Goal: Task Accomplishment & Management: Manage account settings

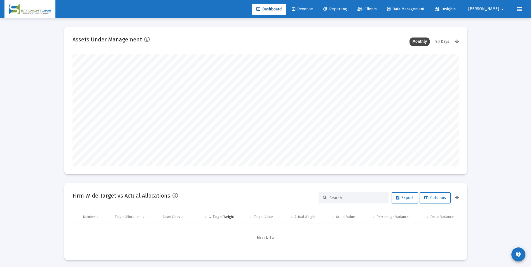
scroll to position [112, 386]
type input "[DATE]"
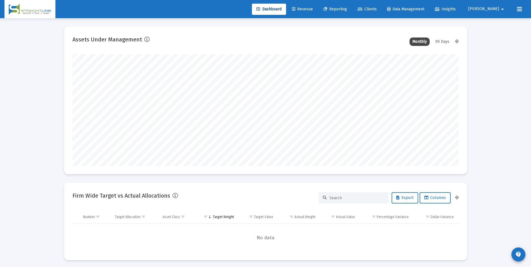
click at [377, 10] on span "Clients" at bounding box center [366, 9] width 19 height 5
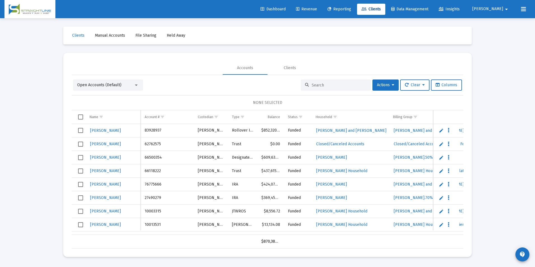
click at [337, 86] on input at bounding box center [339, 85] width 55 height 5
paste input "D13516C6__RA6001102155"
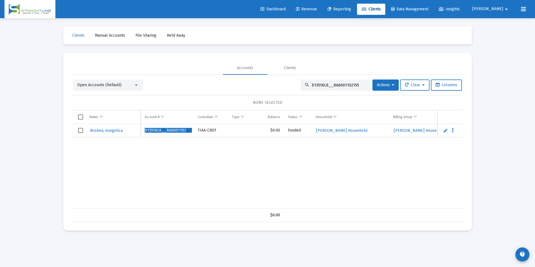
type input "D13516C6__RA6001102155"
click at [80, 131] on span "Select row" at bounding box center [80, 130] width 5 height 5
click at [372, 84] on button "Actions" at bounding box center [385, 84] width 26 height 11
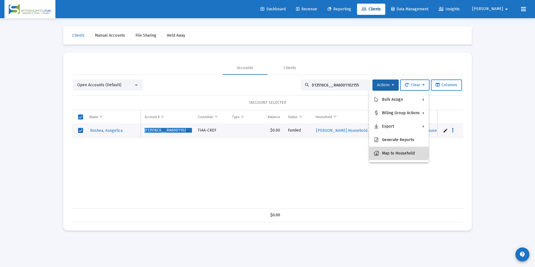
click at [386, 151] on button "Map to Household" at bounding box center [399, 153] width 60 height 13
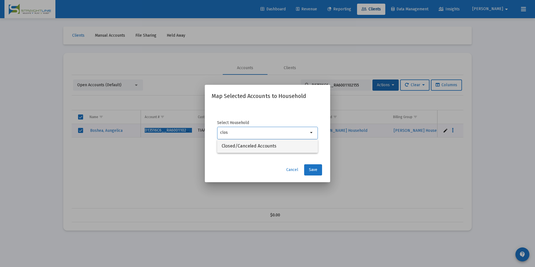
click at [311, 143] on span "Closed/Canceled Accounts" at bounding box center [268, 145] width 92 height 13
type input "Closed/Canceled Accounts"
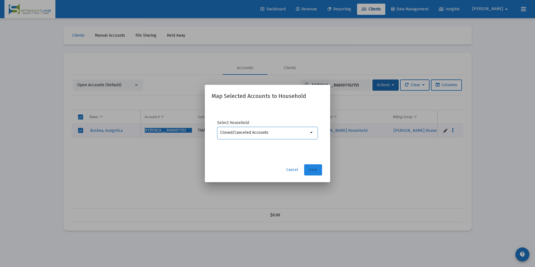
click at [314, 168] on span "Save" at bounding box center [313, 169] width 8 height 5
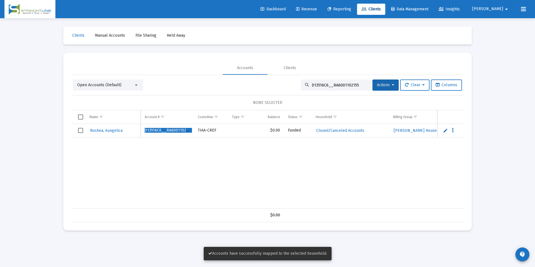
click at [82, 132] on span "Select row" at bounding box center [80, 130] width 5 height 5
click at [386, 81] on button "Actions" at bounding box center [385, 84] width 26 height 11
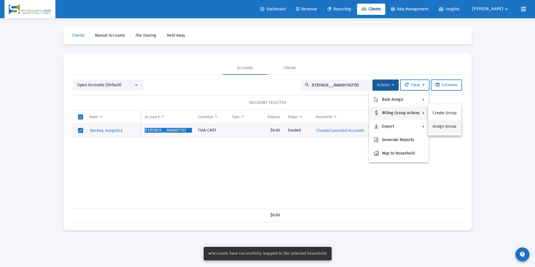
click at [456, 132] on button "Assign Group" at bounding box center [444, 126] width 33 height 13
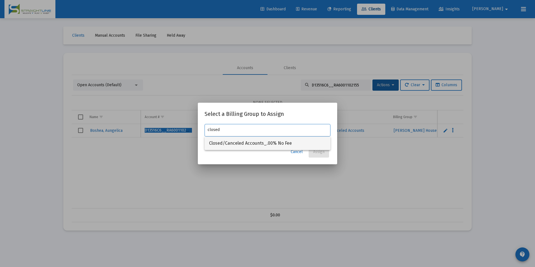
click at [283, 137] on span "Closed/Canceled Accounts_.00% No Fee" at bounding box center [267, 143] width 117 height 13
type input "Closed/Canceled Accounts_.00% No Fee"
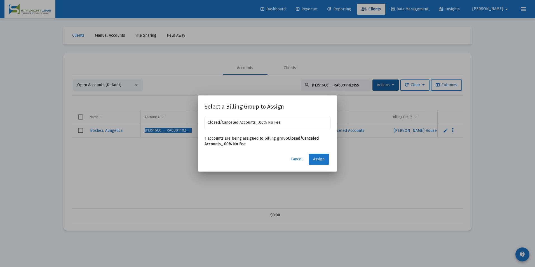
click at [315, 154] on button "Assign" at bounding box center [319, 159] width 20 height 11
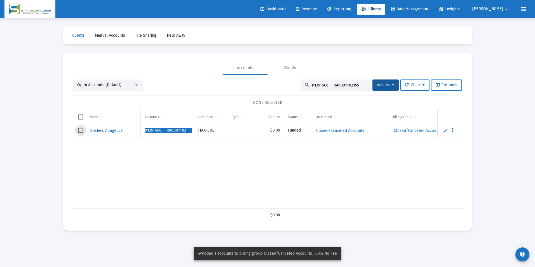
click at [80, 132] on span "Select row" at bounding box center [80, 130] width 5 height 5
click at [379, 86] on span "Actions" at bounding box center [385, 85] width 17 height 5
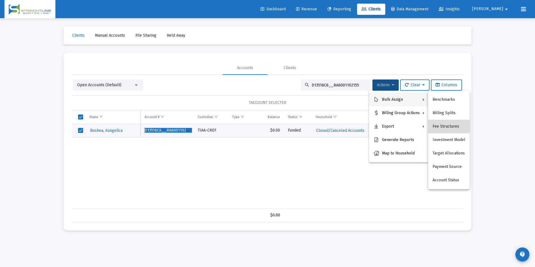
click at [445, 121] on button "Fee Structures" at bounding box center [449, 126] width 42 height 13
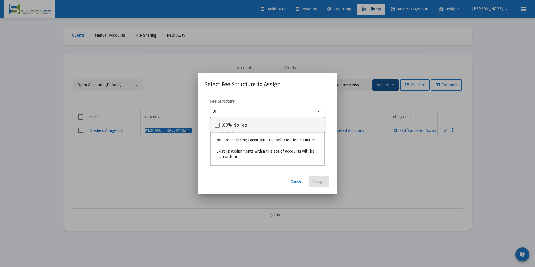
type input ".0"
click at [227, 125] on span ".00% No Fee" at bounding box center [234, 125] width 25 height 7
click at [217, 128] on input ".00% No Fee" at bounding box center [217, 128] width 0 height 0
checkbox input "true"
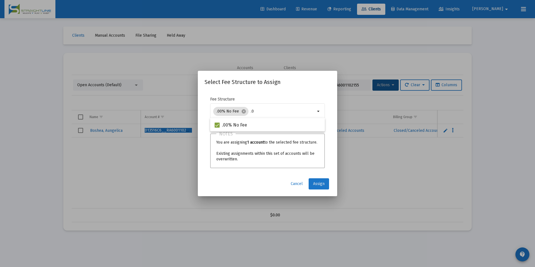
click at [319, 184] on span "Assign" at bounding box center [318, 183] width 11 height 5
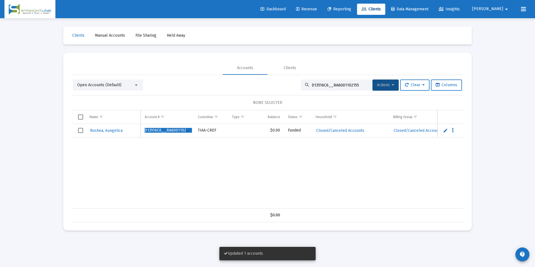
scroll to position [0, 87]
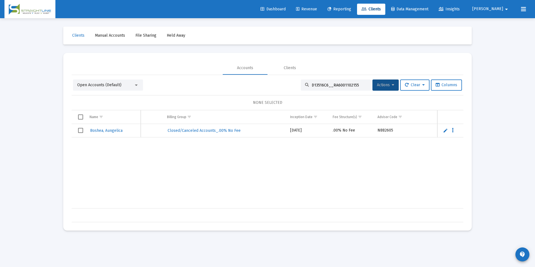
drag, startPoint x: 352, startPoint y: 84, endPoint x: 295, endPoint y: 79, distance: 57.0
click at [295, 79] on div "Open Accounts (Default) D13516C6__RA6001102155 Actions Clear Columns NONE SELEC…" at bounding box center [268, 148] width 392 height 147
paste input "C9548003"
type input "C9548003__RA6001102155"
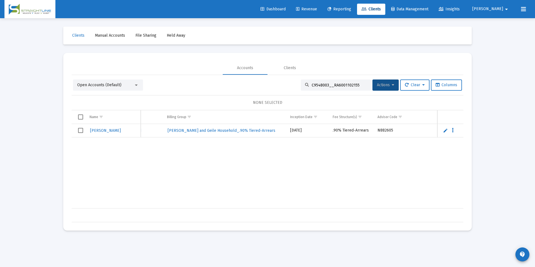
click at [84, 129] on td "Data grid" at bounding box center [79, 130] width 14 height 13
click at [380, 83] on span "Actions" at bounding box center [385, 85] width 17 height 5
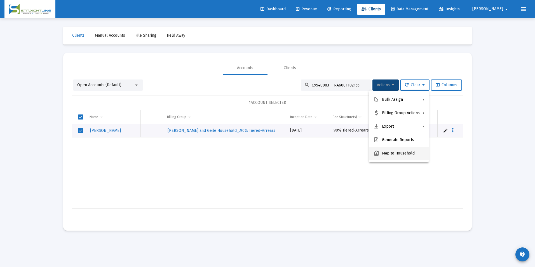
click at [407, 153] on button "Map to Household" at bounding box center [399, 153] width 60 height 13
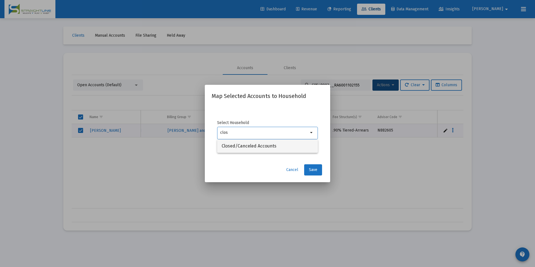
click at [253, 147] on span "Closed/Canceled Accounts" at bounding box center [268, 145] width 92 height 13
type input "Closed/Canceled Accounts"
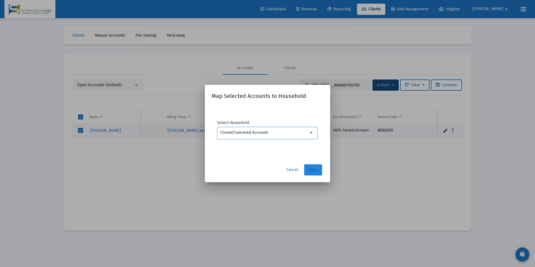
click at [311, 166] on button "Save" at bounding box center [313, 169] width 18 height 11
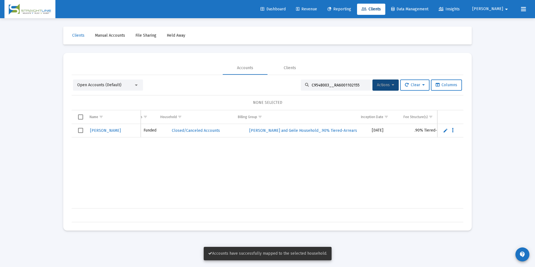
scroll to position [0, 144]
click at [83, 132] on span "Select row" at bounding box center [80, 130] width 5 height 5
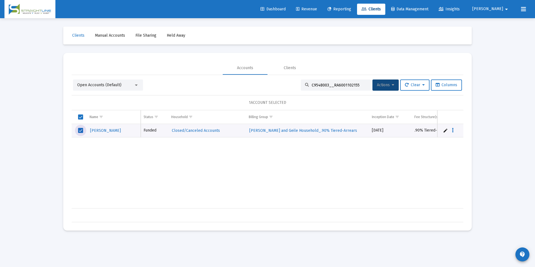
click at [384, 91] on div "Open Accounts (Default) C9548003__RA6001102155 Actions Clear Columns 1 ACCOUNT …" at bounding box center [268, 150] width 392 height 143
click at [389, 86] on span "Actions" at bounding box center [385, 85] width 17 height 5
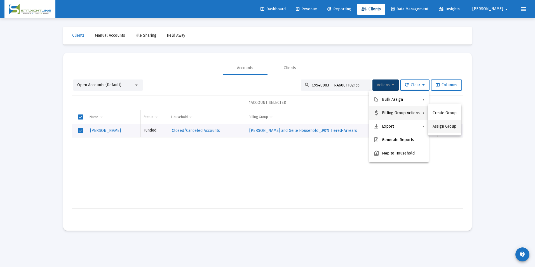
click at [435, 124] on button "Assign Group" at bounding box center [444, 126] width 33 height 13
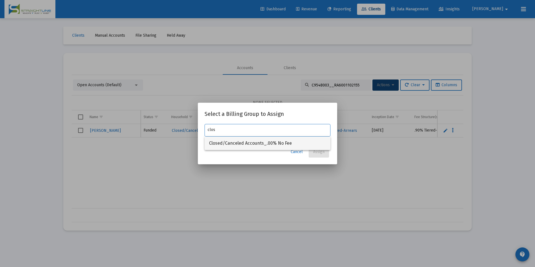
click at [271, 143] on span "Closed/Canceled Accounts_.00% No Fee" at bounding box center [267, 143] width 117 height 13
type input "Closed/Canceled Accounts_.00% No Fee"
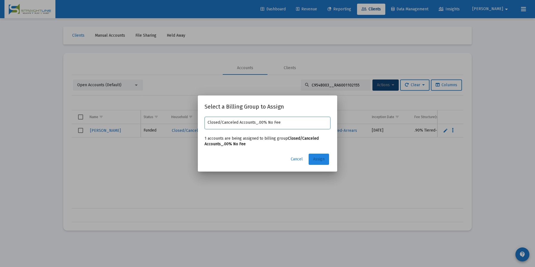
click at [313, 158] on span "Assign" at bounding box center [318, 159] width 11 height 5
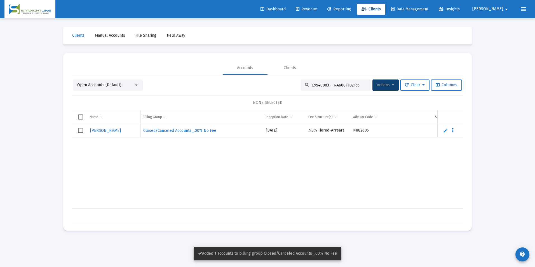
scroll to position [0, 278]
click at [78, 132] on td "Data grid" at bounding box center [79, 130] width 14 height 13
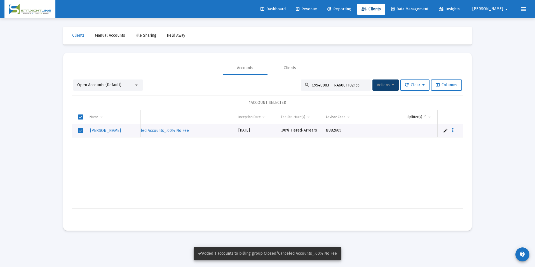
click at [382, 91] on div "Open Accounts (Default) C9548003__RA6001102155 Actions Clear Columns 1 ACCOUNT …" at bounding box center [268, 150] width 392 height 143
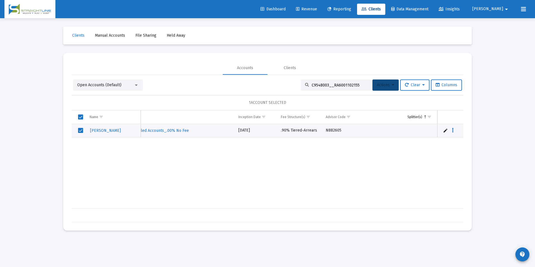
click at [384, 88] on button "Actions" at bounding box center [385, 84] width 26 height 11
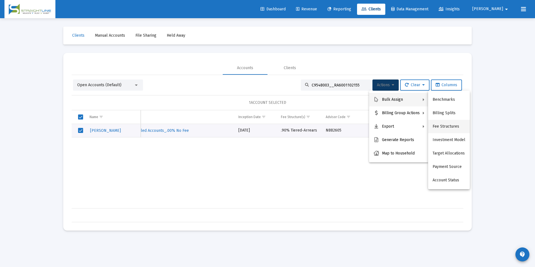
click at [451, 123] on button "Fee Structures" at bounding box center [449, 126] width 42 height 13
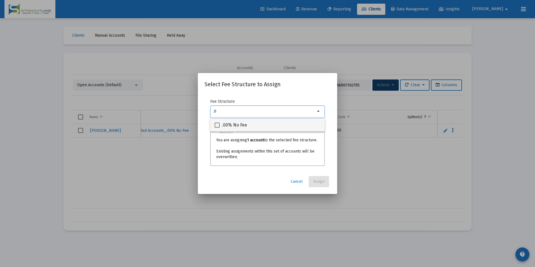
type input ".0"
click at [287, 119] on div ".00% No Fee" at bounding box center [268, 124] width 106 height 13
checkbox input "true"
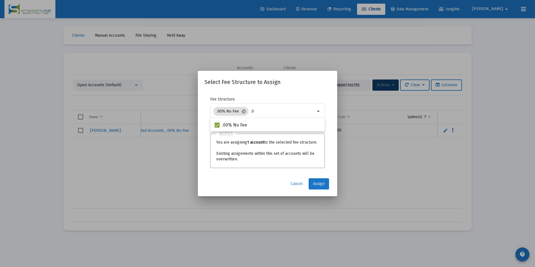
click at [323, 186] on button "Assign" at bounding box center [319, 183] width 20 height 11
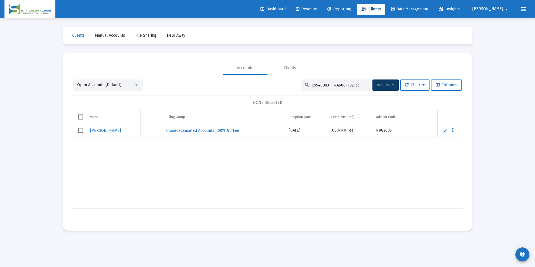
scroll to position [0, 194]
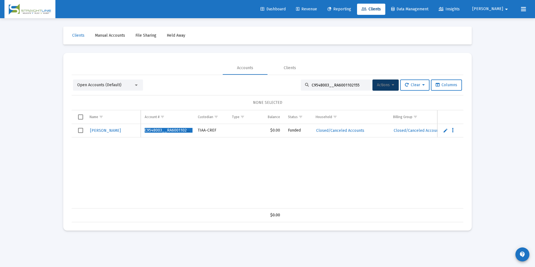
click at [354, 85] on input "C9548003__RA6001102155" at bounding box center [339, 85] width 55 height 5
drag, startPoint x: 354, startPoint y: 85, endPoint x: 272, endPoint y: 87, distance: 82.3
click at [272, 87] on div "Open Accounts (Default) C9548003__RA6001102155 Actions Clear Columns" at bounding box center [267, 84] width 389 height 11
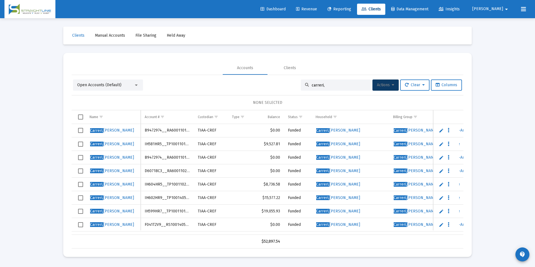
type input "carreri,"
click at [317, 8] on span "Revenue" at bounding box center [306, 9] width 21 height 5
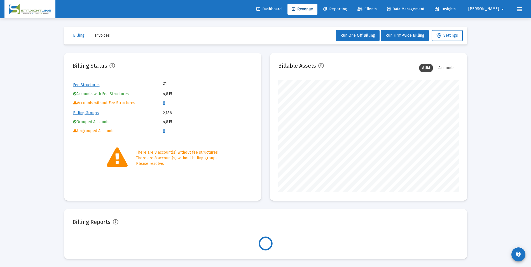
scroll to position [112, 180]
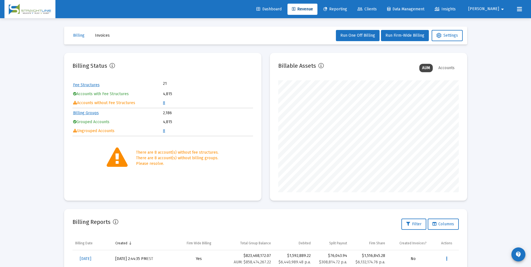
click at [164, 102] on link "8" at bounding box center [164, 102] width 2 height 5
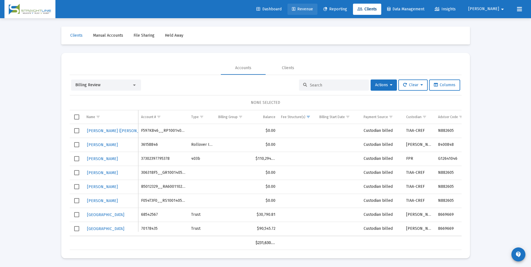
click at [316, 6] on link "Revenue" at bounding box center [302, 9] width 30 height 11
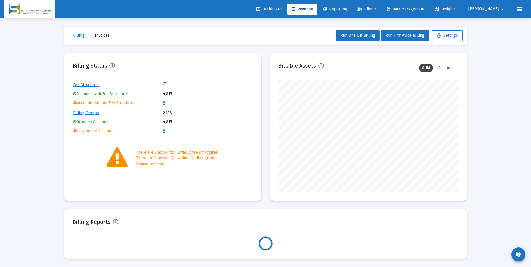
scroll to position [112, 180]
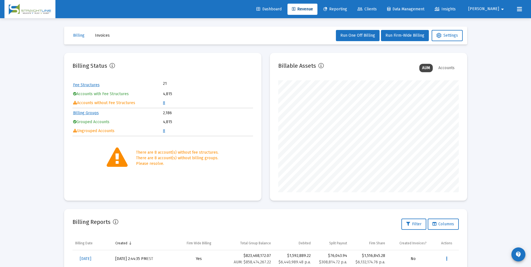
click at [164, 102] on link "8" at bounding box center [164, 102] width 2 height 5
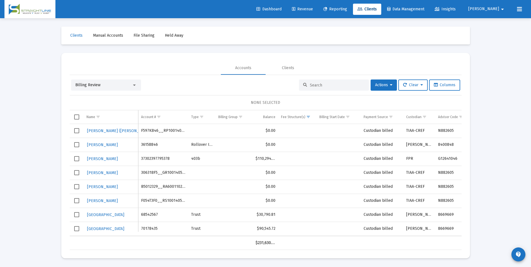
scroll to position [4, 0]
click at [470, 107] on div "Clients Manual Accounts File Sharing Held Away Accounts Clients Billing Review …" at bounding box center [266, 142] width 420 height 248
click at [413, 180] on td "TIAA-CREF" at bounding box center [419, 187] width 32 height 14
click at [317, 14] on link "Revenue" at bounding box center [302, 9] width 30 height 11
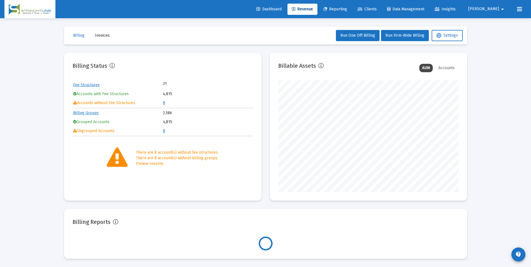
scroll to position [112, 180]
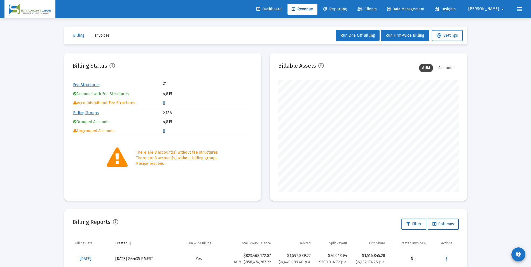
click at [165, 102] on td "8" at bounding box center [208, 103] width 90 height 8
click at [166, 101] on td "8" at bounding box center [208, 103] width 90 height 8
click at [164, 104] on link "8" at bounding box center [164, 102] width 2 height 5
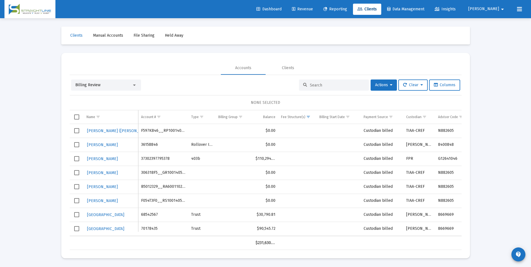
click at [502, 121] on div "Loading... Clients Manual Accounts File Sharing Held Away Accounts Clients Bill…" at bounding box center [265, 133] width 531 height 267
click at [129, 82] on div "Billing Review" at bounding box center [103, 85] width 57 height 6
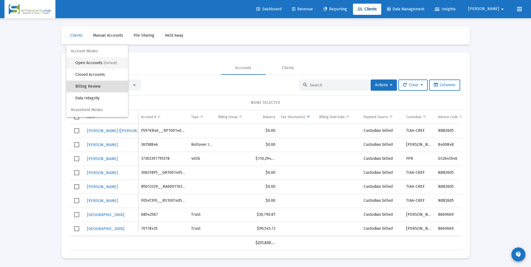
scroll to position [5, 0]
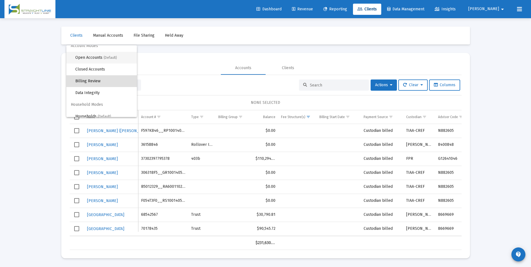
click at [116, 59] on span "(Default)" at bounding box center [110, 58] width 13 height 4
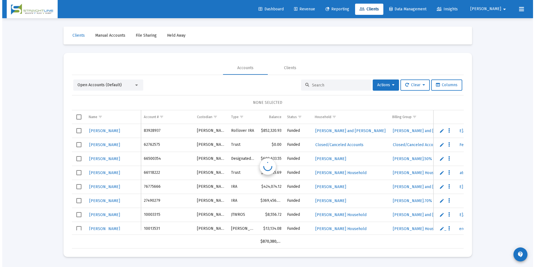
scroll to position [0, 0]
click at [315, 84] on input at bounding box center [339, 85] width 55 height 5
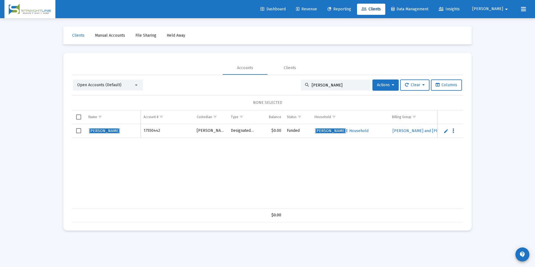
click at [344, 84] on input "[PERSON_NAME]" at bounding box center [339, 85] width 55 height 5
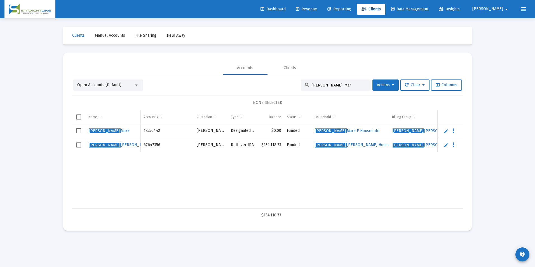
type input "[PERSON_NAME]"
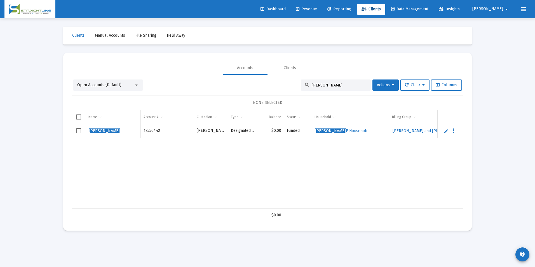
click at [78, 128] on span "Select row" at bounding box center [78, 130] width 5 height 5
click at [381, 83] on span "Actions" at bounding box center [385, 85] width 17 height 5
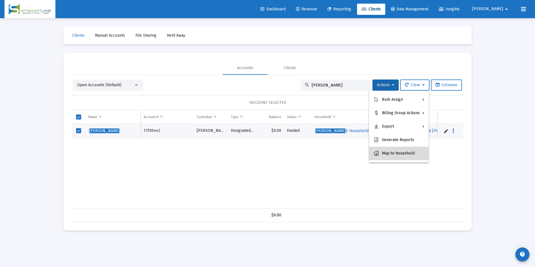
click at [403, 155] on button "Map to Household" at bounding box center [399, 153] width 60 height 13
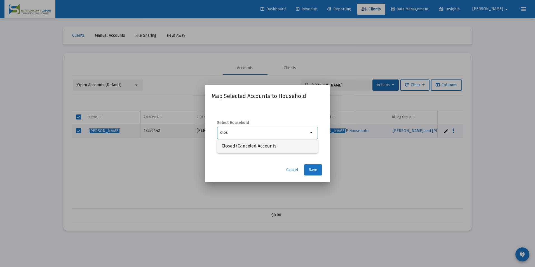
click at [249, 142] on span "Closed/Canceled Accounts" at bounding box center [268, 145] width 92 height 13
type input "Closed/Canceled Accounts"
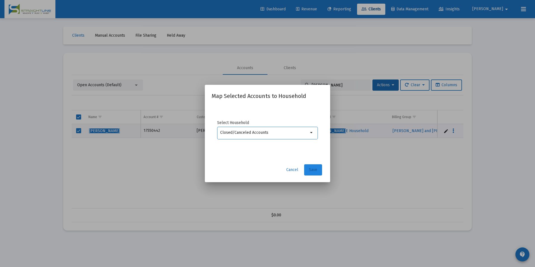
click at [315, 171] on span "Save" at bounding box center [313, 169] width 8 height 5
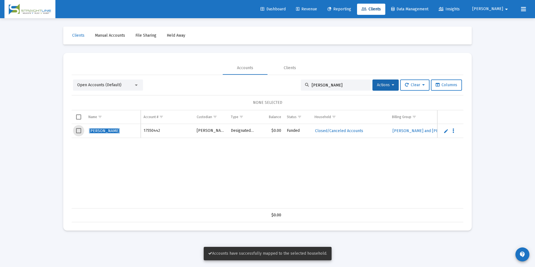
click at [79, 132] on span "Select row" at bounding box center [78, 130] width 5 height 5
click at [384, 88] on button "Actions" at bounding box center [385, 84] width 26 height 11
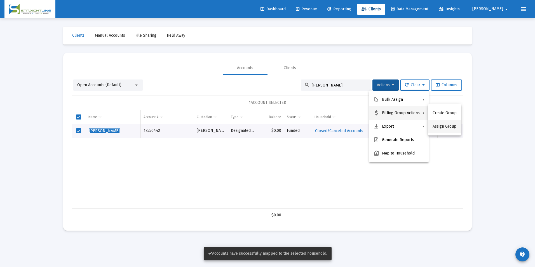
click at [443, 123] on button "Assign Group" at bounding box center [444, 126] width 33 height 13
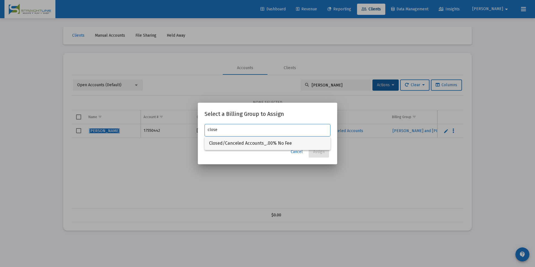
click at [316, 140] on span "Closed/Canceled Accounts_.00% No Fee" at bounding box center [267, 143] width 117 height 13
type input "Closed/Canceled Accounts_.00% No Fee"
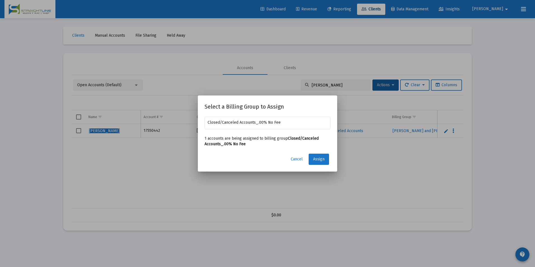
click at [318, 158] on span "Assign" at bounding box center [318, 159] width 11 height 5
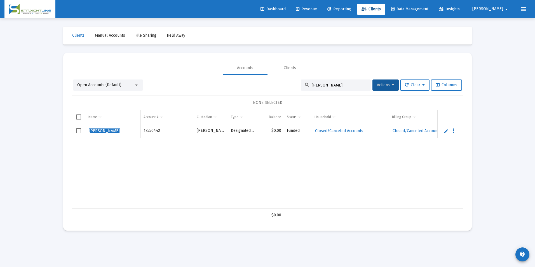
click at [80, 131] on span "Select row" at bounding box center [78, 130] width 5 height 5
click at [391, 80] on button "Actions" at bounding box center [385, 84] width 26 height 11
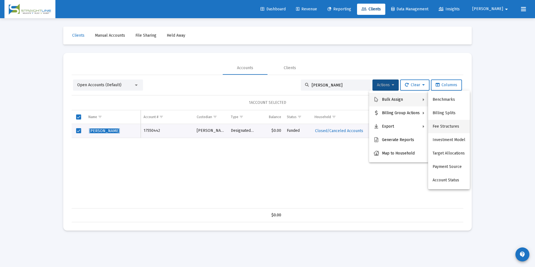
click at [452, 122] on button "Fee Structures" at bounding box center [449, 126] width 42 height 13
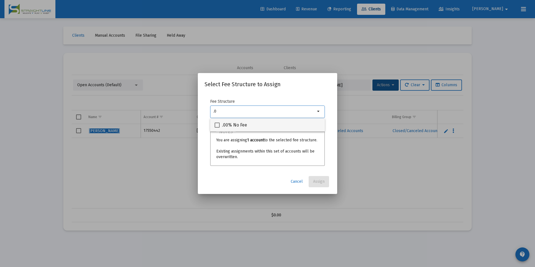
type input ".0"
click at [250, 124] on div ".00% No Fee" at bounding box center [268, 124] width 106 height 13
checkbox input "true"
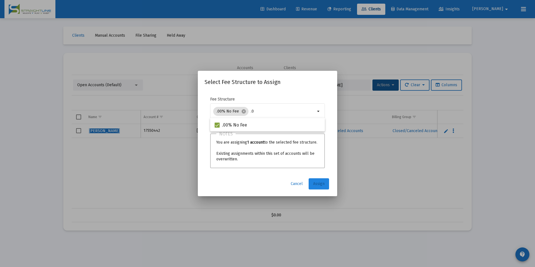
click at [322, 184] on span "Assign" at bounding box center [318, 183] width 11 height 5
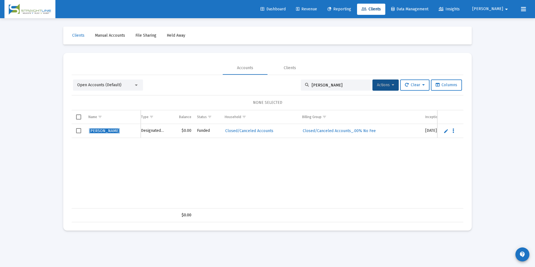
scroll to position [0, 112]
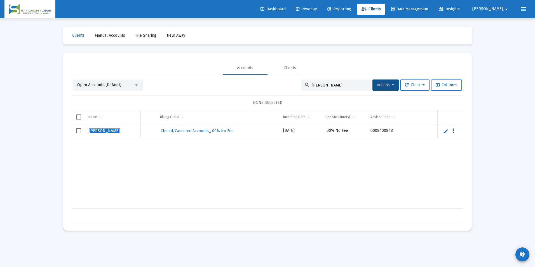
click at [317, 9] on span "Revenue" at bounding box center [306, 9] width 21 height 5
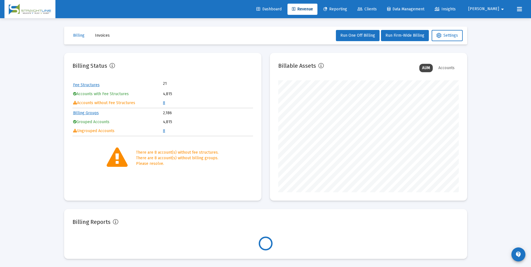
scroll to position [112, 180]
click at [165, 102] on link "8" at bounding box center [164, 102] width 2 height 5
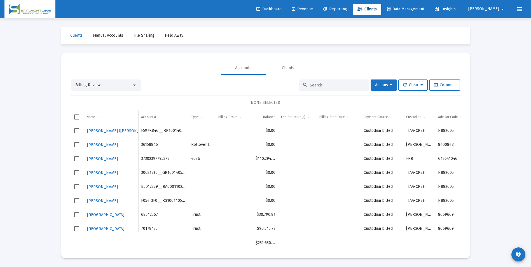
click at [126, 80] on div "Billing Review" at bounding box center [106, 84] width 70 height 11
click at [122, 84] on div "Billing Review" at bounding box center [103, 85] width 57 height 6
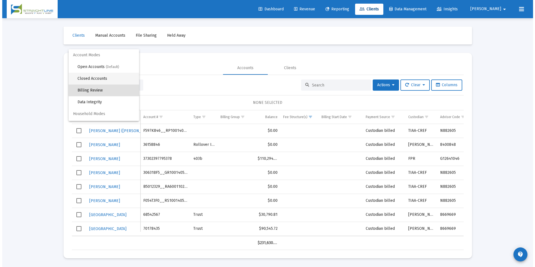
scroll to position [5, 0]
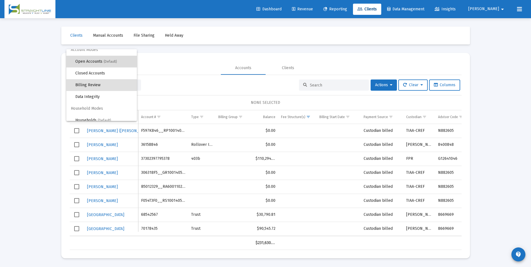
click at [114, 60] on span "(Default)" at bounding box center [110, 62] width 13 height 4
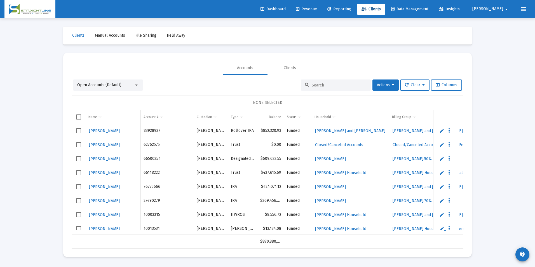
click at [321, 86] on input at bounding box center [339, 85] width 55 height 5
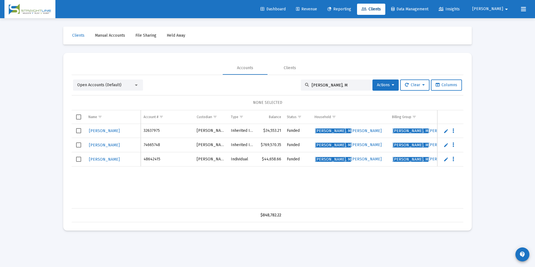
type input "[PERSON_NAME], M"
click at [445, 131] on link "Edit" at bounding box center [445, 130] width 5 height 5
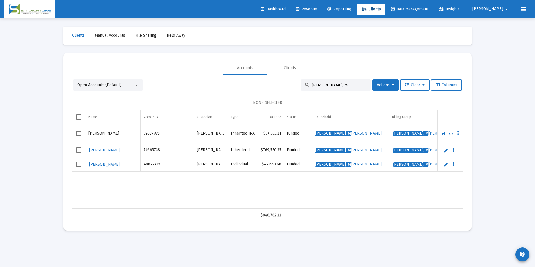
drag, startPoint x: 103, startPoint y: 134, endPoint x: 65, endPoint y: 130, distance: 37.4
click at [65, 130] on mat-card "Accounts Clients Open Accounts (Default) [PERSON_NAME], M Actions Clear Columns…" at bounding box center [267, 142] width 409 height 178
click at [140, 130] on td "[PERSON_NAME]" at bounding box center [113, 133] width 55 height 19
click at [124, 133] on input "[PERSON_NAME]" at bounding box center [112, 133] width 49 height 13
paste input "[PERSON_NAME]"
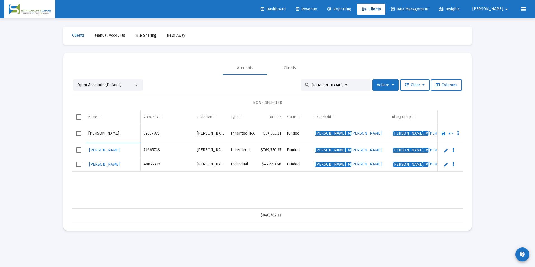
type input "[PERSON_NAME]"
click at [445, 134] on link "Save" at bounding box center [443, 133] width 5 height 5
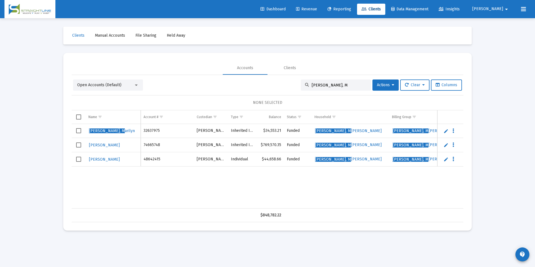
click at [447, 143] on link "Edit" at bounding box center [445, 144] width 5 height 5
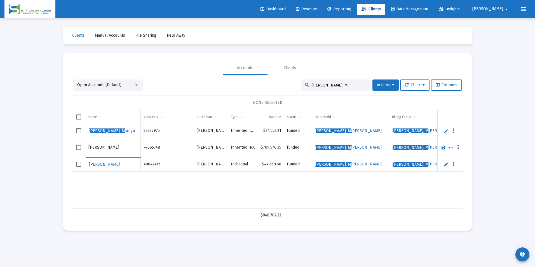
drag, startPoint x: 103, startPoint y: 146, endPoint x: 59, endPoint y: 146, distance: 43.9
click at [59, 146] on div "Clients Manual Accounts File Sharing Held Away Accounts Clients Open Accounts (…" at bounding box center [268, 128] width 420 height 221
click at [118, 147] on input "[PERSON_NAME]" at bounding box center [112, 147] width 49 height 13
type input "[PERSON_NAME]"
click at [443, 149] on link "Save" at bounding box center [443, 147] width 5 height 5
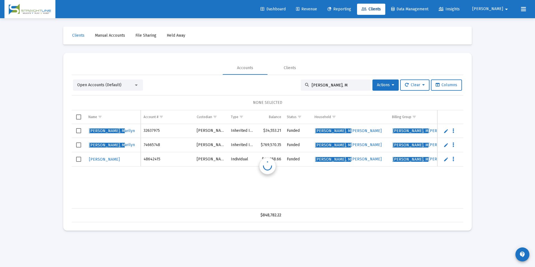
click at [444, 158] on link "Edit" at bounding box center [445, 159] width 5 height 5
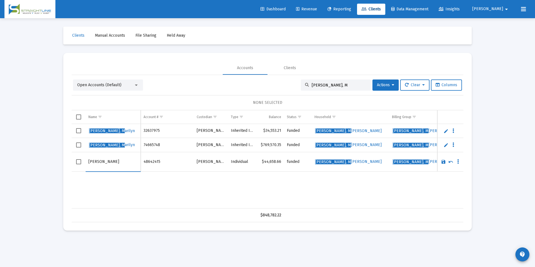
click at [104, 159] on input "[PERSON_NAME]" at bounding box center [112, 161] width 49 height 13
drag, startPoint x: 104, startPoint y: 161, endPoint x: 73, endPoint y: 157, distance: 31.1
click at [73, 157] on tr "[PERSON_NAME]" at bounding box center [268, 161] width 392 height 19
click at [112, 162] on input "[PERSON_NAME]" at bounding box center [112, 161] width 49 height 13
type input "[PERSON_NAME]"
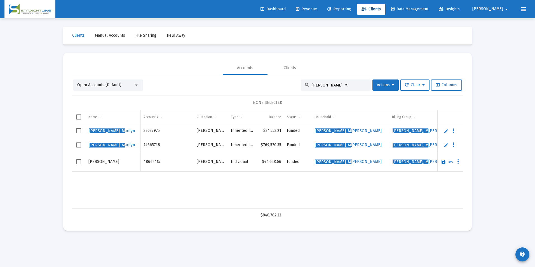
click at [442, 161] on link "Save" at bounding box center [443, 161] width 5 height 5
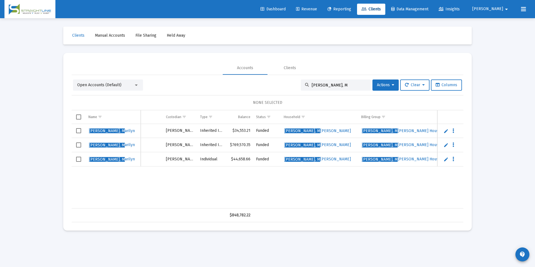
scroll to position [0, 0]
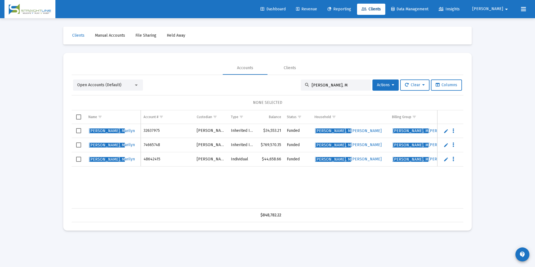
click at [82, 131] on td "Data grid" at bounding box center [79, 131] width 14 height 14
click at [76, 147] on div "Select row" at bounding box center [78, 144] width 5 height 5
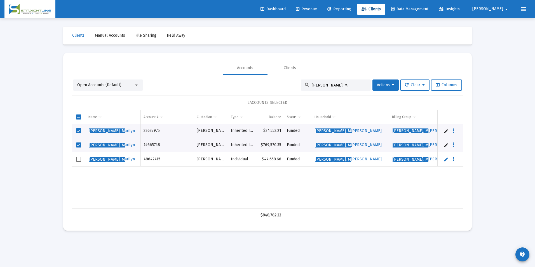
click at [73, 158] on td "Data grid" at bounding box center [79, 159] width 14 height 14
click at [381, 84] on span "Actions" at bounding box center [385, 85] width 17 height 5
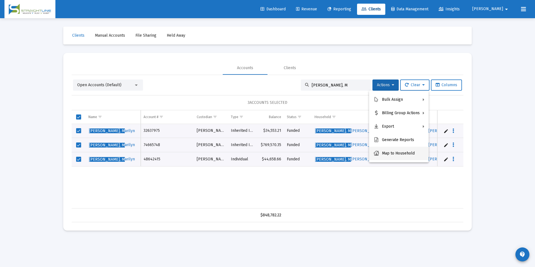
click at [400, 153] on button "Map to Household" at bounding box center [399, 153] width 60 height 13
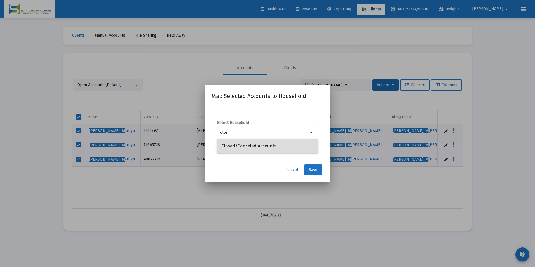
click at [316, 145] on mat-option "Closed/Canceled Accounts" at bounding box center [267, 145] width 101 height 13
type input "Closed/Canceled Accounts"
click at [314, 171] on span "Save" at bounding box center [313, 169] width 8 height 5
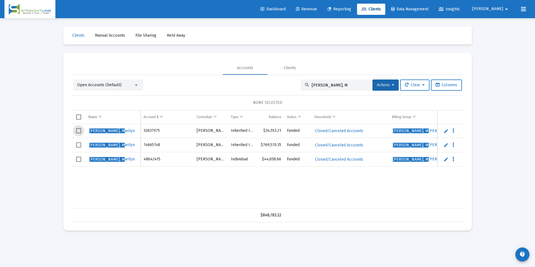
click at [77, 131] on span "Select row" at bounding box center [78, 130] width 5 height 5
click at [77, 144] on span "Select row" at bounding box center [78, 144] width 5 height 5
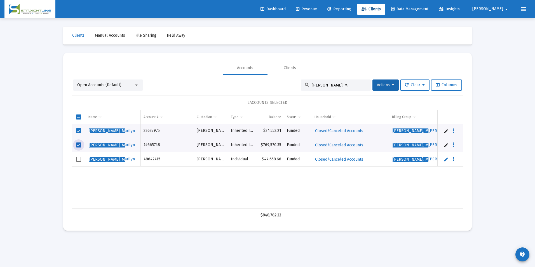
click at [79, 160] on span "Select row" at bounding box center [78, 159] width 5 height 5
click at [377, 89] on button "Actions" at bounding box center [385, 84] width 26 height 11
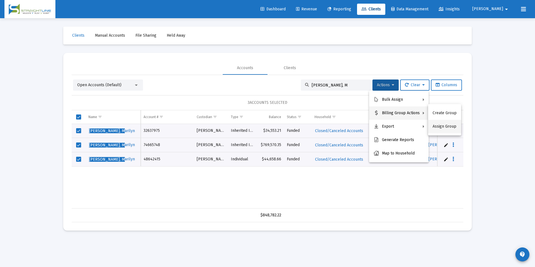
click at [450, 129] on button "Assign Group" at bounding box center [444, 126] width 33 height 13
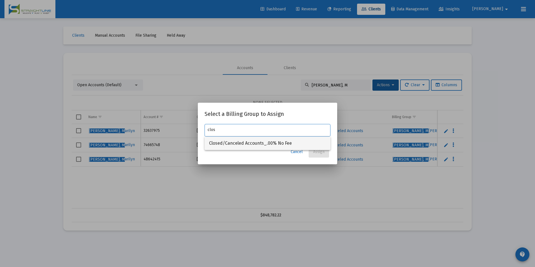
click at [235, 140] on span "Closed/Canceled Accounts_.00% No Fee" at bounding box center [267, 143] width 117 height 13
type input "Closed/Canceled Accounts_.00% No Fee"
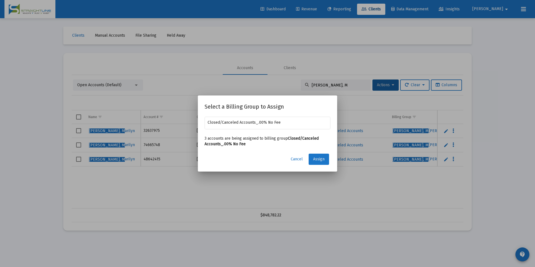
click at [321, 155] on button "Assign" at bounding box center [319, 159] width 20 height 11
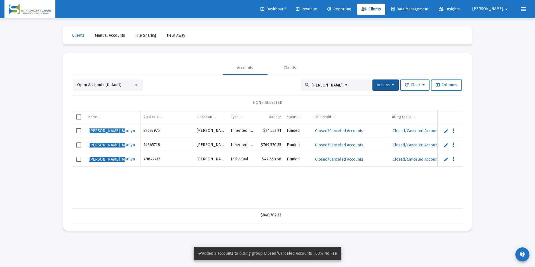
click at [78, 132] on span "Select row" at bounding box center [78, 130] width 5 height 5
click at [76, 142] on td "Data grid" at bounding box center [79, 145] width 14 height 14
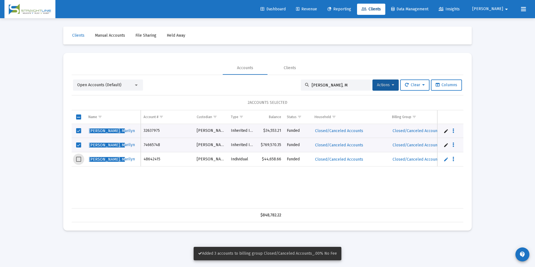
click at [79, 158] on span "Select row" at bounding box center [78, 159] width 5 height 5
click at [386, 83] on span "Actions" at bounding box center [385, 85] width 17 height 5
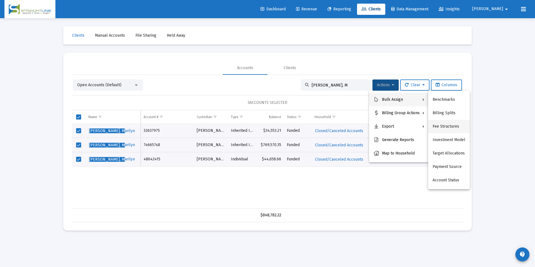
click at [457, 122] on button "Fee Structures" at bounding box center [449, 126] width 42 height 13
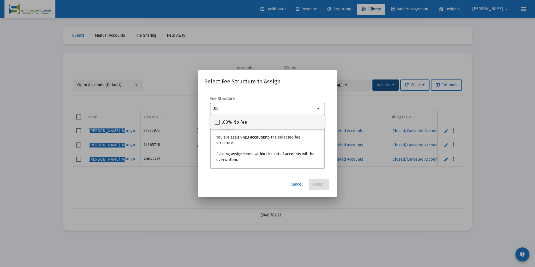
type input ".00"
click at [244, 121] on span ".00% No Fee" at bounding box center [234, 122] width 25 height 7
click at [217, 125] on input ".00% No Fee" at bounding box center [217, 125] width 0 height 0
checkbox input "true"
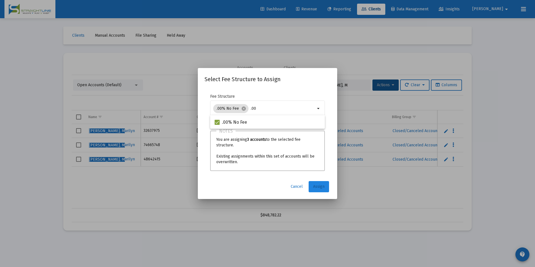
click at [326, 190] on button "Assign" at bounding box center [319, 186] width 20 height 11
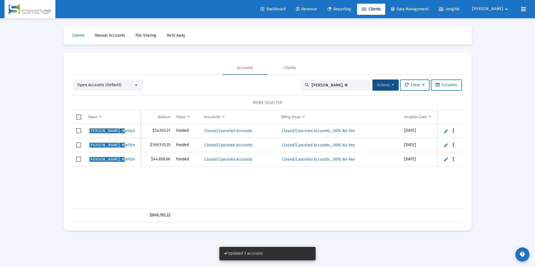
scroll to position [0, 145]
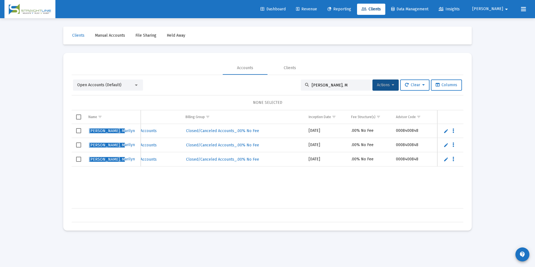
drag, startPoint x: 360, startPoint y: 86, endPoint x: 276, endPoint y: 83, distance: 83.4
click at [276, 83] on div "Open Accounts (Default) [PERSON_NAME], M Actions Clear Columns" at bounding box center [267, 84] width 389 height 11
click at [353, 84] on input "[PERSON_NAME], M" at bounding box center [339, 85] width 55 height 5
drag, startPoint x: 353, startPoint y: 84, endPoint x: 266, endPoint y: 79, distance: 88.0
click at [266, 79] on div "Open Accounts (Default) [PERSON_NAME], M Actions Clear Columns NONE SELECTED Na…" at bounding box center [268, 148] width 392 height 147
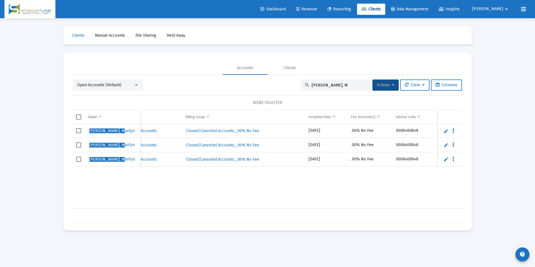
paste input "L8190104__GS1001103660"
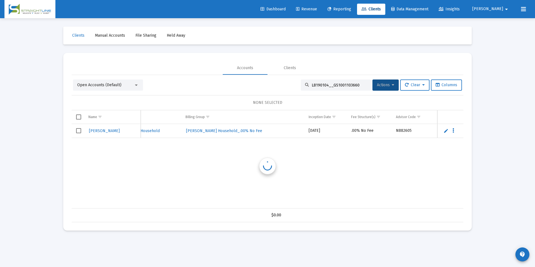
scroll to position [0, 206]
type input "L8190104__GS1001103660"
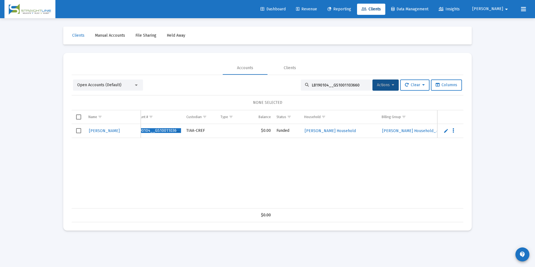
scroll to position [0, 0]
click at [79, 130] on span "Select row" at bounding box center [78, 130] width 5 height 5
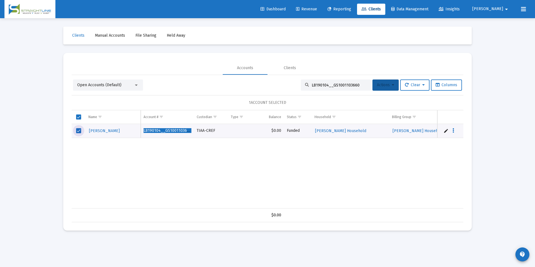
click at [392, 86] on icon at bounding box center [393, 85] width 3 height 4
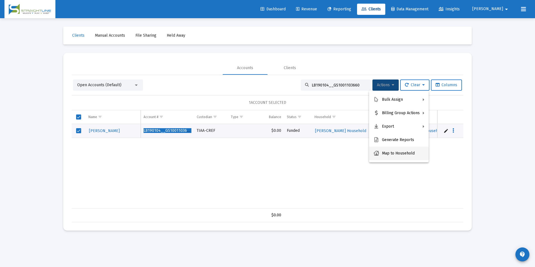
click at [392, 151] on button "Map to Household" at bounding box center [399, 153] width 60 height 13
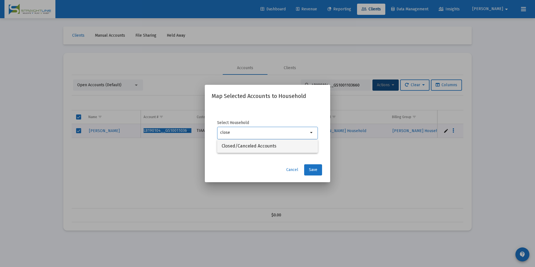
click at [275, 146] on span "Closed/Canceled Accounts" at bounding box center [268, 145] width 92 height 13
type input "Closed/Canceled Accounts"
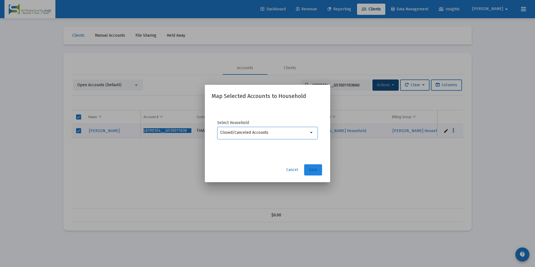
click at [312, 168] on span "Save" at bounding box center [313, 169] width 8 height 5
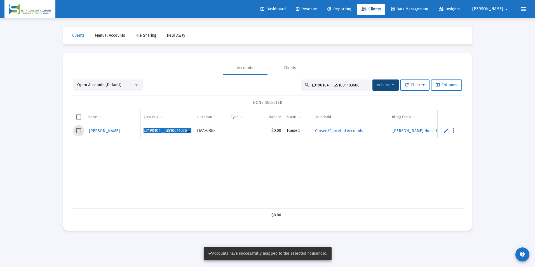
click at [80, 131] on span "Select row" at bounding box center [78, 130] width 5 height 5
click at [374, 89] on button "Actions" at bounding box center [385, 84] width 26 height 11
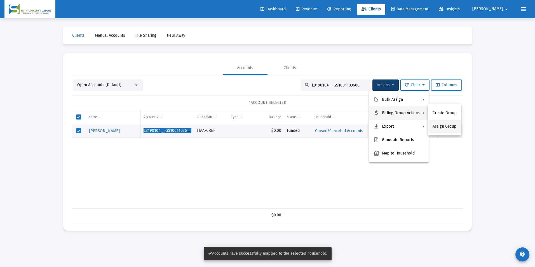
click at [439, 126] on button "Assign Group" at bounding box center [444, 126] width 33 height 13
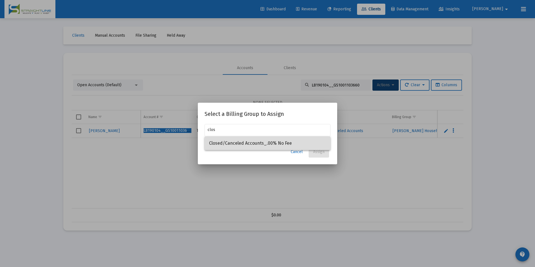
click at [261, 145] on span "Closed/Canceled Accounts_.00% No Fee" at bounding box center [267, 143] width 117 height 13
type input "Closed/Canceled Accounts_.00% No Fee"
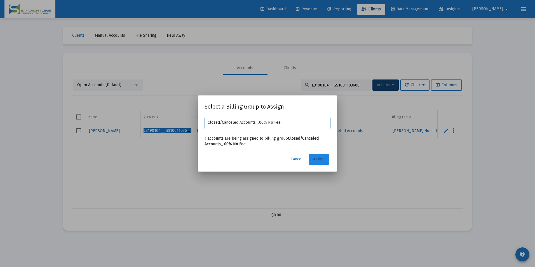
click at [323, 154] on button "Assign" at bounding box center [319, 159] width 20 height 11
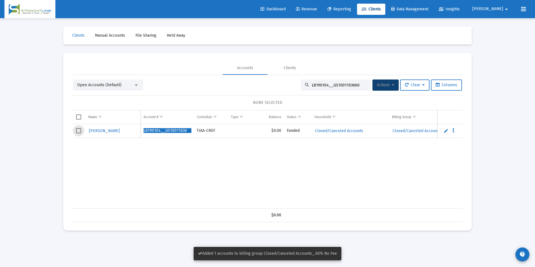
click at [77, 131] on span "Select row" at bounding box center [78, 130] width 5 height 5
click at [372, 82] on button "Actions" at bounding box center [385, 84] width 26 height 11
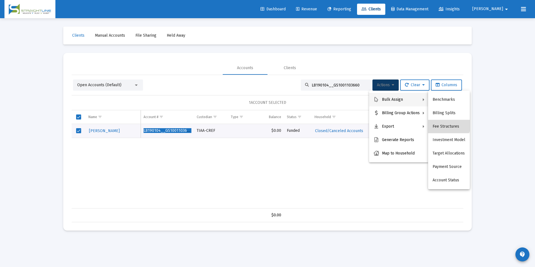
click at [444, 121] on button "Fee Structures" at bounding box center [449, 126] width 42 height 13
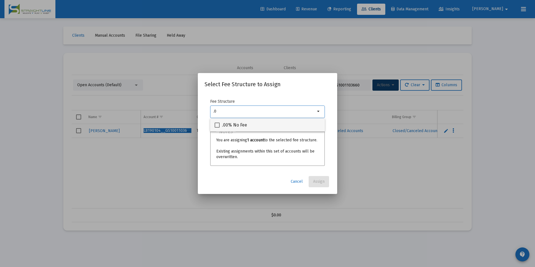
type input ".0"
click at [270, 120] on div ".00% No Fee" at bounding box center [268, 124] width 106 height 13
checkbox input "true"
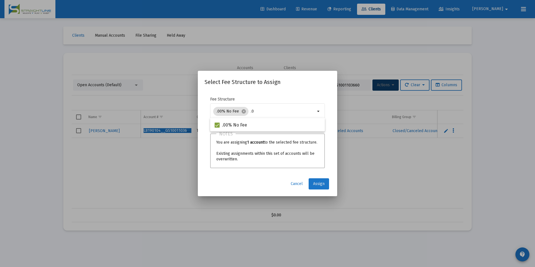
click at [321, 180] on button "Assign" at bounding box center [319, 183] width 20 height 11
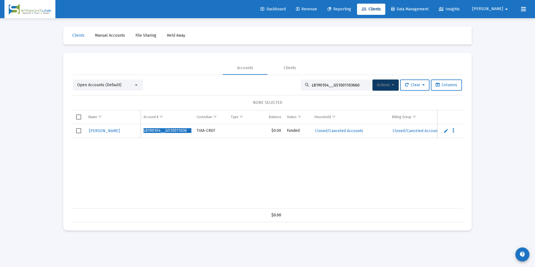
drag, startPoint x: 353, startPoint y: 86, endPoint x: 273, endPoint y: 86, distance: 80.3
click at [273, 86] on div "Open Accounts (Default) L8190104__GS1001103660 Actions Clear Columns" at bounding box center [267, 84] width 389 height 11
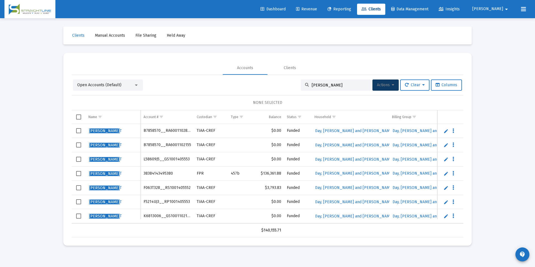
type input "[PERSON_NAME]"
click at [79, 160] on span "Select row" at bounding box center [78, 159] width 5 height 5
click at [78, 215] on span "Select row" at bounding box center [78, 215] width 5 height 5
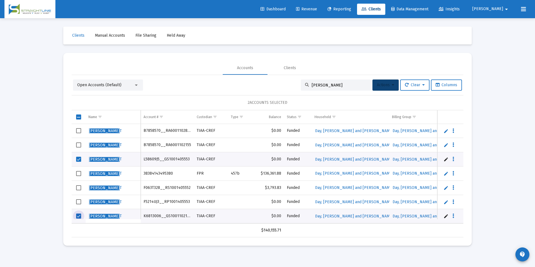
click at [385, 85] on span "Actions" at bounding box center [385, 85] width 17 height 5
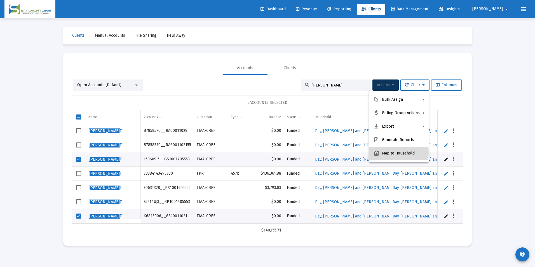
click at [398, 153] on button "Map to Household" at bounding box center [399, 153] width 60 height 13
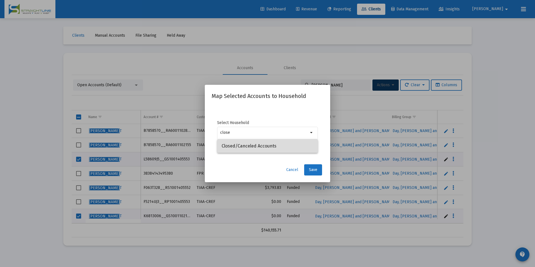
click at [283, 148] on span "Closed/Canceled Accounts" at bounding box center [268, 145] width 92 height 13
type input "Closed/Canceled Accounts"
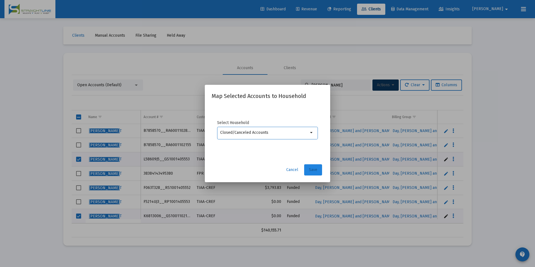
click at [307, 171] on button "Save" at bounding box center [313, 169] width 18 height 11
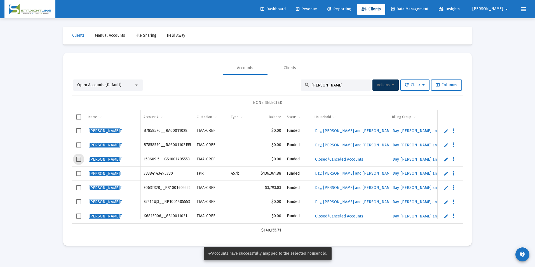
click at [80, 159] on span "Select row" at bounding box center [78, 159] width 5 height 5
click at [76, 218] on span "Select row" at bounding box center [78, 215] width 5 height 5
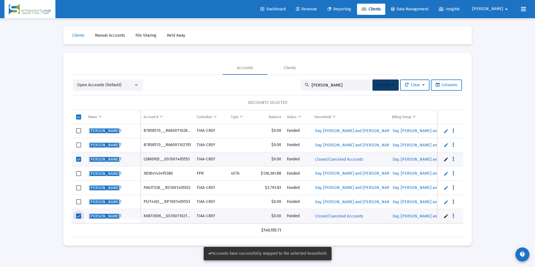
click at [383, 84] on span "Actions" at bounding box center [385, 85] width 17 height 5
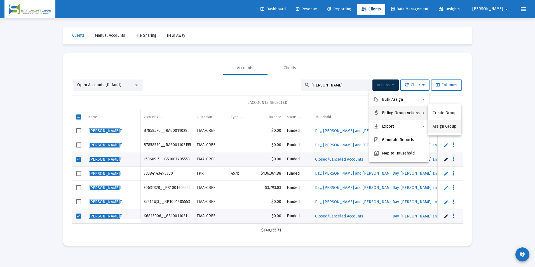
click at [451, 127] on button "Assign Group" at bounding box center [444, 126] width 33 height 13
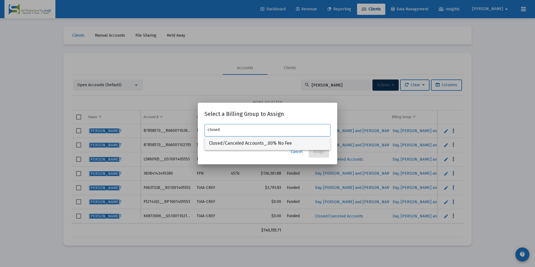
click at [311, 144] on span "Closed/Canceled Accounts_.00% No Fee" at bounding box center [267, 143] width 117 height 13
type input "Closed/Canceled Accounts_.00% No Fee"
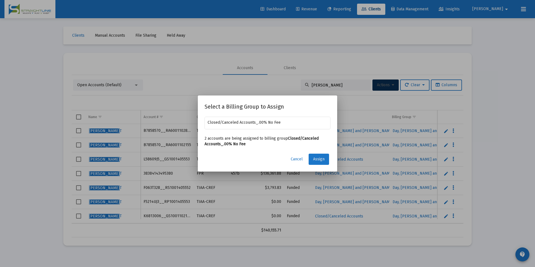
click at [318, 159] on span "Assign" at bounding box center [318, 159] width 11 height 5
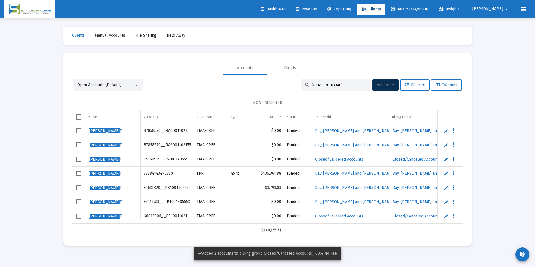
click at [80, 161] on span "Select row" at bounding box center [78, 159] width 5 height 5
click at [77, 214] on span "Select row" at bounding box center [78, 215] width 5 height 5
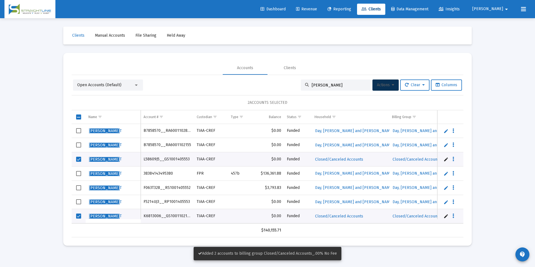
click at [381, 87] on span "Actions" at bounding box center [385, 85] width 17 height 5
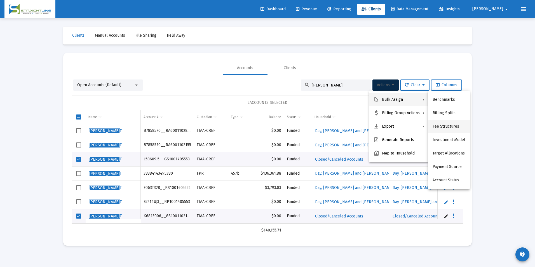
click at [434, 125] on button "Fee Structures" at bounding box center [449, 126] width 42 height 13
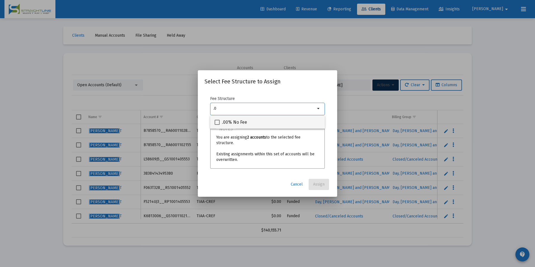
type input ".0"
click at [291, 123] on div ".00% No Fee" at bounding box center [268, 121] width 106 height 13
checkbox input "true"
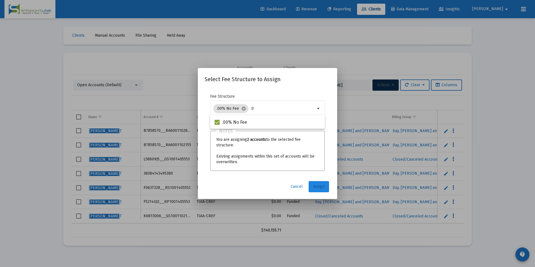
click at [328, 188] on button "Assign" at bounding box center [319, 186] width 20 height 11
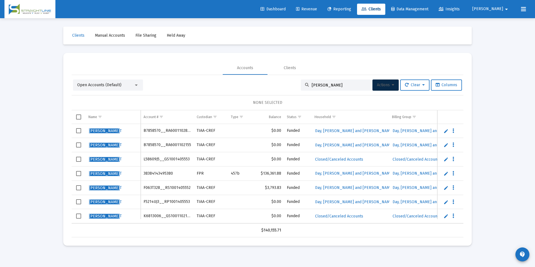
drag, startPoint x: 346, startPoint y: 83, endPoint x: 251, endPoint y: 83, distance: 94.6
click at [251, 83] on div "Open Accounts (Default) [PERSON_NAME] Actions Clear Columns" at bounding box center [267, 84] width 389 height 11
paste input "K6813006__GS1001102156"
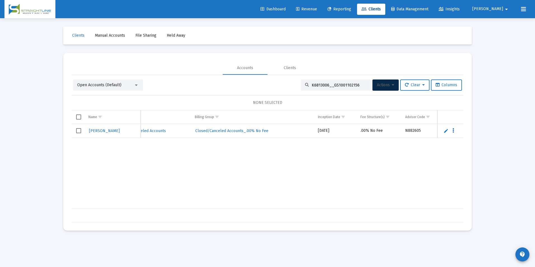
scroll to position [0, 274]
drag, startPoint x: 354, startPoint y: 86, endPoint x: 306, endPoint y: 90, distance: 48.3
click at [306, 90] on div "K6813006__GS1001102156" at bounding box center [336, 84] width 70 height 11
paste input "L58609J5__GS1001405553"
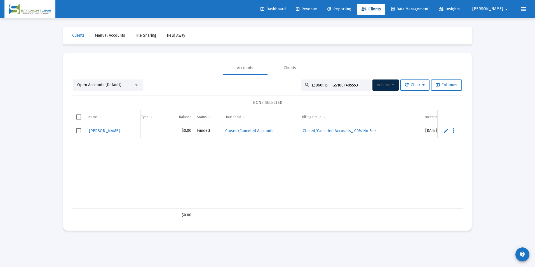
drag, startPoint x: 357, startPoint y: 84, endPoint x: 209, endPoint y: 73, distance: 148.2
click at [209, 73] on mat-tab-group "Accounts Clients Open Accounts (Default) L58609J5__GS1001405553 Actions Clear C…" at bounding box center [268, 141] width 392 height 161
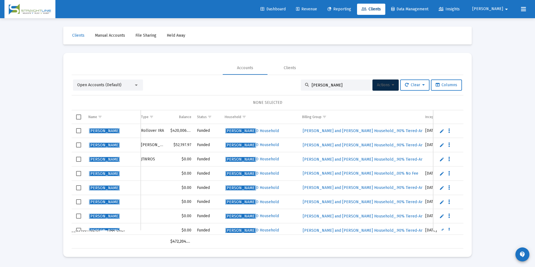
scroll to position [0, 0]
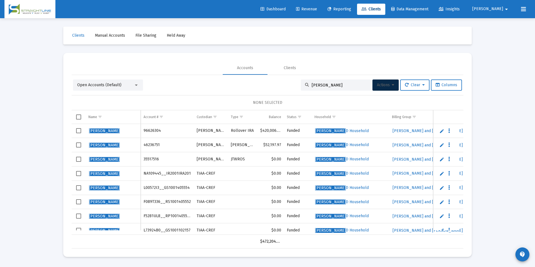
type input "[PERSON_NAME]"
click at [76, 187] on span "Select row" at bounding box center [78, 187] width 5 height 5
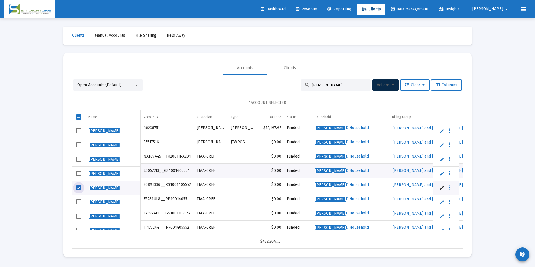
scroll to position [21, 0]
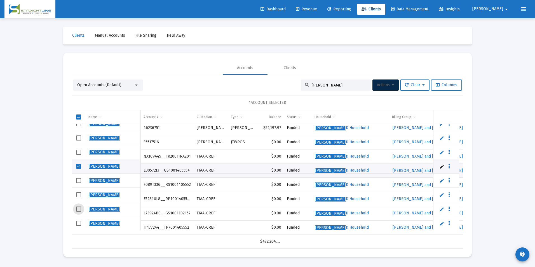
click at [79, 208] on span "Select row" at bounding box center [78, 208] width 5 height 5
click at [392, 81] on button "Actions" at bounding box center [385, 84] width 26 height 11
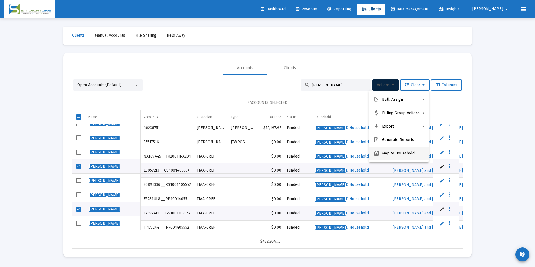
click at [395, 153] on button "Map to Household" at bounding box center [399, 153] width 60 height 13
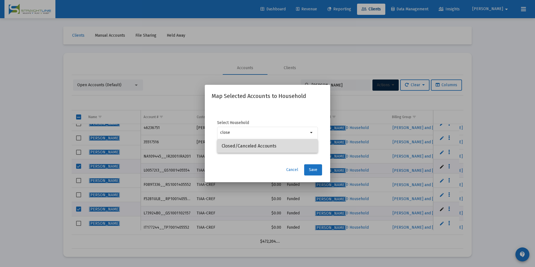
click at [287, 145] on span "Closed/Canceled Accounts" at bounding box center [268, 145] width 92 height 13
type input "Closed/Canceled Accounts"
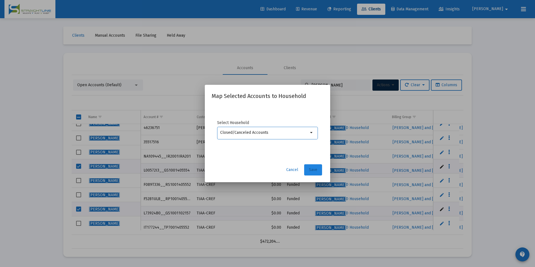
click at [315, 168] on span "Save" at bounding box center [313, 169] width 8 height 5
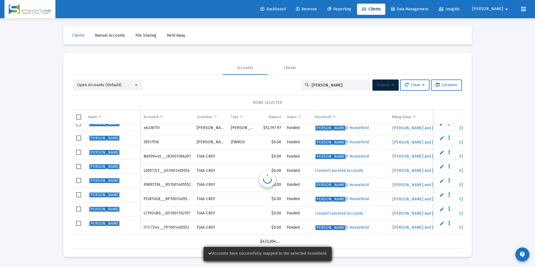
scroll to position [21, 0]
click at [81, 165] on td "Data grid" at bounding box center [79, 166] width 14 height 14
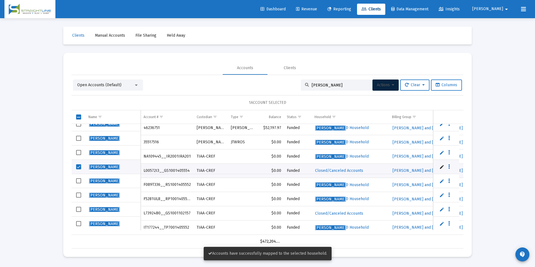
click at [80, 208] on span "Select row" at bounding box center [78, 209] width 5 height 5
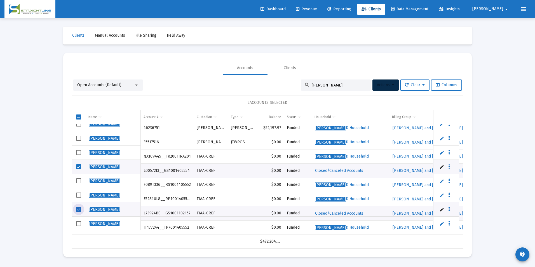
click at [377, 83] on span "Actions" at bounding box center [385, 85] width 17 height 5
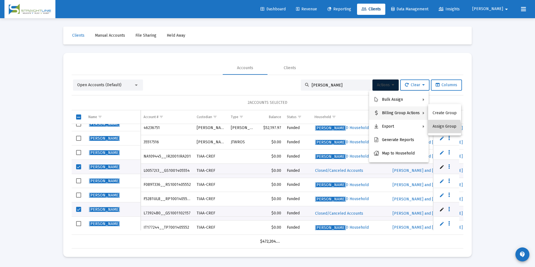
click at [438, 128] on button "Assign Group" at bounding box center [444, 126] width 33 height 13
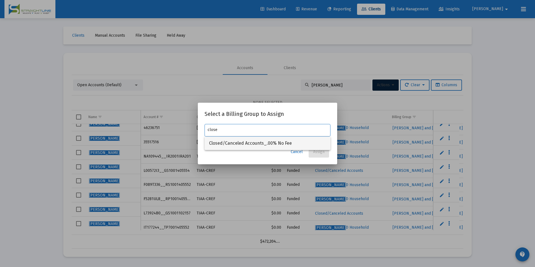
click at [264, 140] on span "Closed/Canceled Accounts_.00% No Fee" at bounding box center [267, 143] width 117 height 13
type input "Closed/Canceled Accounts_.00% No Fee"
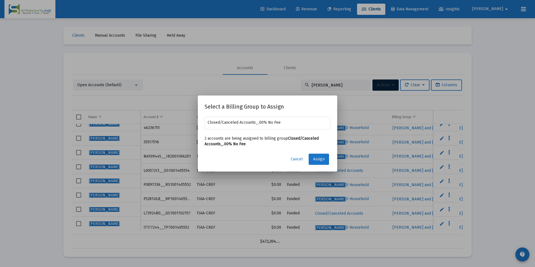
click at [320, 156] on button "Assign" at bounding box center [319, 159] width 20 height 11
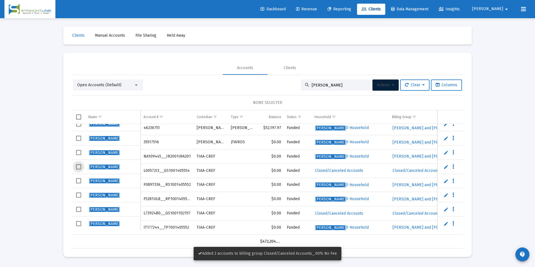
click at [78, 167] on span "Select row" at bounding box center [78, 166] width 5 height 5
click at [76, 208] on span "Select row" at bounding box center [78, 209] width 5 height 5
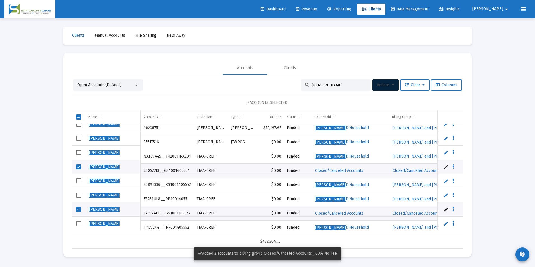
click at [389, 86] on span "Actions" at bounding box center [385, 85] width 17 height 5
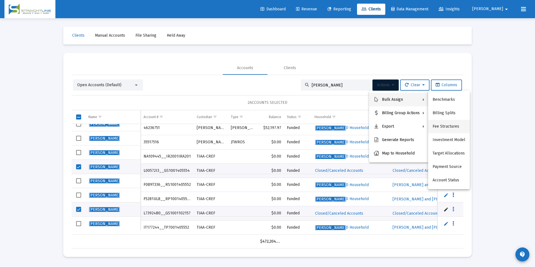
click at [439, 123] on button "Fee Structures" at bounding box center [449, 126] width 42 height 13
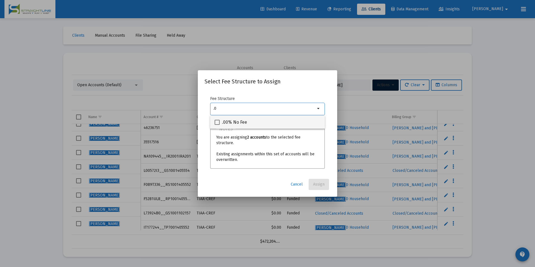
type input ".0"
click at [300, 125] on div ".00% No Fee" at bounding box center [268, 121] width 106 height 13
checkbox input "true"
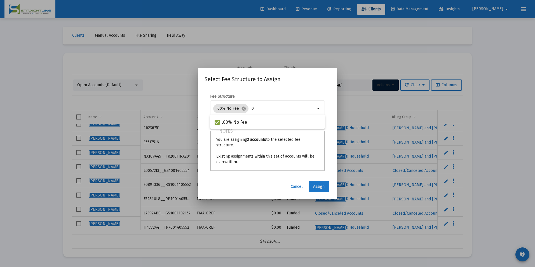
click at [321, 188] on span "Assign" at bounding box center [318, 186] width 11 height 5
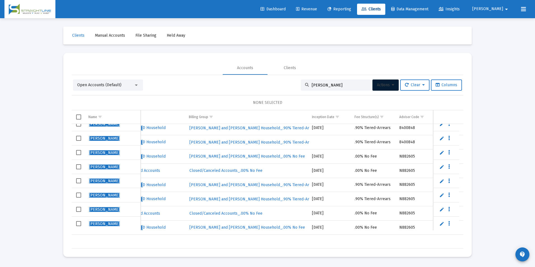
scroll to position [0, 206]
click at [374, 215] on td ".00% No Fee" at bounding box center [371, 213] width 45 height 14
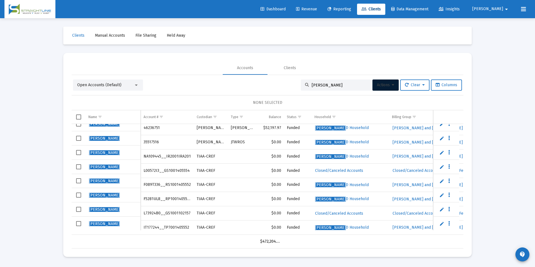
click at [355, 82] on div "[PERSON_NAME]" at bounding box center [336, 84] width 70 height 11
drag, startPoint x: 352, startPoint y: 82, endPoint x: 314, endPoint y: 85, distance: 38.4
click at [314, 85] on div "[PERSON_NAME]" at bounding box center [336, 84] width 70 height 11
drag, startPoint x: 340, startPoint y: 84, endPoint x: 276, endPoint y: 86, distance: 63.6
click at [276, 86] on div "Open Accounts (Default) [PERSON_NAME] Actions Clear Columns" at bounding box center [267, 84] width 389 height 11
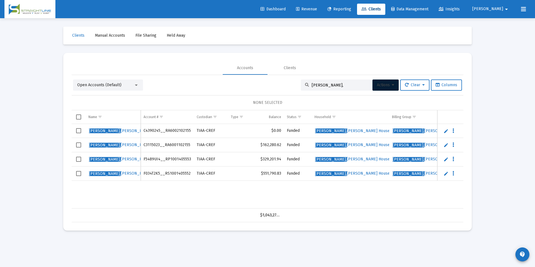
type input "[PERSON_NAME],"
click at [92, 86] on span "Open Accounts (Default)" at bounding box center [99, 85] width 44 height 5
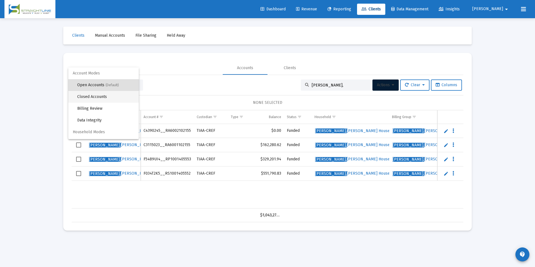
click at [92, 95] on span "Closed Accounts" at bounding box center [105, 97] width 57 height 12
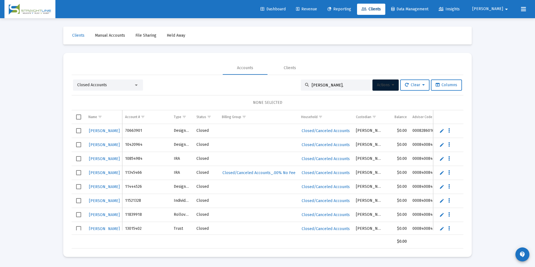
drag, startPoint x: 327, startPoint y: 86, endPoint x: 275, endPoint y: 81, distance: 52.3
click at [275, 81] on div "Closed Accounts [PERSON_NAME], Actions Clear Columns" at bounding box center [267, 84] width 389 height 11
paste input "L20480F8__GS1001102156"
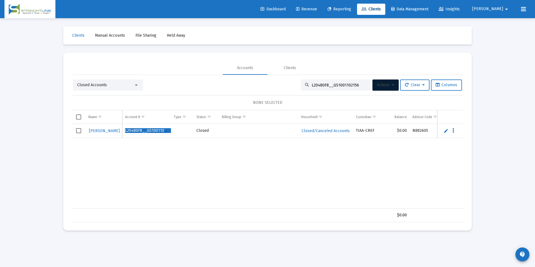
type input "L20480F8__GS1001102156"
drag, startPoint x: 162, startPoint y: 130, endPoint x: 170, endPoint y: 130, distance: 7.8
click at [170, 130] on td "L20480F8__GS1001102156" at bounding box center [146, 131] width 49 height 14
drag, startPoint x: 170, startPoint y: 130, endPoint x: 171, endPoint y: 137, distance: 7.0
click at [171, 137] on td "L20480F8__GS1001102156" at bounding box center [146, 131] width 49 height 14
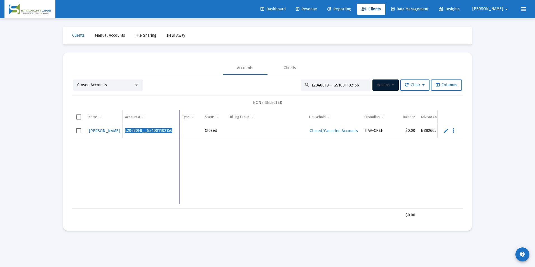
drag, startPoint x: 171, startPoint y: 114, endPoint x: 179, endPoint y: 114, distance: 8.4
click at [179, 114] on div "Name Name Account # Type Status Billing Group Household Custodian Balance Advis…" at bounding box center [268, 166] width 392 height 112
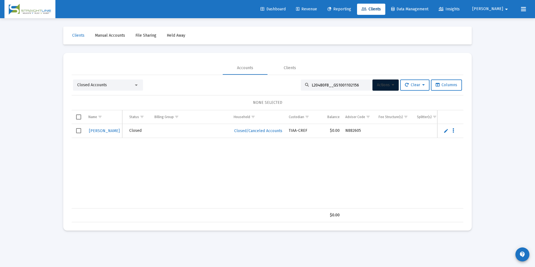
scroll to position [0, 79]
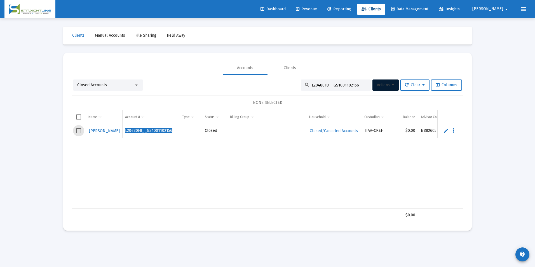
click at [78, 133] on span "Select row" at bounding box center [78, 130] width 5 height 5
click at [380, 86] on span "Actions" at bounding box center [385, 85] width 17 height 5
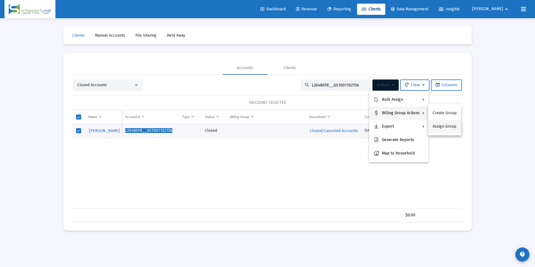
click at [434, 124] on button "Assign Group" at bounding box center [444, 126] width 33 height 13
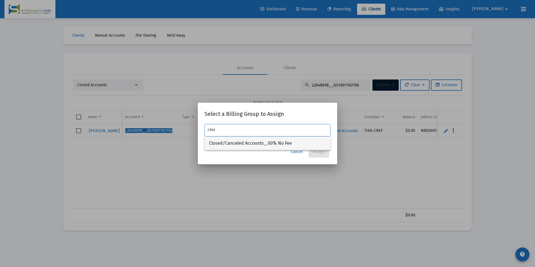
click at [314, 139] on span "Closed/Canceled Accounts_.00% No Fee" at bounding box center [267, 143] width 117 height 13
type input "Closed/Canceled Accounts_.00% No Fee"
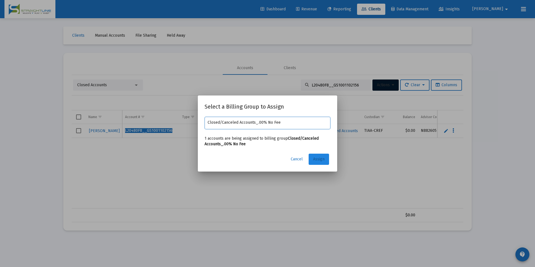
click at [319, 163] on button "Assign" at bounding box center [319, 159] width 20 height 11
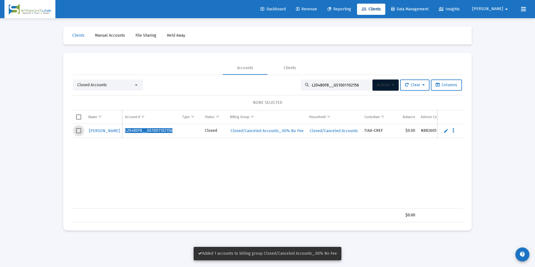
click at [77, 130] on span "Select row" at bounding box center [78, 130] width 5 height 5
click at [377, 86] on span "Actions" at bounding box center [385, 85] width 17 height 5
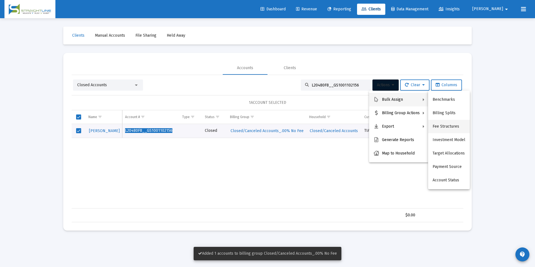
click at [445, 123] on button "Fee Structures" at bounding box center [449, 126] width 42 height 13
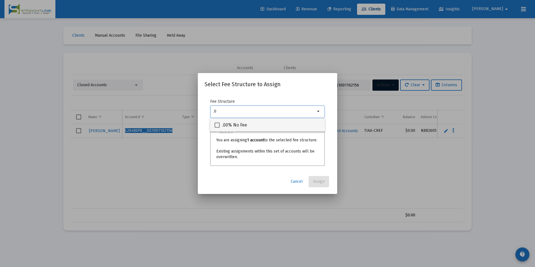
type input ".0"
click at [311, 128] on div ".00% No Fee" at bounding box center [268, 124] width 106 height 13
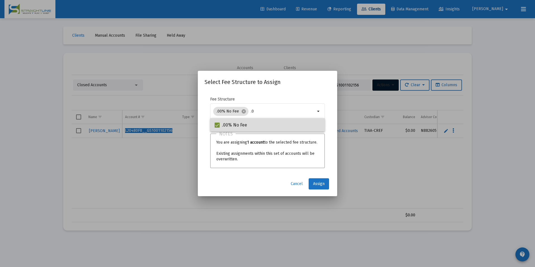
checkbox input "true"
click at [317, 179] on button "Assign" at bounding box center [319, 183] width 20 height 11
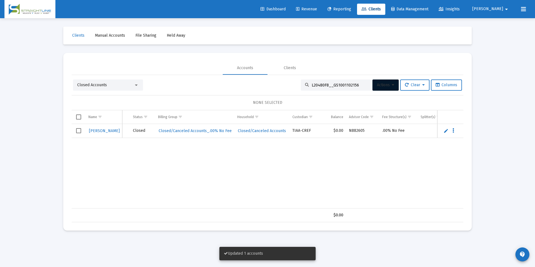
scroll to position [0, 86]
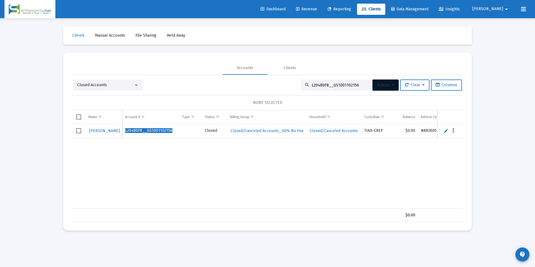
drag, startPoint x: 362, startPoint y: 84, endPoint x: 273, endPoint y: 81, distance: 88.2
click at [273, 81] on div "Closed Accounts L20480F8__GS1001102156 Actions Clear Columns" at bounding box center [267, 84] width 389 height 11
paste input "84308H0__GS1001405553"
type input "L84308H0__GS1001405553"
click at [78, 132] on span "Select row" at bounding box center [78, 130] width 5 height 5
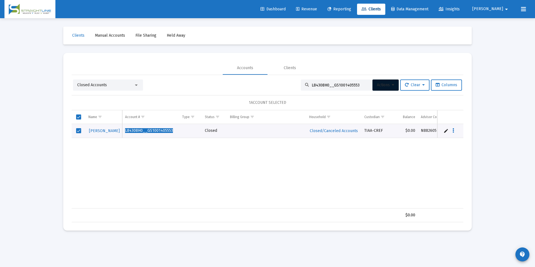
click at [389, 82] on button "Actions" at bounding box center [385, 84] width 26 height 11
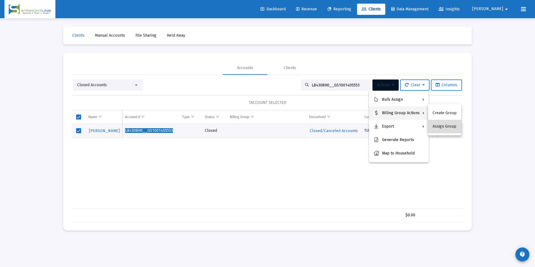
click at [449, 123] on button "Assign Group" at bounding box center [444, 126] width 33 height 13
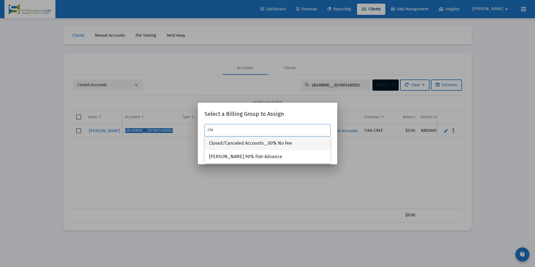
click at [310, 140] on span "Closed/Canceled Accounts_.00% No Fee" at bounding box center [267, 143] width 117 height 13
type input "Closed/Canceled Accounts_.00% No Fee"
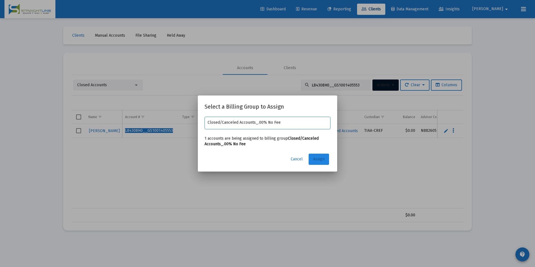
click at [316, 158] on span "Assign" at bounding box center [318, 159] width 11 height 5
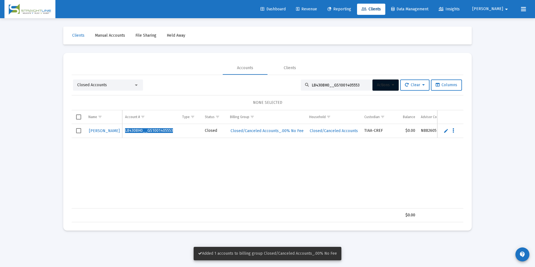
click at [76, 129] on td "Data grid" at bounding box center [79, 131] width 14 height 14
click at [384, 88] on button "Actions" at bounding box center [385, 84] width 26 height 11
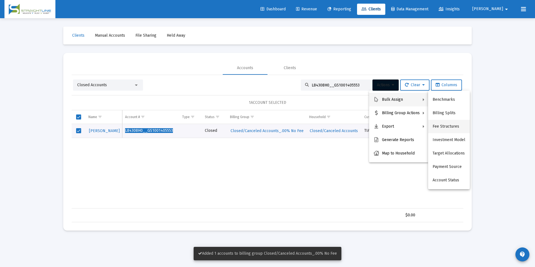
click at [449, 125] on button "Fee Structures" at bounding box center [449, 126] width 42 height 13
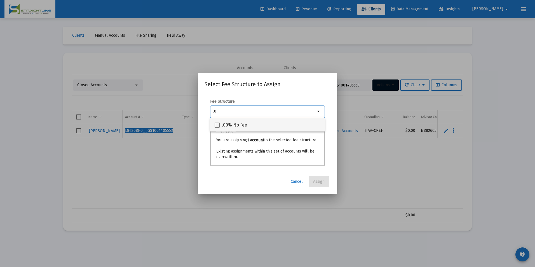
type input ".0"
click at [282, 126] on div ".00% No Fee" at bounding box center [268, 124] width 106 height 13
checkbox input "true"
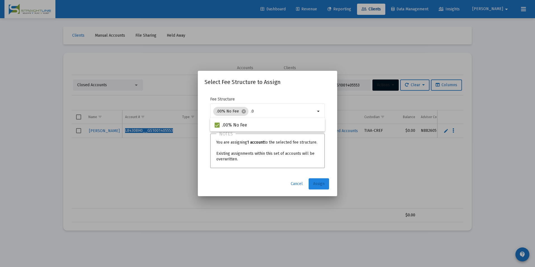
click at [323, 184] on span "Assign" at bounding box center [318, 183] width 11 height 5
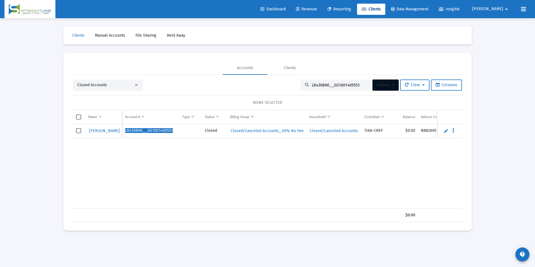
click at [118, 86] on div "Closed Accounts" at bounding box center [105, 85] width 57 height 6
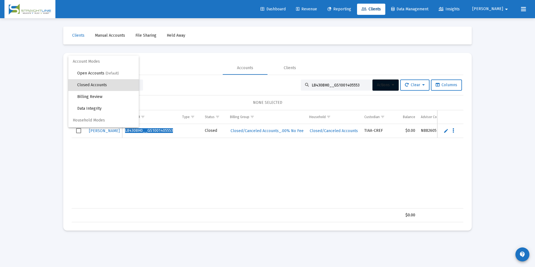
click at [236, 206] on div at bounding box center [267, 133] width 535 height 267
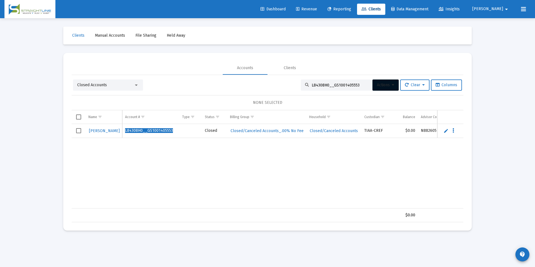
click at [128, 86] on div "Closed Accounts" at bounding box center [105, 85] width 57 height 6
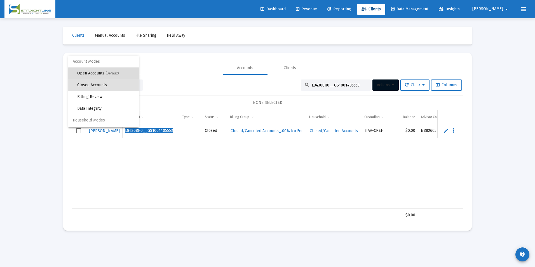
click at [119, 72] on span "Open Accounts (Default)" at bounding box center [105, 73] width 57 height 12
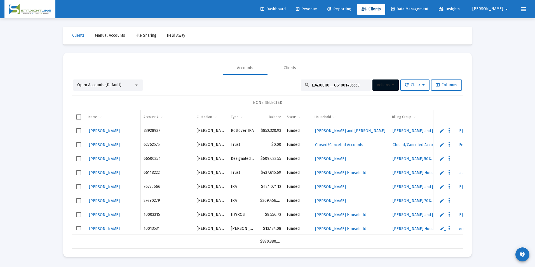
drag, startPoint x: 356, startPoint y: 84, endPoint x: 302, endPoint y: 85, distance: 54.3
click at [302, 85] on div "L84308H0__GS1001405553" at bounding box center [336, 84] width 70 height 11
paste input "K6335638__GS1001102156"
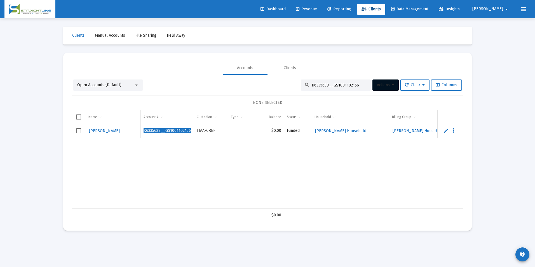
type input "K6335638__GS1001102156"
click at [79, 131] on span "Select row" at bounding box center [78, 130] width 5 height 5
click at [383, 84] on span "Actions" at bounding box center [385, 85] width 17 height 5
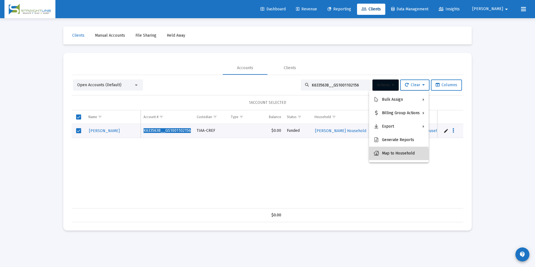
click at [395, 157] on button "Map to Household" at bounding box center [399, 153] width 60 height 13
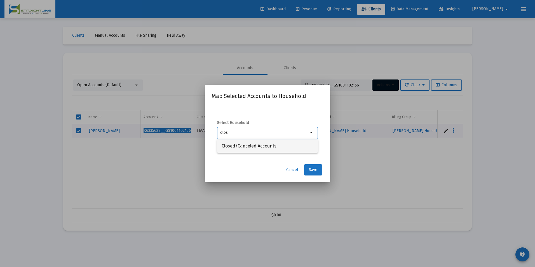
click at [282, 147] on span "Closed/Canceled Accounts" at bounding box center [268, 145] width 92 height 13
type input "Closed/Canceled Accounts"
click at [317, 168] on button "Save" at bounding box center [313, 169] width 18 height 11
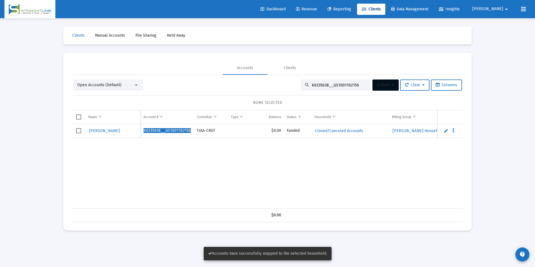
click at [76, 132] on span "Select row" at bounding box center [78, 130] width 5 height 5
click at [377, 87] on span "Actions" at bounding box center [385, 85] width 17 height 5
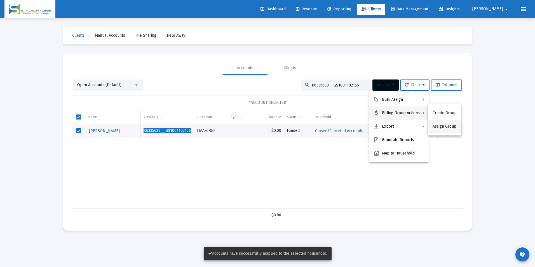
click at [441, 127] on button "Assign Group" at bounding box center [444, 126] width 33 height 13
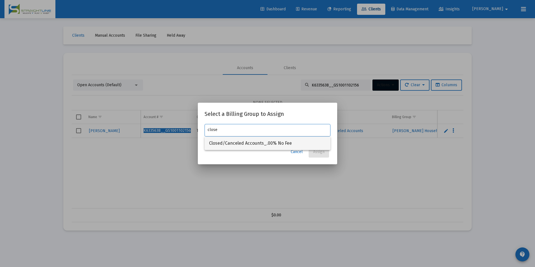
click at [228, 141] on span "Closed/Canceled Accounts_.00% No Fee" at bounding box center [267, 143] width 117 height 13
type input "Closed/Canceled Accounts_.00% No Fee"
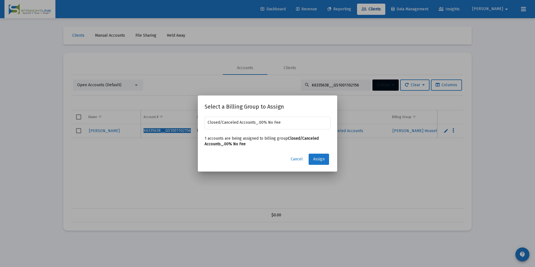
click at [314, 158] on span "Assign" at bounding box center [318, 159] width 11 height 5
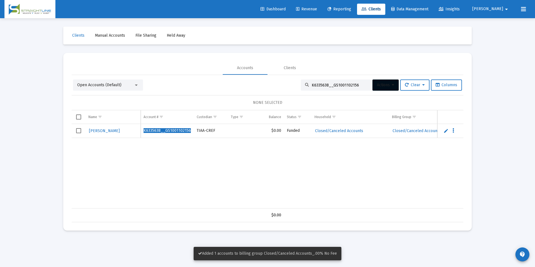
click at [81, 131] on span "Select row" at bounding box center [78, 130] width 5 height 5
click at [395, 87] on button "Actions" at bounding box center [385, 84] width 26 height 11
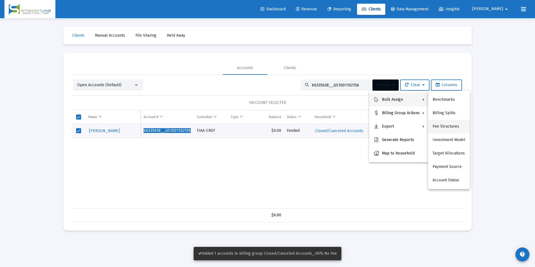
click at [439, 123] on button "Fee Structures" at bounding box center [449, 126] width 42 height 13
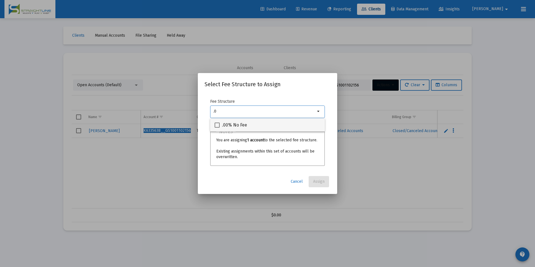
type input ".0"
click at [253, 128] on div ".00% No Fee" at bounding box center [268, 124] width 106 height 13
checkbox input "true"
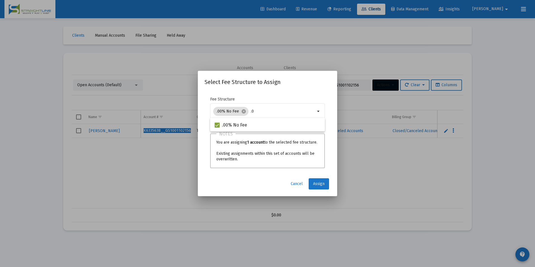
click at [318, 185] on span "Assign" at bounding box center [318, 183] width 11 height 5
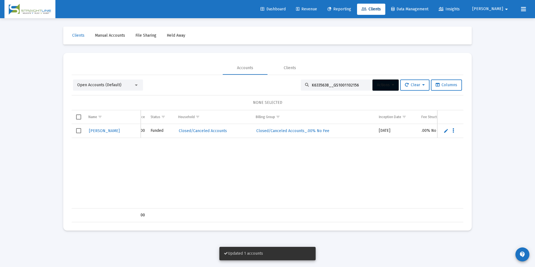
scroll to position [0, 139]
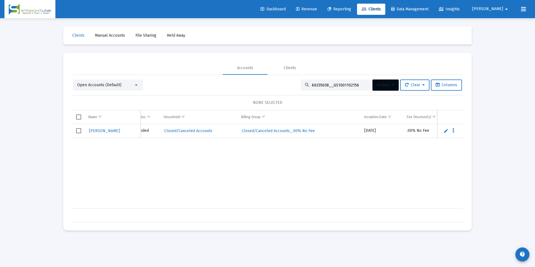
click at [359, 81] on div "K6335638__GS1001102156" at bounding box center [336, 84] width 70 height 11
click at [355, 88] on div "K6335638__GS1001102156" at bounding box center [336, 84] width 70 height 11
drag, startPoint x: 356, startPoint y: 85, endPoint x: 224, endPoint y: 72, distance: 132.4
click at [224, 72] on mat-tab-group "Accounts Clients Open Accounts (Default) K6335638__GS1001102156 Actions Clear C…" at bounding box center [268, 141] width 392 height 161
paste input "5336991"
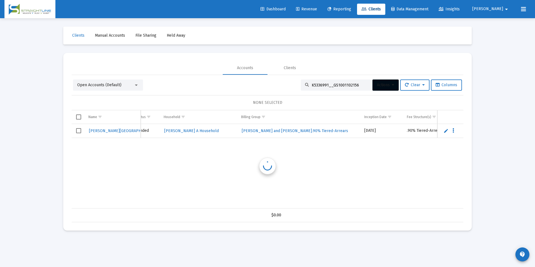
scroll to position [0, 151]
type input "K5336991__GS1001102156"
click at [78, 129] on span "Select row" at bounding box center [78, 130] width 5 height 5
click at [377, 85] on span "Actions" at bounding box center [385, 85] width 17 height 5
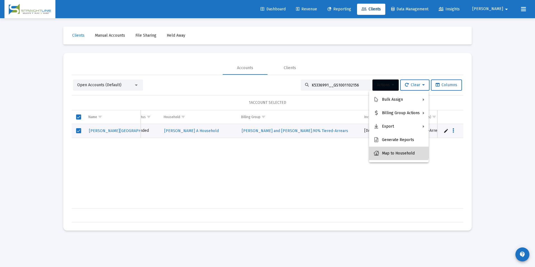
click at [393, 149] on button "Map to Household" at bounding box center [399, 153] width 60 height 13
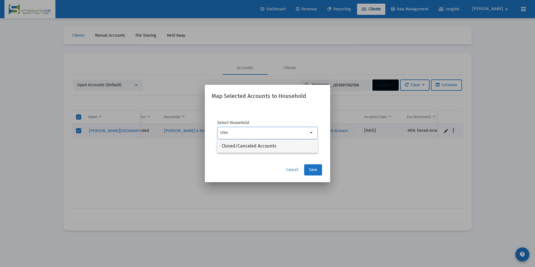
click at [313, 146] on mat-option "Closed/Canceled Accounts" at bounding box center [267, 145] width 101 height 13
type input "Closed/Canceled Accounts"
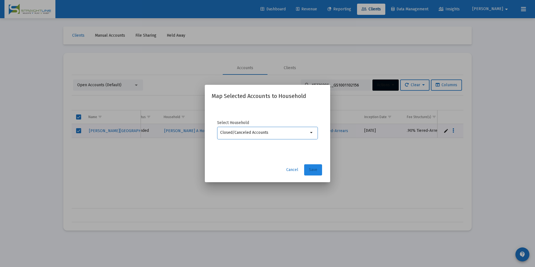
click at [314, 169] on span "Save" at bounding box center [313, 169] width 8 height 5
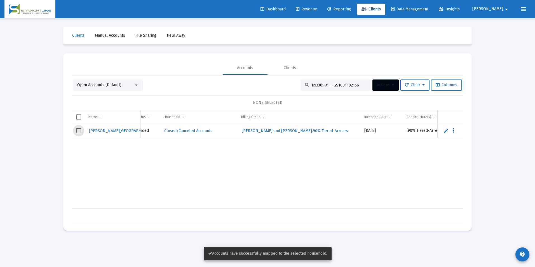
click at [79, 131] on span "Select row" at bounding box center [78, 130] width 5 height 5
click at [389, 85] on span "Actions" at bounding box center [385, 85] width 17 height 5
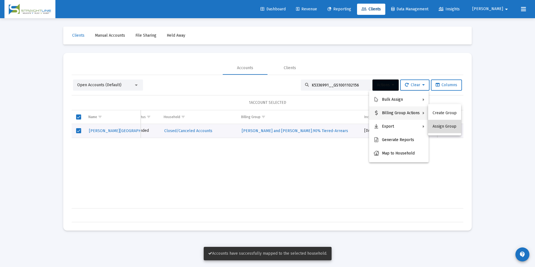
click at [449, 126] on button "Assign Group" at bounding box center [444, 126] width 33 height 13
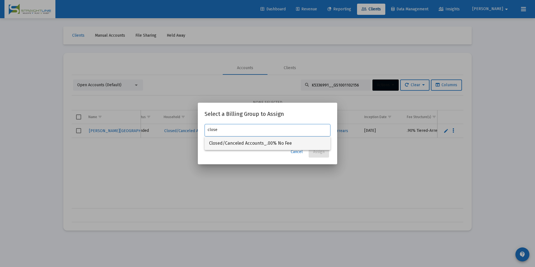
click at [307, 144] on span "Closed/Canceled Accounts_.00% No Fee" at bounding box center [267, 143] width 117 height 13
type input "Closed/Canceled Accounts_.00% No Fee"
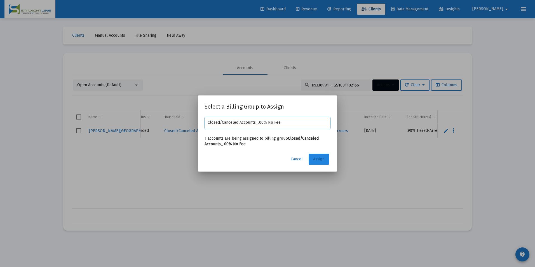
click at [318, 161] on span "Assign" at bounding box center [318, 159] width 11 height 5
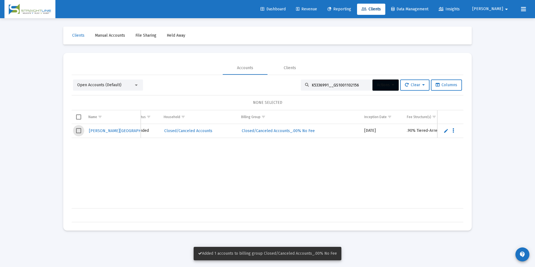
click at [77, 130] on span "Select row" at bounding box center [78, 130] width 5 height 5
click at [380, 82] on button "Actions" at bounding box center [385, 84] width 26 height 11
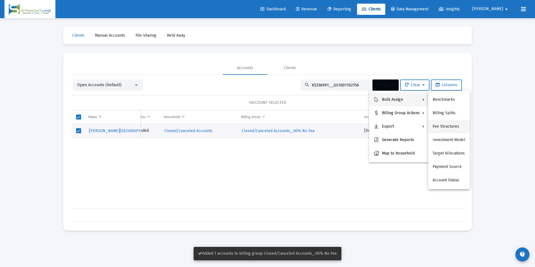
click at [460, 125] on button "Fee Structures" at bounding box center [449, 126] width 42 height 13
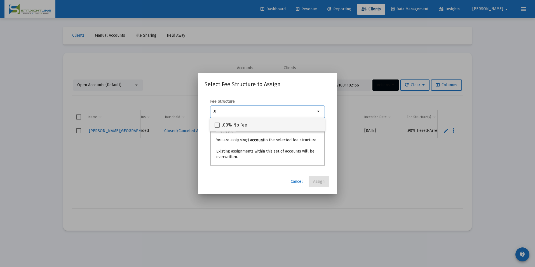
type input ".0"
click at [306, 129] on div ".00% No Fee" at bounding box center [268, 124] width 106 height 13
checkbox input "true"
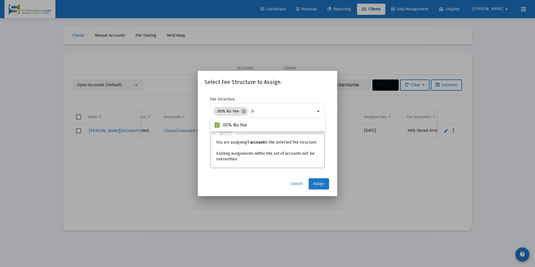
click at [317, 184] on span "Assign" at bounding box center [318, 183] width 11 height 5
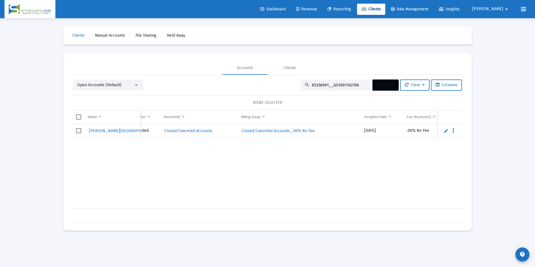
drag, startPoint x: 351, startPoint y: 86, endPoint x: 295, endPoint y: 91, distance: 57.0
click at [295, 91] on div "Open Accounts (Default) K5336991__GS1001102156 Actions Clear Columns NONE SELEC…" at bounding box center [268, 150] width 392 height 143
paste input "L29372F0"
type input "L29372F0__GS1001102156"
click at [78, 132] on span "Select row" at bounding box center [78, 130] width 5 height 5
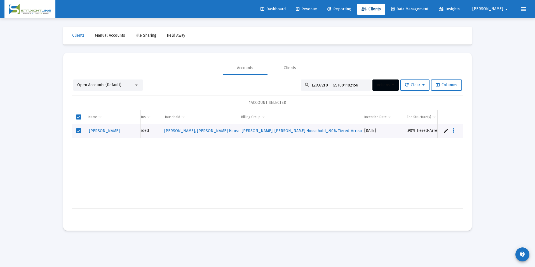
click at [377, 85] on span "Actions" at bounding box center [385, 85] width 17 height 5
click at [316, 205] on div at bounding box center [267, 133] width 535 height 267
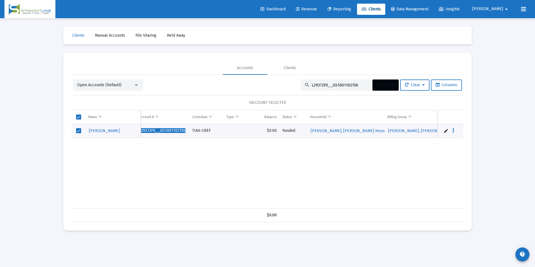
scroll to position [0, 0]
click at [388, 87] on span "Actions" at bounding box center [385, 85] width 17 height 5
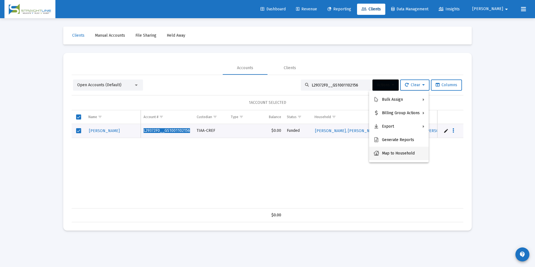
click at [391, 154] on button "Map to Household" at bounding box center [399, 153] width 60 height 13
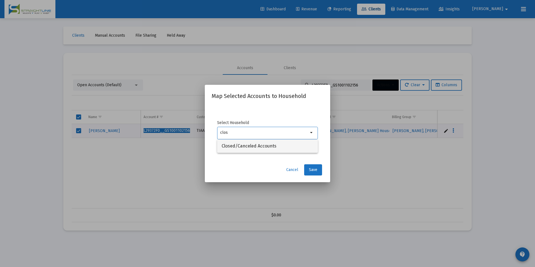
click at [291, 144] on span "Closed/Canceled Accounts" at bounding box center [268, 145] width 92 height 13
type input "Closed/Canceled Accounts"
click at [310, 165] on button "Save" at bounding box center [313, 169] width 18 height 11
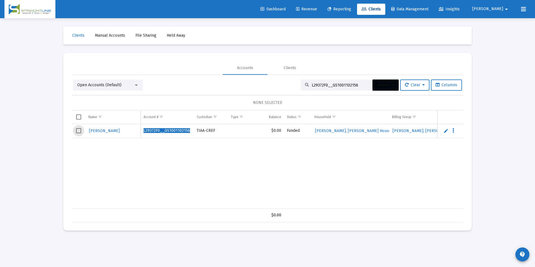
click at [80, 131] on span "Select row" at bounding box center [78, 130] width 5 height 5
click at [384, 84] on span "Actions" at bounding box center [385, 85] width 17 height 5
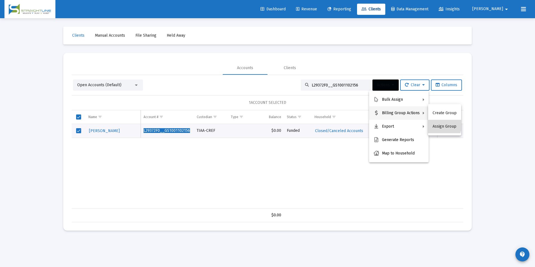
click at [433, 122] on button "Assign Group" at bounding box center [444, 126] width 33 height 13
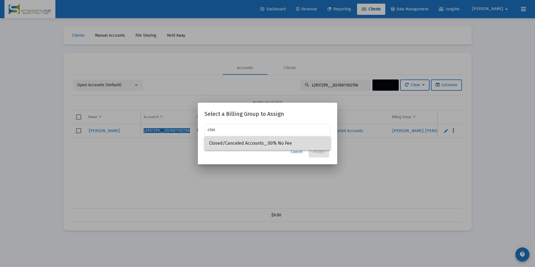
click at [297, 143] on span "Closed/Canceled Accounts_.00% No Fee" at bounding box center [267, 143] width 117 height 13
type input "Closed/Canceled Accounts_.00% No Fee"
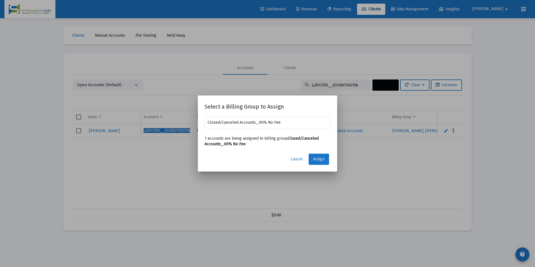
click at [315, 155] on button "Assign" at bounding box center [319, 159] width 20 height 11
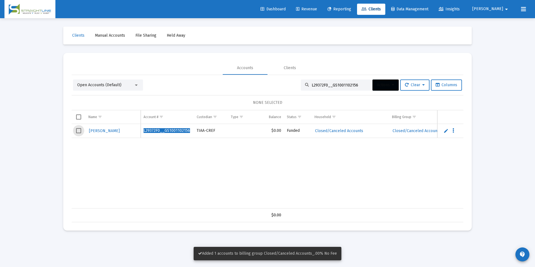
click at [78, 131] on span "Select row" at bounding box center [78, 130] width 5 height 5
click at [380, 86] on span "Actions" at bounding box center [385, 85] width 17 height 5
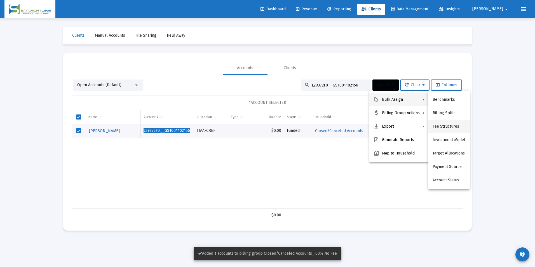
click at [459, 125] on button "Fee Structures" at bounding box center [449, 126] width 42 height 13
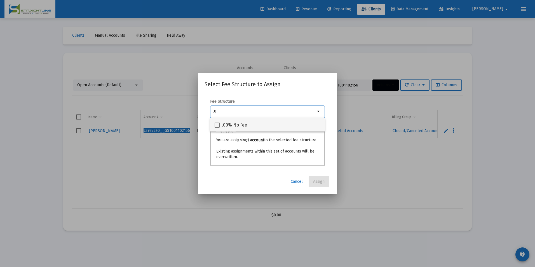
type input ".0"
click at [293, 123] on div ".00% No Fee" at bounding box center [268, 124] width 106 height 13
checkbox input "true"
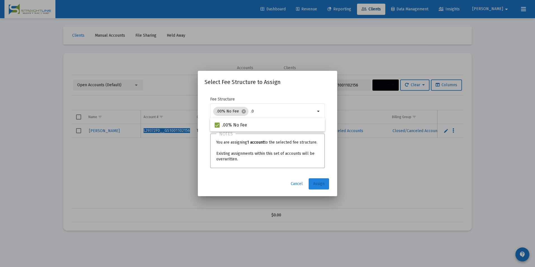
click at [316, 183] on span "Assign" at bounding box center [318, 183] width 11 height 5
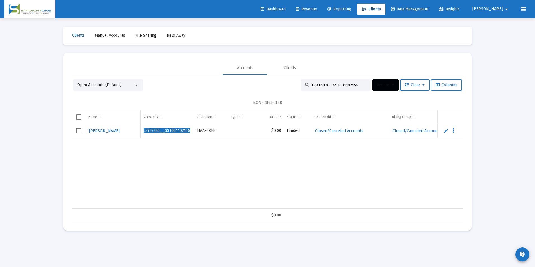
drag, startPoint x: 354, startPoint y: 86, endPoint x: 298, endPoint y: 76, distance: 56.8
click at [298, 76] on div "Open Accounts (Default) L29372F0__GS1001102156 Actions Clear Columns NONE SELEC…" at bounding box center [268, 148] width 392 height 147
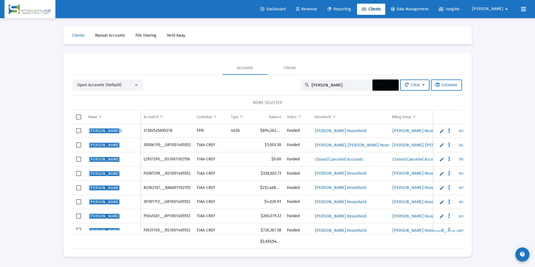
type input "[PERSON_NAME]"
drag, startPoint x: 342, startPoint y: 85, endPoint x: 282, endPoint y: 79, distance: 59.9
click at [282, 79] on div "Open Accounts (Default) [PERSON_NAME] Actions Clear Columns" at bounding box center [267, 84] width 389 height 11
paste input
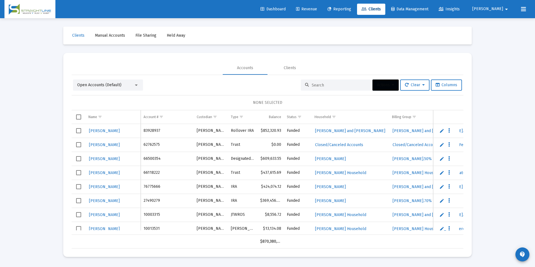
click at [330, 87] on input at bounding box center [339, 85] width 55 height 5
paste input "L29372F0__GS1001102156"
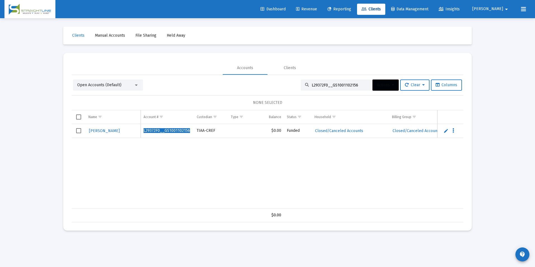
drag, startPoint x: 356, startPoint y: 86, endPoint x: 260, endPoint y: 76, distance: 97.3
click at [260, 76] on div "Open Accounts (Default) L29372F0__GS1001102156 Actions Clear Columns NONE SELEC…" at bounding box center [268, 148] width 392 height 147
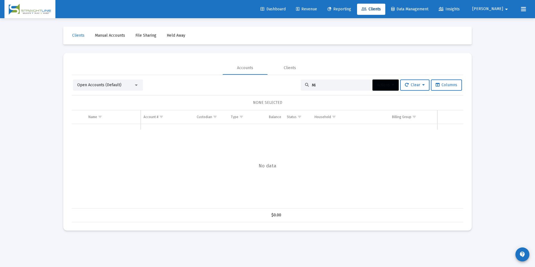
type input "M"
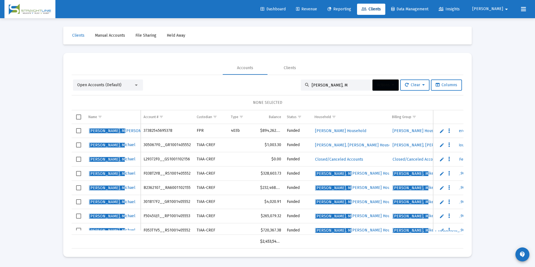
drag, startPoint x: 353, startPoint y: 86, endPoint x: 282, endPoint y: 82, distance: 71.2
click at [282, 82] on div "Open Accounts (Default) [PERSON_NAME], M Actions Clear Columns" at bounding box center [267, 84] width 389 height 11
paste input "L29372F0__GS1001102156"
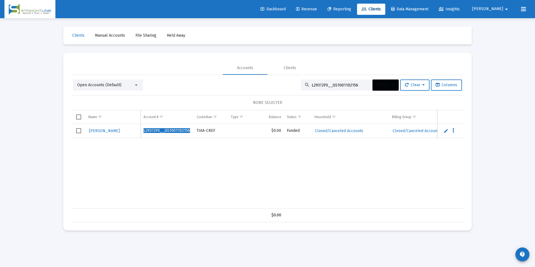
type input "L29372F0__GS1001102156"
click at [446, 130] on link "Edit" at bounding box center [445, 130] width 5 height 5
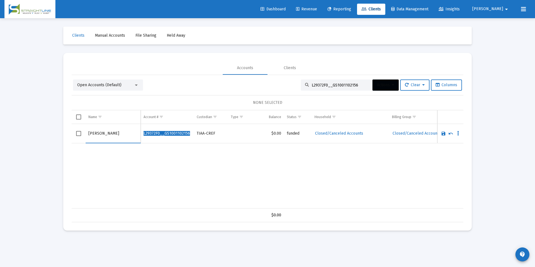
type input "[PERSON_NAME]"
click at [442, 133] on link "Save" at bounding box center [443, 133] width 5 height 5
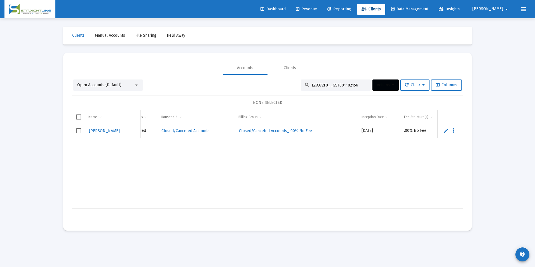
scroll to position [0, 162]
click at [353, 83] on input "L29372F0__GS1001102156" at bounding box center [339, 85] width 55 height 5
drag, startPoint x: 353, startPoint y: 83, endPoint x: 285, endPoint y: 79, distance: 67.8
click at [285, 79] on div "Open Accounts (Default) L29372F0__GS1001102156 Actions Clear Columns NONE SELEC…" at bounding box center [268, 148] width 392 height 147
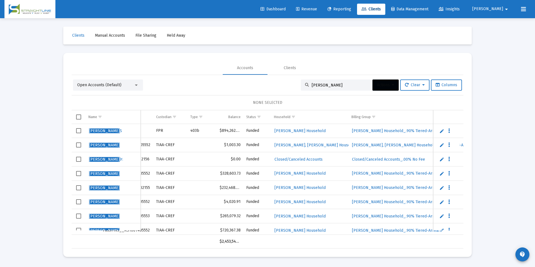
scroll to position [0, 0]
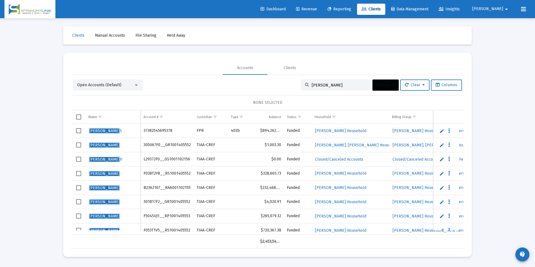
type input "[PERSON_NAME]"
click at [442, 173] on link "Edit" at bounding box center [441, 173] width 5 height 5
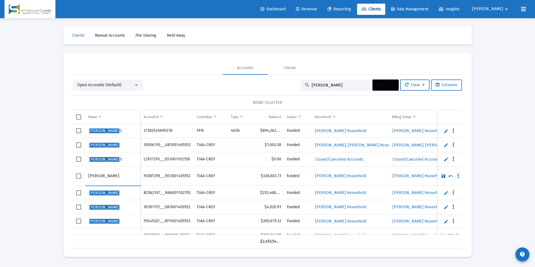
type input "[PERSON_NAME]"
click at [442, 175] on link "Save" at bounding box center [443, 175] width 5 height 5
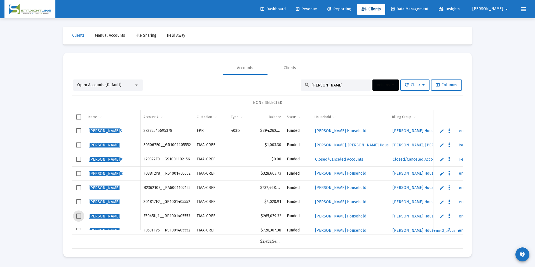
click at [79, 216] on span "Select row" at bounding box center [78, 215] width 5 height 5
click at [441, 215] on link "Edit" at bounding box center [441, 215] width 5 height 5
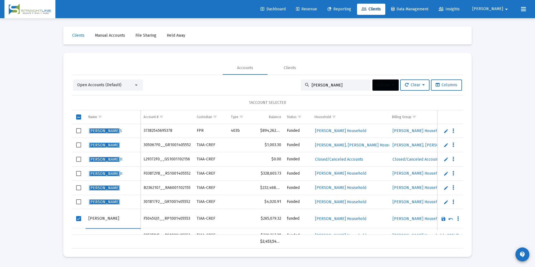
type input "[PERSON_NAME]"
click at [445, 220] on link "Save" at bounding box center [443, 218] width 5 height 5
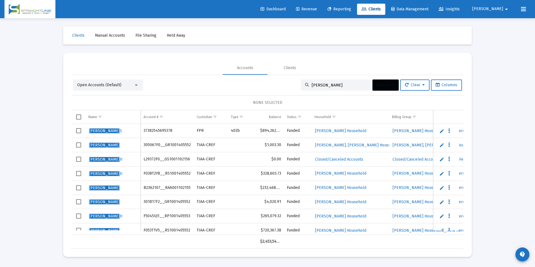
click at [78, 145] on span "Select row" at bounding box center [78, 144] width 5 height 5
click at [377, 85] on span "Actions" at bounding box center [385, 85] width 17 height 5
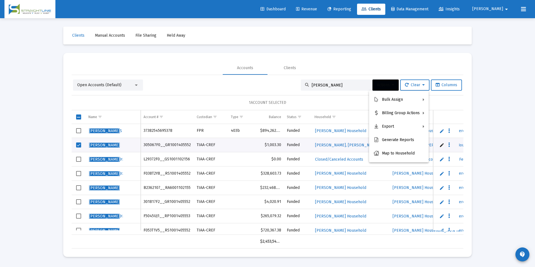
click at [492, 155] on div at bounding box center [267, 133] width 535 height 267
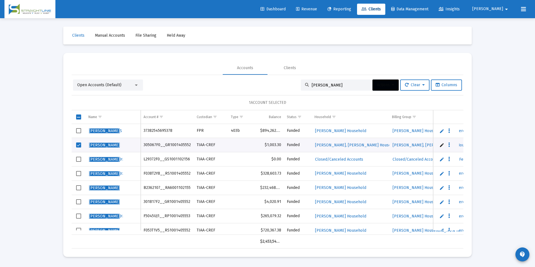
click at [441, 144] on link "Edit" at bounding box center [441, 144] width 5 height 5
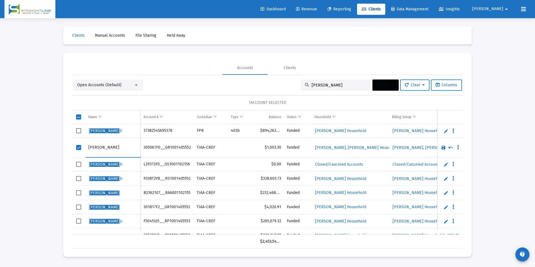
type input "[PERSON_NAME]"
click at [445, 146] on link "Save" at bounding box center [443, 147] width 5 height 5
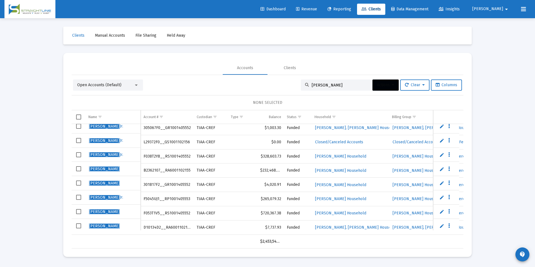
scroll to position [21, 0]
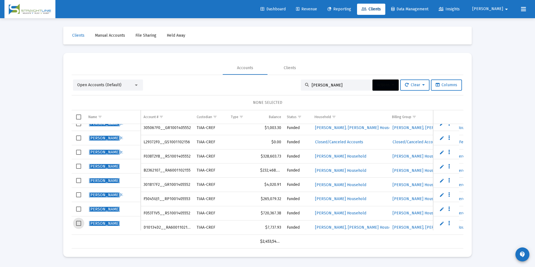
click at [79, 222] on span "Select row" at bounding box center [78, 223] width 5 height 5
click at [440, 223] on link "Edit" at bounding box center [441, 223] width 5 height 5
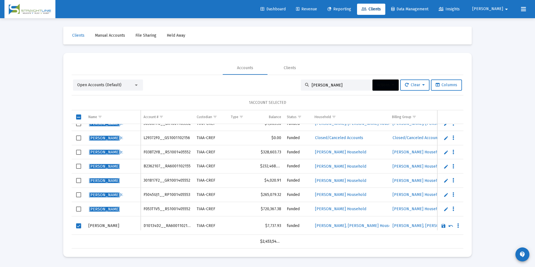
scroll to position [26, 0]
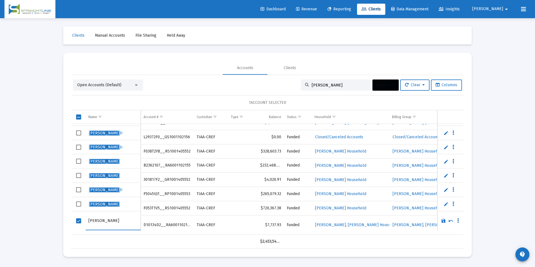
type input "[PERSON_NAME]"
click at [442, 221] on link "Save" at bounding box center [443, 220] width 5 height 5
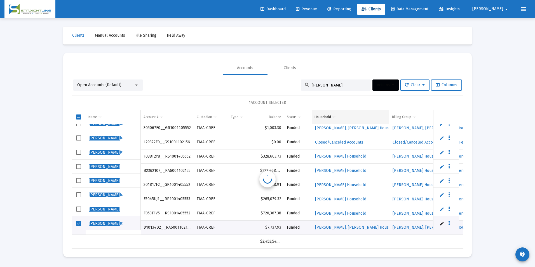
scroll to position [21, 0]
click at [347, 87] on input "[PERSON_NAME]" at bounding box center [339, 85] width 55 height 5
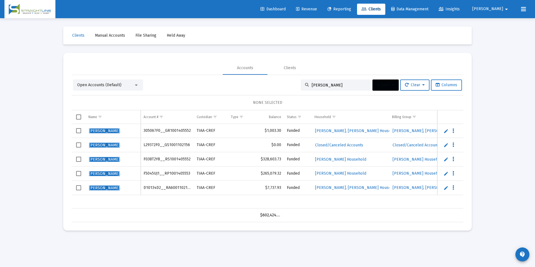
drag, startPoint x: 343, startPoint y: 86, endPoint x: 297, endPoint y: 87, distance: 45.6
click at [301, 87] on div "[PERSON_NAME]" at bounding box center [336, 84] width 70 height 11
paste input "L3673187__GS1001102156"
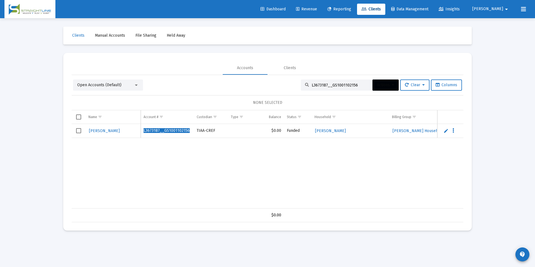
type input "L3673187__GS1001102156"
click at [79, 130] on span "Select row" at bounding box center [78, 130] width 5 height 5
click at [382, 88] on button "Actions" at bounding box center [385, 84] width 26 height 11
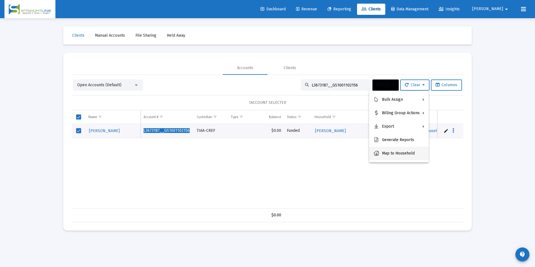
click at [400, 158] on button "Map to Household" at bounding box center [399, 153] width 60 height 13
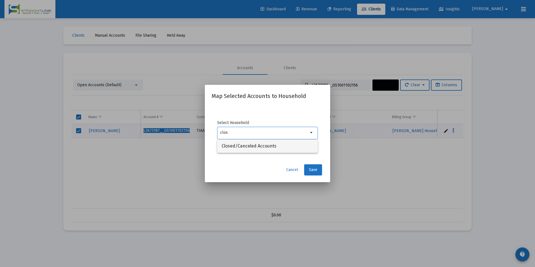
click at [257, 148] on span "Closed/Canceled Accounts" at bounding box center [268, 145] width 92 height 13
type input "Closed/Canceled Accounts"
click at [308, 168] on button "Save" at bounding box center [313, 169] width 18 height 11
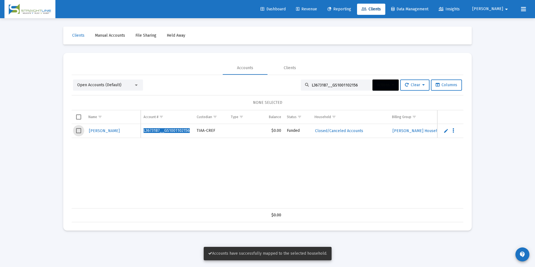
click at [78, 130] on span "Select row" at bounding box center [78, 130] width 5 height 5
click at [392, 85] on icon at bounding box center [393, 85] width 3 height 4
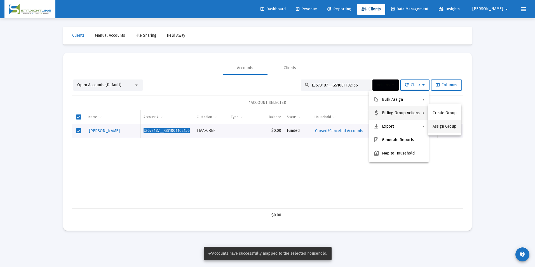
click at [440, 125] on button "Assign Group" at bounding box center [444, 126] width 33 height 13
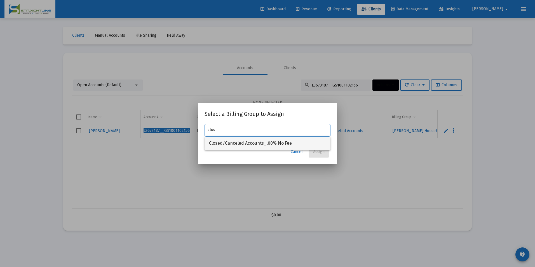
click at [294, 142] on span "Closed/Canceled Accounts_.00% No Fee" at bounding box center [267, 143] width 117 height 13
type input "Closed/Canceled Accounts_.00% No Fee"
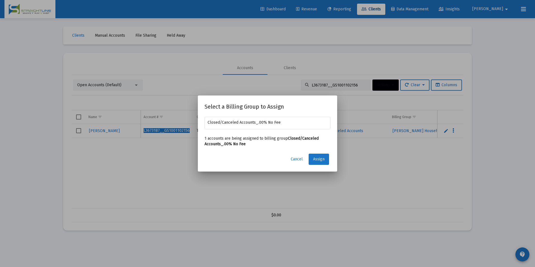
click at [316, 154] on button "Assign" at bounding box center [319, 159] width 20 height 11
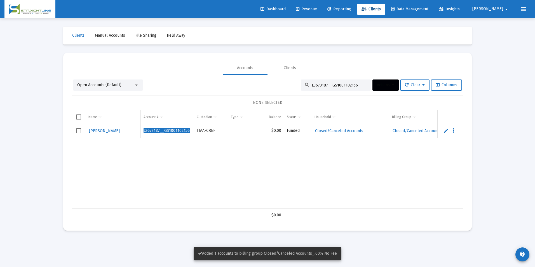
click at [77, 131] on span "Select row" at bounding box center [78, 130] width 5 height 5
click at [377, 86] on span "Actions" at bounding box center [385, 85] width 17 height 5
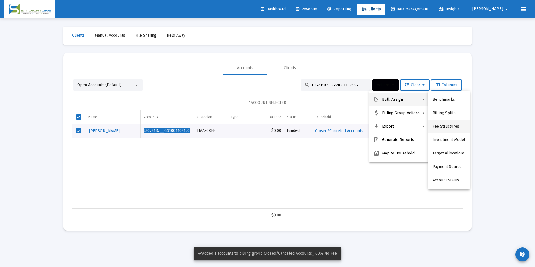
click at [441, 122] on button "Fee Structures" at bounding box center [449, 126] width 42 height 13
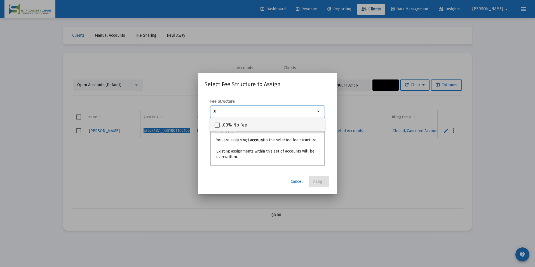
type input ".0"
click at [301, 123] on div ".00% No Fee" at bounding box center [268, 124] width 106 height 13
checkbox input "true"
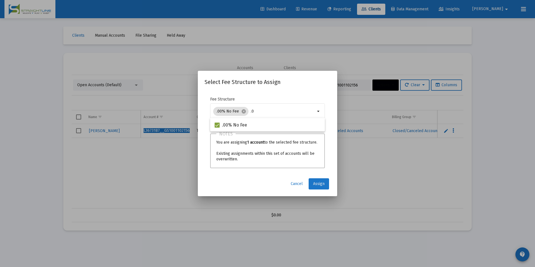
click at [324, 188] on button "Assign" at bounding box center [319, 183] width 20 height 11
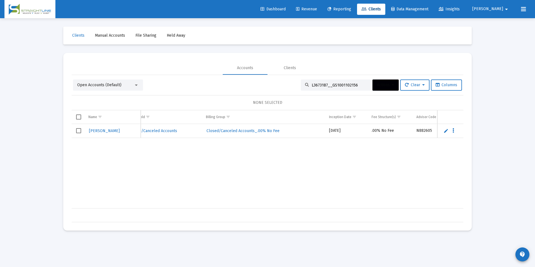
scroll to position [0, 92]
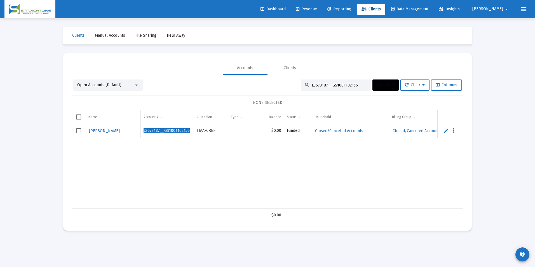
drag, startPoint x: 358, startPoint y: 83, endPoint x: 253, endPoint y: 81, distance: 104.9
click at [253, 81] on div "Open Accounts (Default) L3673187__GS1001102156 Actions Clear Columns" at bounding box center [267, 84] width 389 height 11
paste input "09361X3__GS1001405553"
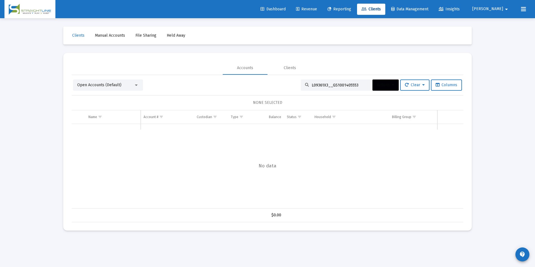
click at [119, 82] on div "Open Accounts (Default)" at bounding box center [108, 84] width 70 height 11
click at [118, 86] on span "Open Accounts (Default)" at bounding box center [99, 85] width 44 height 5
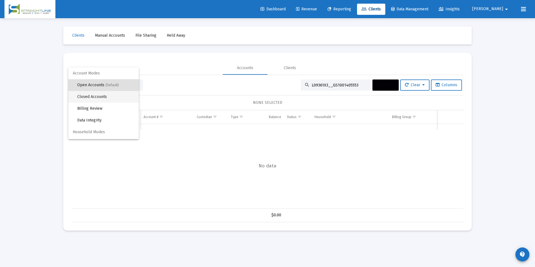
click at [112, 99] on span "Closed Accounts" at bounding box center [105, 97] width 57 height 12
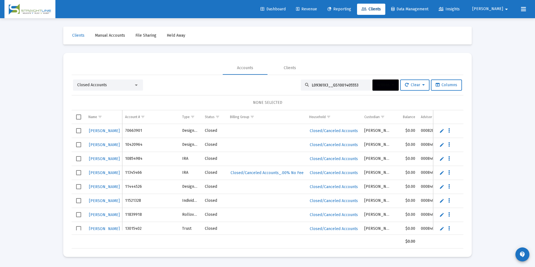
click at [354, 86] on input "L09361X3__GS1001405553" at bounding box center [339, 85] width 55 height 5
type input "L09361X3__GS1001405553"
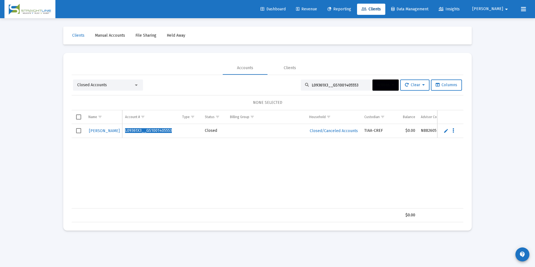
click at [78, 130] on span "Select row" at bounding box center [78, 130] width 5 height 5
click at [381, 80] on button "Actions" at bounding box center [385, 84] width 26 height 11
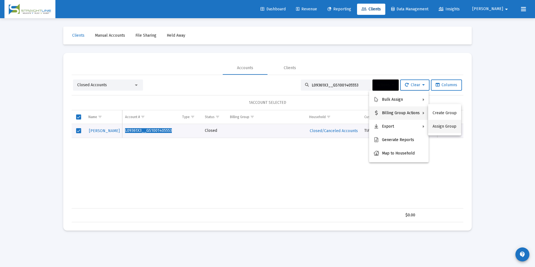
click at [437, 126] on button "Assign Group" at bounding box center [444, 126] width 33 height 13
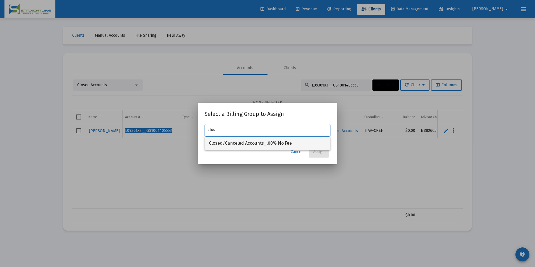
click at [307, 148] on span "Closed/Canceled Accounts_.00% No Fee" at bounding box center [267, 143] width 117 height 13
type input "Closed/Canceled Accounts_.00% No Fee"
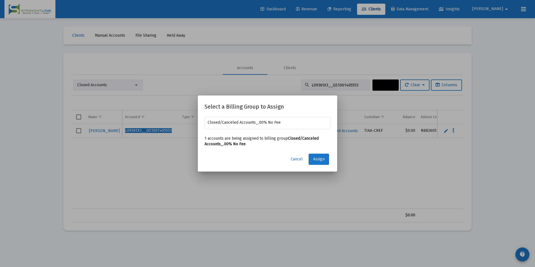
click at [321, 160] on span "Assign" at bounding box center [318, 159] width 11 height 5
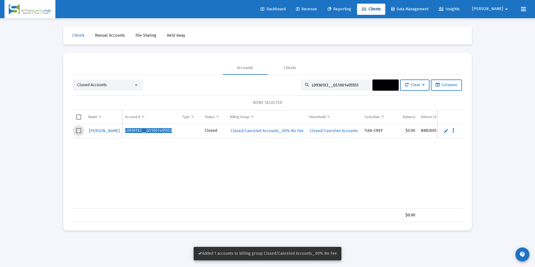
click at [78, 131] on span "Select row" at bounding box center [78, 130] width 5 height 5
click at [385, 88] on button "Actions" at bounding box center [385, 84] width 26 height 11
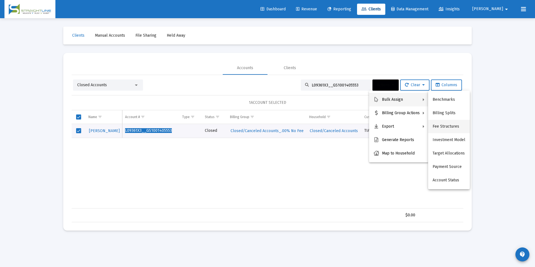
click at [464, 125] on button "Fee Structures" at bounding box center [449, 126] width 42 height 13
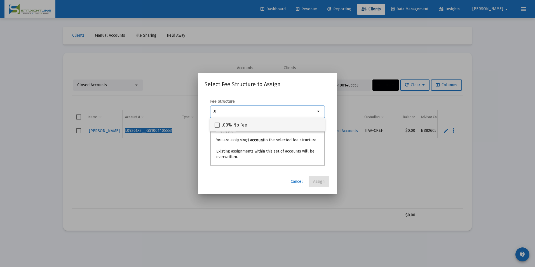
type input ".0"
click at [222, 123] on label ".00% No Fee" at bounding box center [231, 125] width 32 height 7
click at [217, 128] on input ".00% No Fee" at bounding box center [217, 128] width 0 height 0
checkbox input "true"
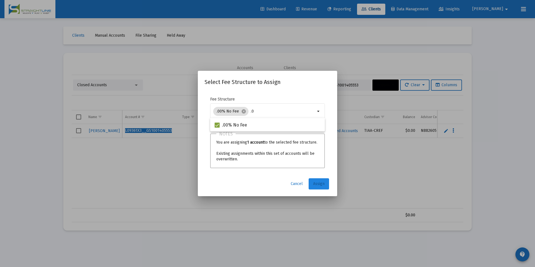
click at [312, 186] on button "Assign" at bounding box center [319, 183] width 20 height 11
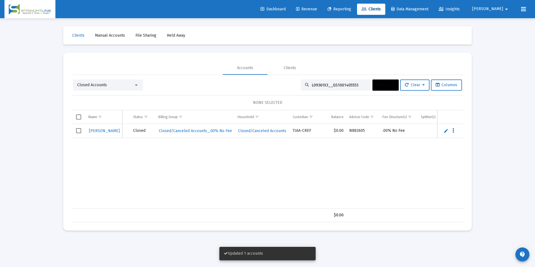
scroll to position [0, 93]
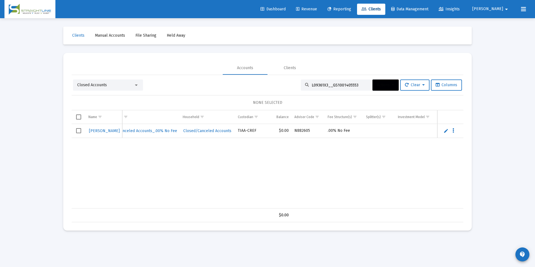
drag, startPoint x: 355, startPoint y: 85, endPoint x: 273, endPoint y: 90, distance: 81.8
click at [273, 90] on div "Closed Accounts L09361X3__GS1001405553 Actions Clear Columns" at bounding box center [267, 84] width 389 height 11
paste input "27748L8__GS1001101329"
click at [123, 86] on div "Closed Accounts" at bounding box center [105, 85] width 57 height 6
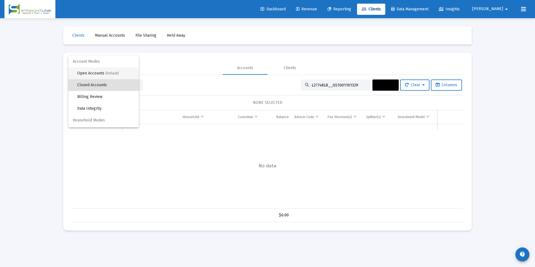
click at [115, 76] on span "Open Accounts (Default)" at bounding box center [105, 73] width 57 height 12
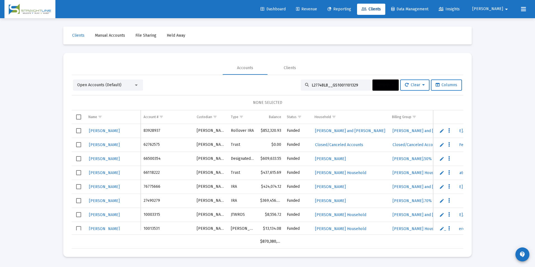
click at [360, 85] on input "L27748L8__GS1001101329" at bounding box center [339, 85] width 55 height 5
type input "L27748L8__GS1001101329"
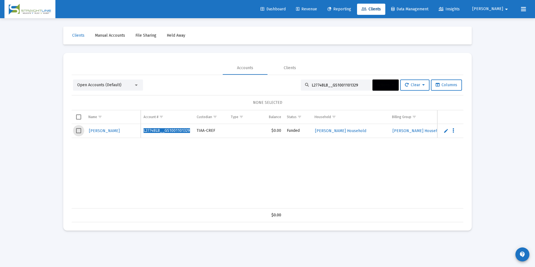
click at [80, 131] on span "Select row" at bounding box center [78, 130] width 5 height 5
click at [385, 90] on button "Actions" at bounding box center [385, 84] width 26 height 11
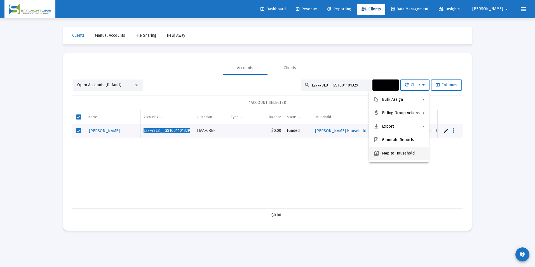
click at [388, 157] on button "Map to Household" at bounding box center [399, 153] width 60 height 13
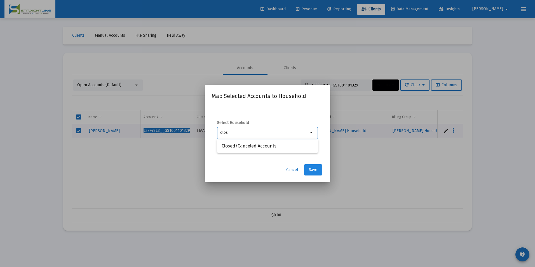
type input "clos"
click at [314, 166] on button "Save" at bounding box center [313, 169] width 18 height 11
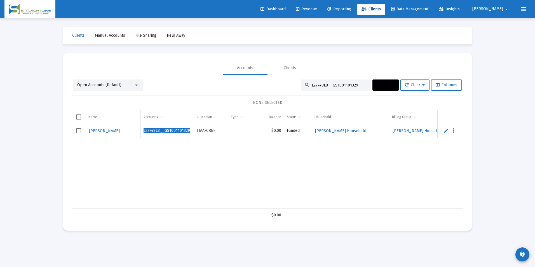
click at [77, 133] on td "Data grid" at bounding box center [79, 131] width 14 height 14
click at [391, 88] on button "Actions" at bounding box center [385, 84] width 26 height 11
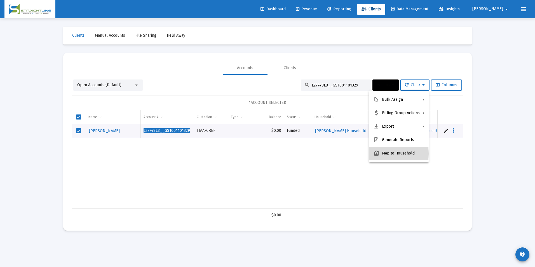
click at [388, 154] on button "Map to Household" at bounding box center [399, 153] width 60 height 13
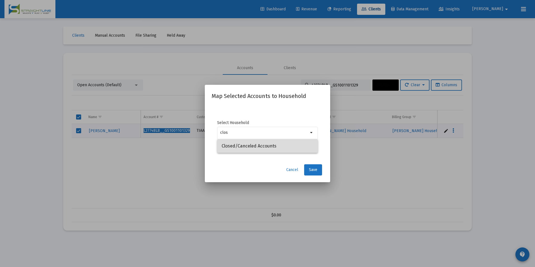
click at [298, 144] on span "Closed/Canceled Accounts" at bounding box center [268, 145] width 92 height 13
type input "Closed/Canceled Accounts"
click at [315, 167] on span "Save" at bounding box center [313, 169] width 8 height 5
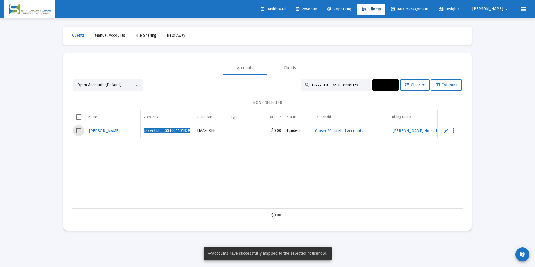
click at [78, 130] on span "Select row" at bounding box center [78, 130] width 5 height 5
click at [373, 91] on div "Open Accounts (Default) L27748L8__GS1001101329 Actions Clear Columns 1 ACCOUNT …" at bounding box center [268, 150] width 392 height 143
click at [377, 88] on button "Actions" at bounding box center [385, 84] width 26 height 11
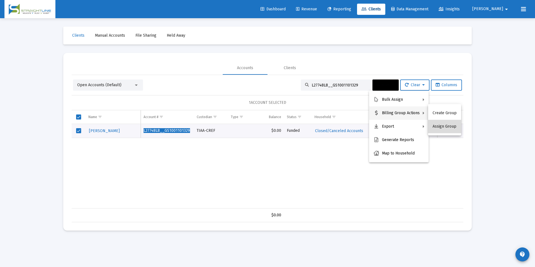
click at [456, 129] on button "Assign Group" at bounding box center [444, 126] width 33 height 13
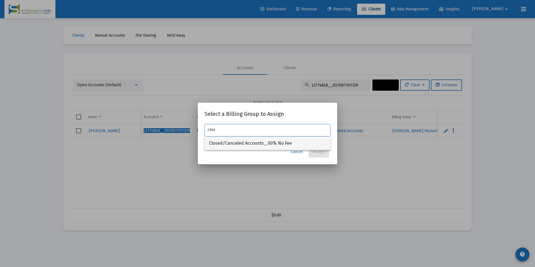
click at [295, 143] on span "Closed/Canceled Accounts_.00% No Fee" at bounding box center [267, 143] width 117 height 13
type input "Closed/Canceled Accounts_.00% No Fee"
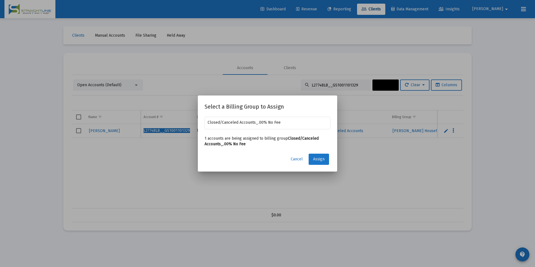
click at [320, 157] on span "Assign" at bounding box center [318, 159] width 11 height 5
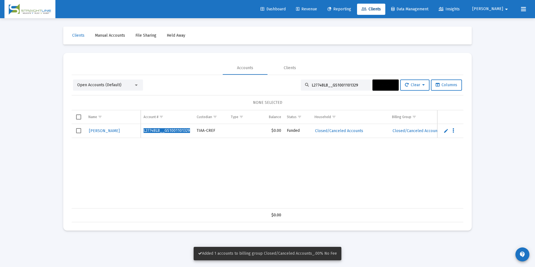
click at [78, 133] on td "Data grid" at bounding box center [79, 131] width 14 height 14
click at [372, 83] on button "Actions" at bounding box center [385, 84] width 26 height 11
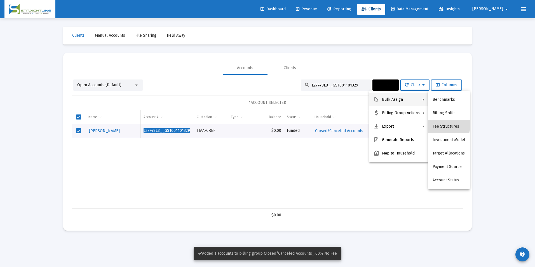
click at [436, 121] on button "Fee Structures" at bounding box center [449, 126] width 42 height 13
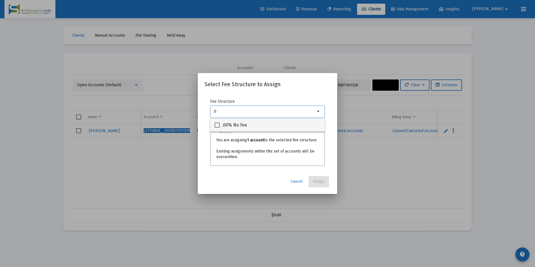
type input ".0"
click at [288, 127] on div ".00% No Fee" at bounding box center [268, 124] width 106 height 13
checkbox input "true"
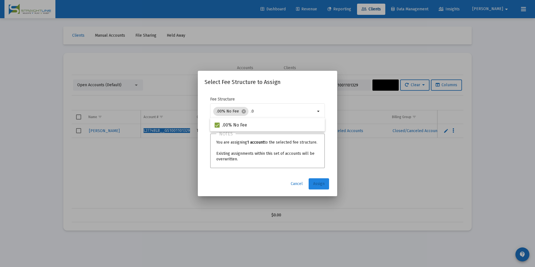
click at [314, 183] on span "Assign" at bounding box center [318, 183] width 11 height 5
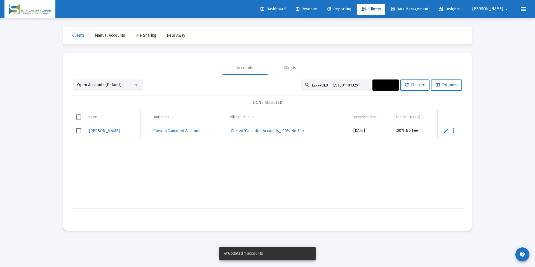
scroll to position [0, 144]
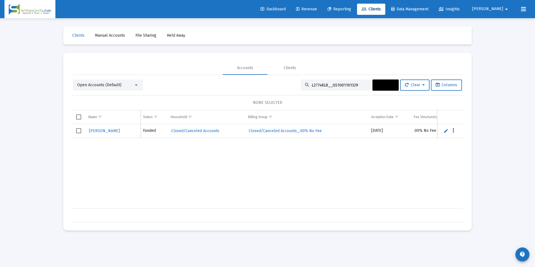
drag, startPoint x: 351, startPoint y: 86, endPoint x: 280, endPoint y: 86, distance: 71.6
click at [280, 86] on div "Open Accounts (Default) L27748L8__GS1001101329 Actions Clear Columns" at bounding box center [267, 84] width 389 height 11
paste input "78630D0__GS1001102156"
type input "L78630D0__GS1001102156"
click at [80, 130] on span "Select row" at bounding box center [78, 130] width 5 height 5
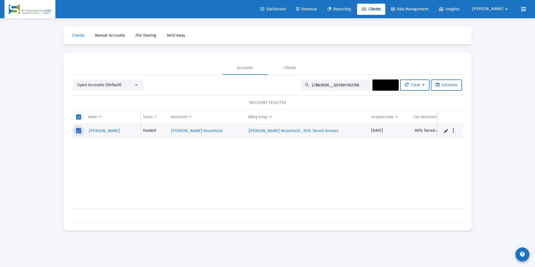
click at [389, 82] on button "Actions" at bounding box center [385, 84] width 26 height 11
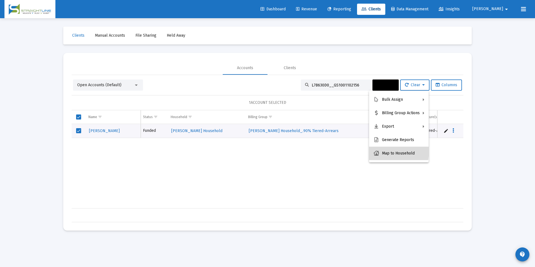
click at [385, 151] on button "Map to Household" at bounding box center [399, 153] width 60 height 13
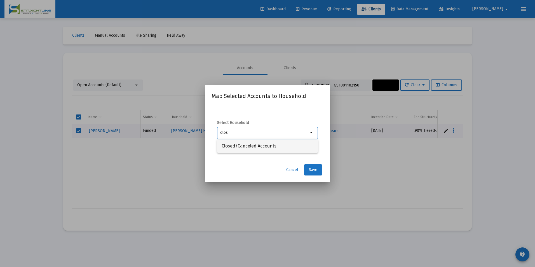
click at [253, 145] on span "Closed/Canceled Accounts" at bounding box center [268, 145] width 92 height 13
type input "Closed/Canceled Accounts"
click at [321, 173] on button "Save" at bounding box center [313, 169] width 18 height 11
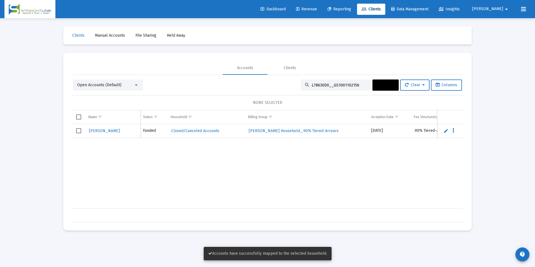
click at [77, 128] on span "Select row" at bounding box center [78, 130] width 5 height 5
click at [383, 86] on span "Actions" at bounding box center [385, 85] width 17 height 5
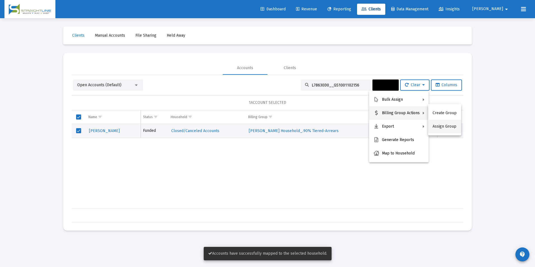
click at [446, 127] on button "Assign Group" at bounding box center [444, 126] width 33 height 13
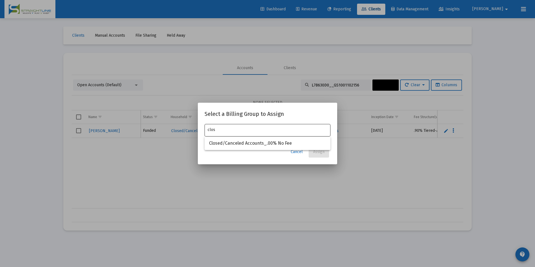
click at [287, 135] on div "clos" at bounding box center [268, 130] width 120 height 14
click at [286, 141] on span "Closed/Canceled Accounts_.00% No Fee" at bounding box center [267, 143] width 117 height 13
type input "Closed/Canceled Accounts_.00% No Fee"
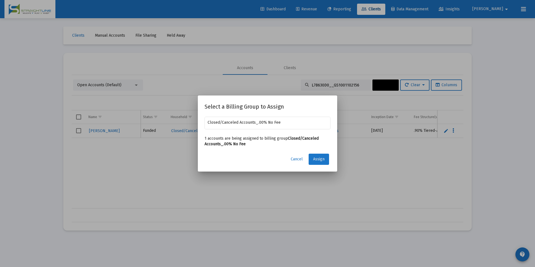
click at [316, 158] on span "Assign" at bounding box center [318, 159] width 11 height 5
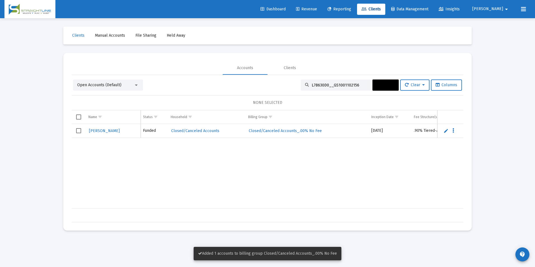
click at [77, 130] on span "Select row" at bounding box center [78, 130] width 5 height 5
click at [389, 87] on button "Actions" at bounding box center [385, 84] width 26 height 11
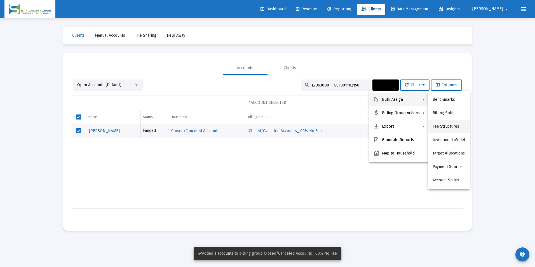
click at [444, 123] on button "Fee Structures" at bounding box center [449, 126] width 42 height 13
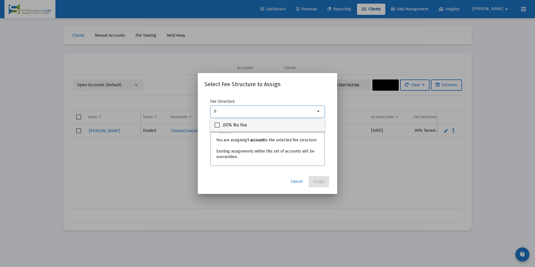
type input ".0"
click at [238, 124] on span ".00% No Fee" at bounding box center [234, 125] width 25 height 7
click at [217, 128] on input ".00% No Fee" at bounding box center [217, 128] width 0 height 0
checkbox input "true"
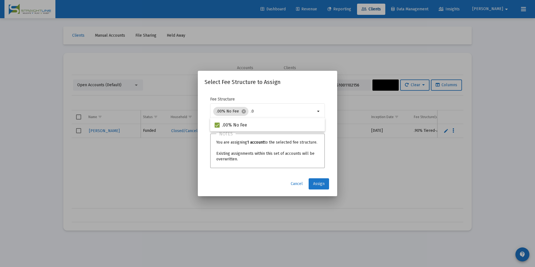
click at [316, 182] on span "Assign" at bounding box center [318, 183] width 11 height 5
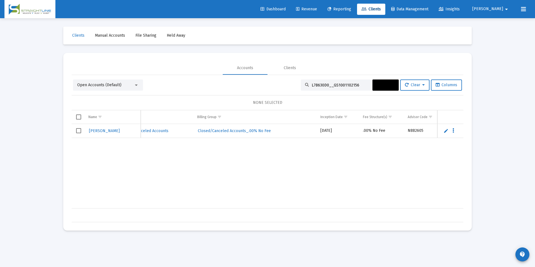
scroll to position [0, 196]
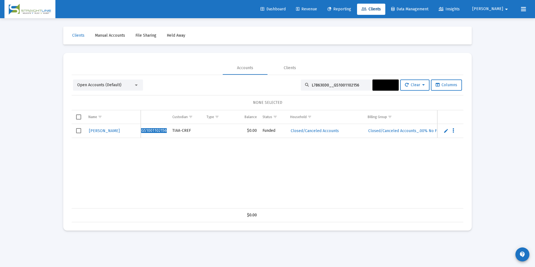
drag, startPoint x: 360, startPoint y: 86, endPoint x: 254, endPoint y: 88, distance: 106.1
click at [254, 88] on div "Open Accounts (Default) L78630D0__GS1001102156 Actions Clear Columns" at bounding box center [267, 84] width 389 height 11
paste input "55165I0__GS1001405553"
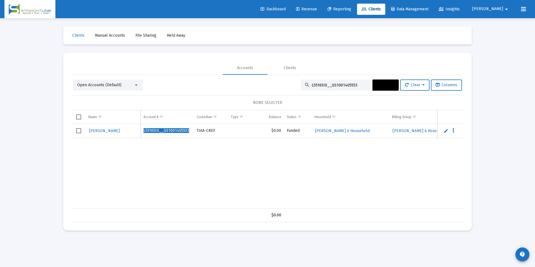
type input "L55165I0__GS1001405553"
click at [76, 132] on span "Select row" at bounding box center [78, 130] width 5 height 5
click at [372, 83] on button "Actions" at bounding box center [385, 84] width 26 height 11
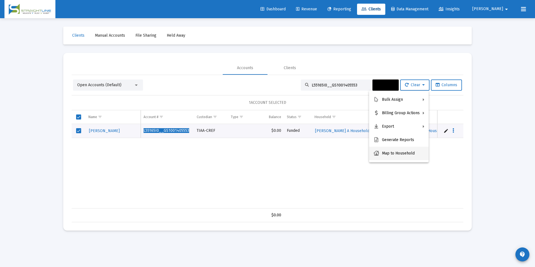
click at [389, 149] on button "Map to Household" at bounding box center [399, 153] width 60 height 13
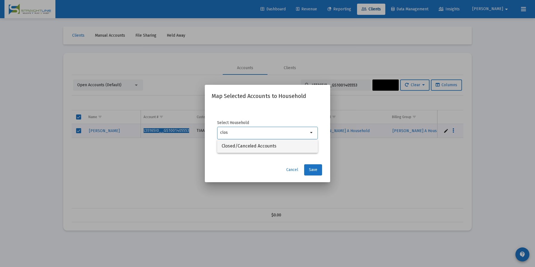
click at [279, 152] on span "Closed/Canceled Accounts" at bounding box center [268, 145] width 92 height 13
type input "Closed/Canceled Accounts"
click at [320, 171] on button "Save" at bounding box center [313, 169] width 18 height 11
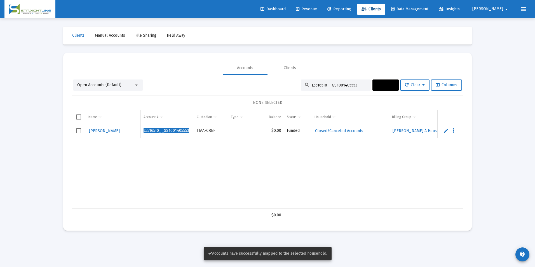
click at [79, 131] on span "Select row" at bounding box center [78, 130] width 5 height 5
click at [388, 88] on button "Actions" at bounding box center [385, 84] width 26 height 11
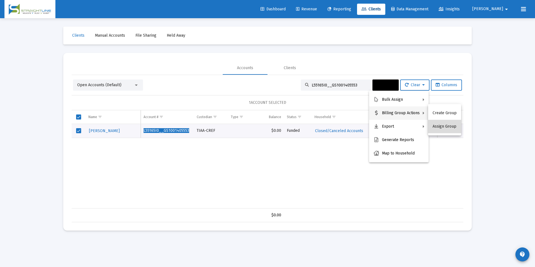
click at [448, 124] on button "Assign Group" at bounding box center [444, 126] width 33 height 13
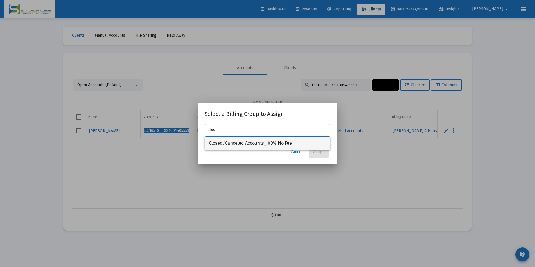
click at [314, 143] on span "Closed/Canceled Accounts_.00% No Fee" at bounding box center [267, 143] width 117 height 13
type input "Closed/Canceled Accounts_.00% No Fee"
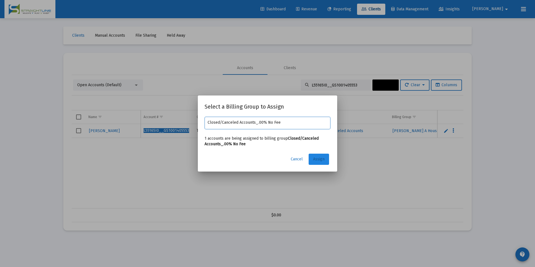
click at [318, 156] on button "Assign" at bounding box center [319, 159] width 20 height 11
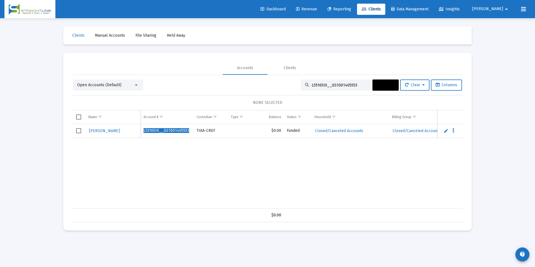
click at [79, 132] on span "Select row" at bounding box center [78, 130] width 5 height 5
click at [383, 84] on span "Actions" at bounding box center [385, 85] width 17 height 5
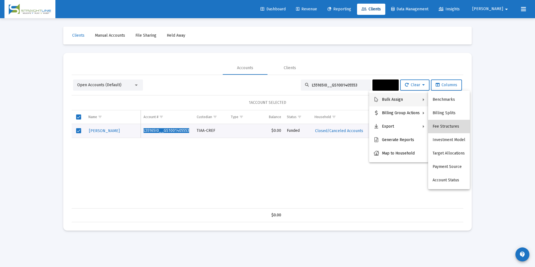
click at [450, 123] on button "Fee Structures" at bounding box center [449, 126] width 42 height 13
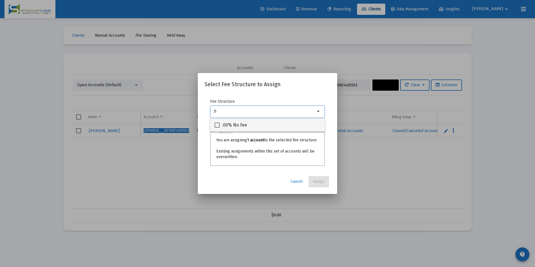
type input ".0"
click at [271, 126] on div ".00% No Fee" at bounding box center [268, 124] width 106 height 13
checkbox input "true"
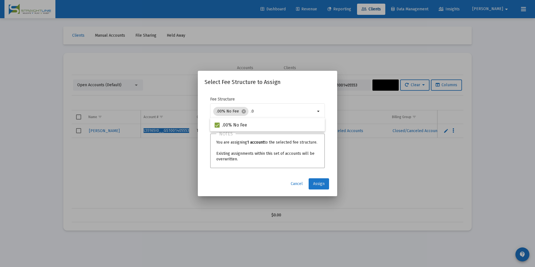
click at [317, 180] on button "Assign" at bounding box center [319, 183] width 20 height 11
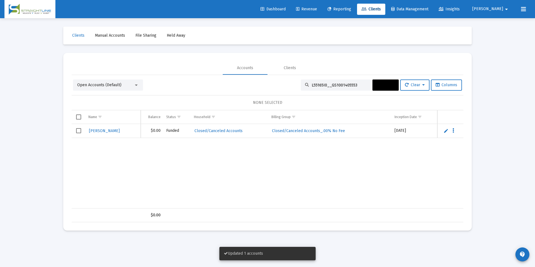
scroll to position [0, 121]
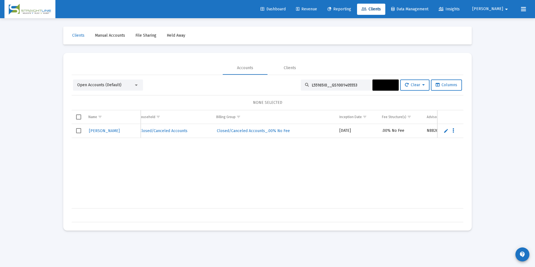
click at [359, 82] on div "L55165I0__GS1001405553" at bounding box center [336, 84] width 70 height 11
drag, startPoint x: 357, startPoint y: 85, endPoint x: 195, endPoint y: 85, distance: 162.0
click at [195, 85] on div "Open Accounts (Default) L55165I0__GS1001405553 Actions Clear Columns" at bounding box center [267, 84] width 389 height 11
paste input "82200O7__GS1001101648"
type input "L82200O7__GS1001101648"
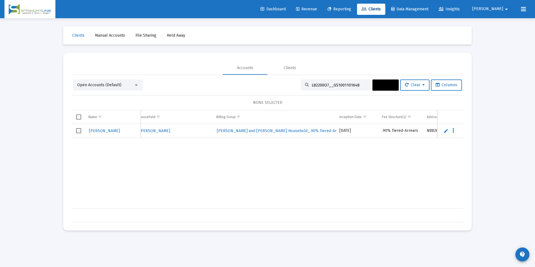
click at [79, 131] on span "Select row" at bounding box center [78, 130] width 5 height 5
click at [384, 82] on button "Actions" at bounding box center [385, 84] width 26 height 11
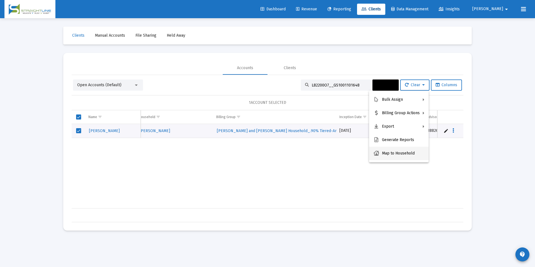
drag, startPoint x: 385, startPoint y: 146, endPoint x: 387, endPoint y: 154, distance: 8.4
click at [387, 154] on div "Bulk Assign Billing Group Actions Export Generate Reports Map to Household" at bounding box center [399, 127] width 60 height 72
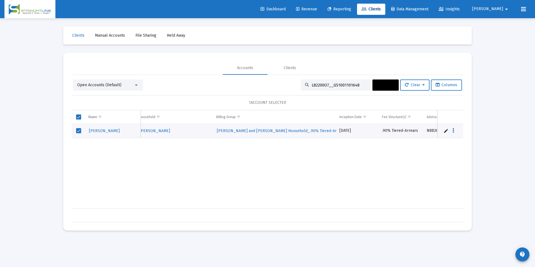
click at [379, 88] on button "Actions" at bounding box center [385, 84] width 26 height 11
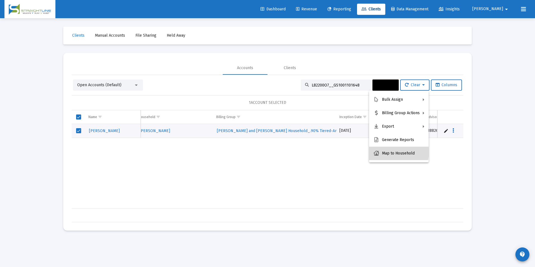
click at [394, 152] on button "Map to Household" at bounding box center [399, 153] width 60 height 13
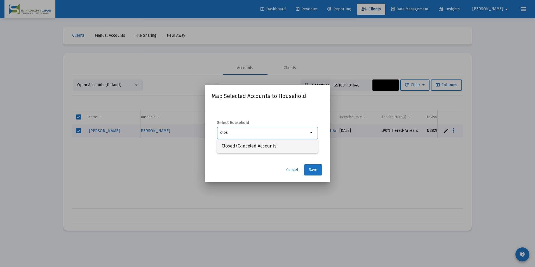
click at [247, 144] on span "Closed/Canceled Accounts" at bounding box center [268, 145] width 92 height 13
type input "Closed/Canceled Accounts"
click at [316, 168] on span "Save" at bounding box center [313, 169] width 8 height 5
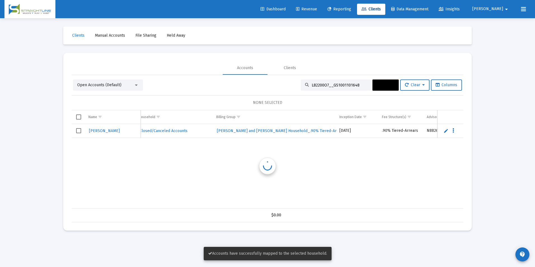
scroll to position [0, 176]
click at [78, 130] on span "Select row" at bounding box center [78, 130] width 5 height 5
click at [379, 86] on span "Actions" at bounding box center [385, 85] width 17 height 5
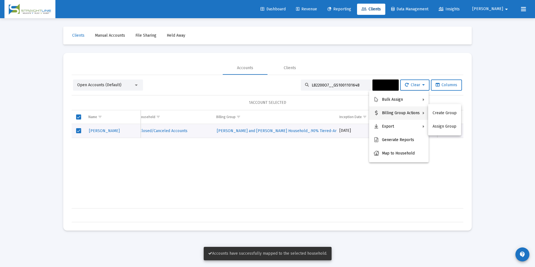
click at [444, 133] on div "Create Group Assign Group" at bounding box center [444, 119] width 33 height 31
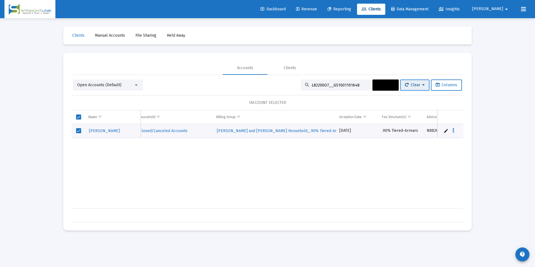
click at [410, 81] on button "Clear" at bounding box center [414, 84] width 29 height 11
click at [490, 108] on div at bounding box center [267, 133] width 535 height 267
click at [389, 85] on span "Actions" at bounding box center [385, 85] width 17 height 5
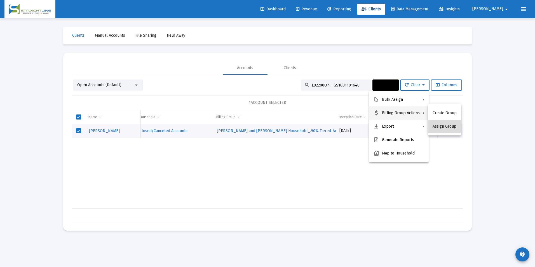
click at [436, 123] on button "Assign Group" at bounding box center [444, 126] width 33 height 13
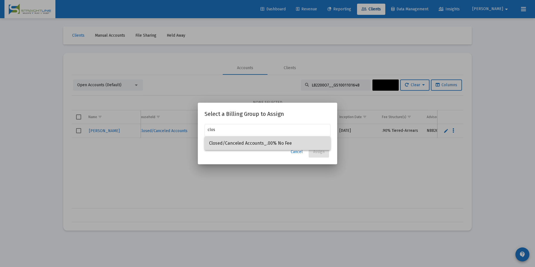
click at [265, 150] on span "Closed/Canceled Accounts_.00% No Fee" at bounding box center [267, 143] width 117 height 13
type input "Closed/Canceled Accounts_.00% No Fee"
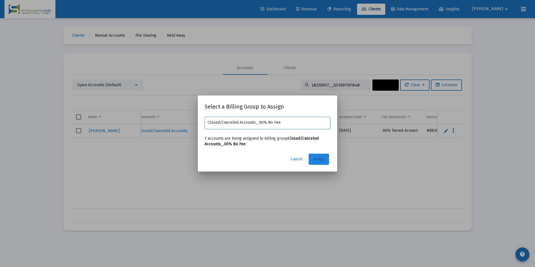
click at [325, 159] on button "Assign" at bounding box center [319, 159] width 20 height 11
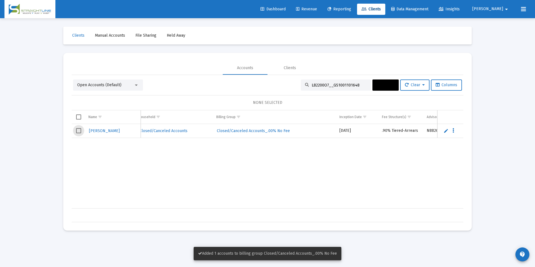
click at [81, 129] on span "Select row" at bounding box center [78, 130] width 5 height 5
click at [379, 82] on button "Actions" at bounding box center [385, 84] width 26 height 11
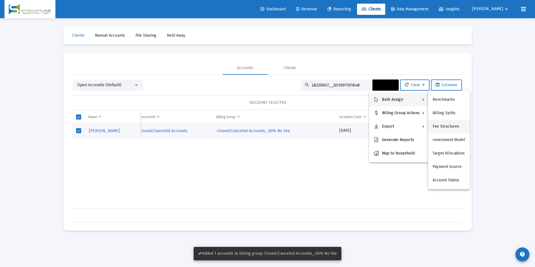
click at [444, 125] on button "Fee Structures" at bounding box center [449, 126] width 42 height 13
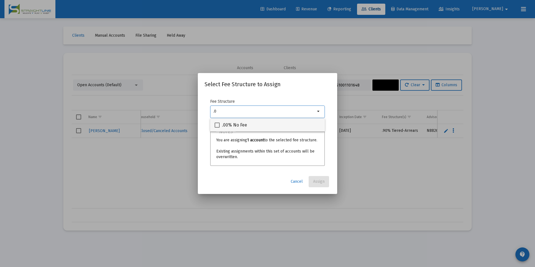
type input ".0"
click at [302, 128] on div ".00% No Fee" at bounding box center [268, 124] width 106 height 13
checkbox input "true"
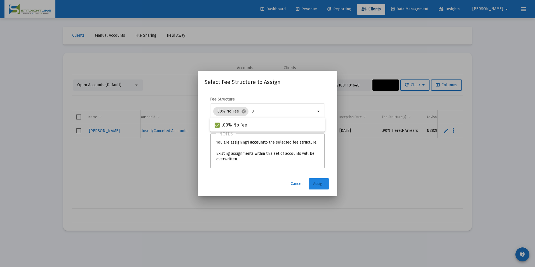
click at [314, 182] on span "Assign" at bounding box center [318, 183] width 11 height 5
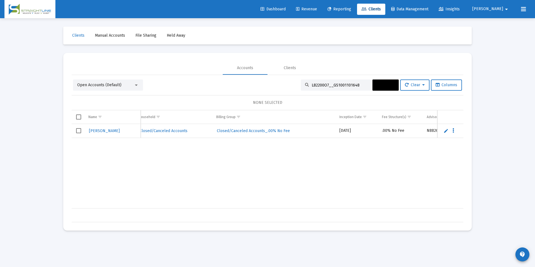
drag, startPoint x: 359, startPoint y: 86, endPoint x: 249, endPoint y: 84, distance: 110.0
click at [249, 84] on div "Open Accounts (Default) L82200O7__GS1001101648 Actions Clear Columns" at bounding box center [267, 84] width 389 height 11
paste input "70020V2__GS1001405553"
type input "L70020V2__GS1001405553"
click at [79, 131] on span "Select row" at bounding box center [78, 130] width 5 height 5
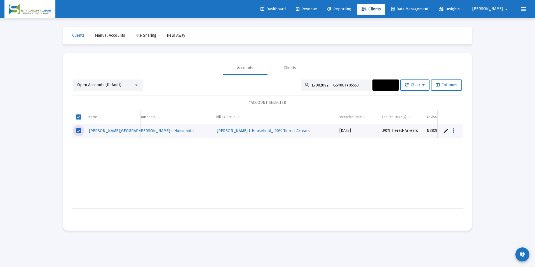
click at [384, 84] on span "Actions" at bounding box center [385, 85] width 17 height 5
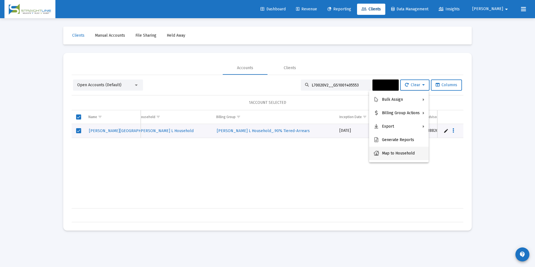
click at [394, 149] on button "Map to Household" at bounding box center [399, 153] width 60 height 13
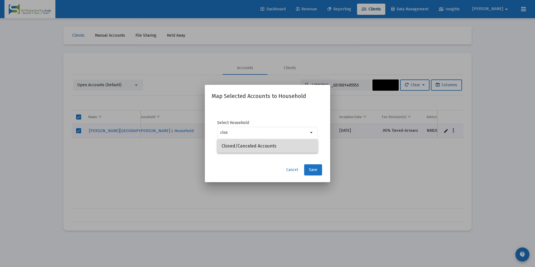
click at [283, 146] on span "Closed/Canceled Accounts" at bounding box center [268, 145] width 92 height 13
type input "Closed/Canceled Accounts"
click at [314, 172] on button "Save" at bounding box center [313, 169] width 18 height 11
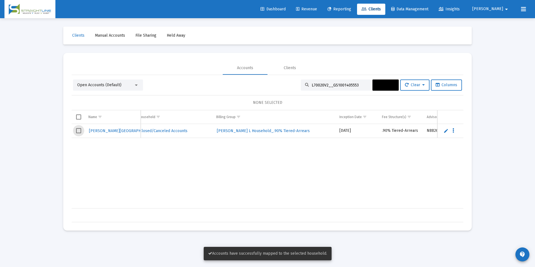
click at [77, 132] on span "Select row" at bounding box center [78, 130] width 5 height 5
click at [385, 87] on span "Actions" at bounding box center [385, 85] width 17 height 5
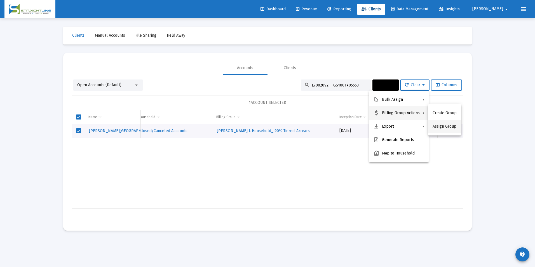
click at [452, 128] on button "Assign Group" at bounding box center [444, 126] width 33 height 13
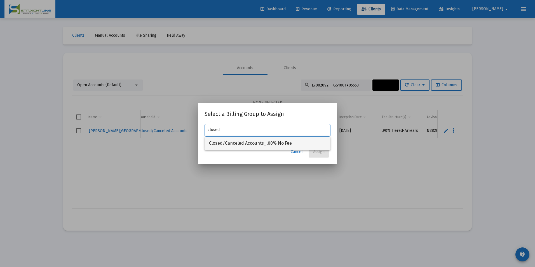
click at [213, 146] on span "Closed/Canceled Accounts_.00% No Fee" at bounding box center [267, 143] width 117 height 13
type input "Closed/Canceled Accounts_.00% No Fee"
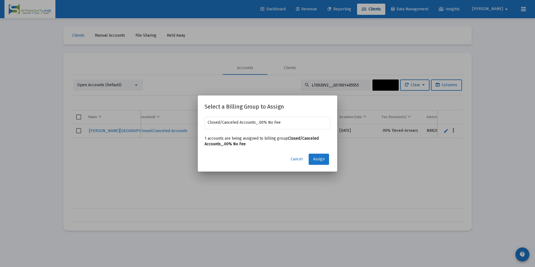
click at [325, 162] on button "Assign" at bounding box center [319, 159] width 20 height 11
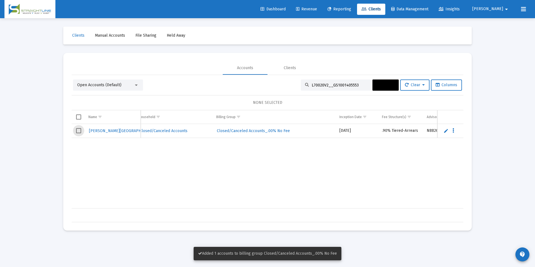
click at [80, 132] on span "Select row" at bounding box center [78, 130] width 5 height 5
click at [374, 90] on button "Actions" at bounding box center [385, 84] width 26 height 11
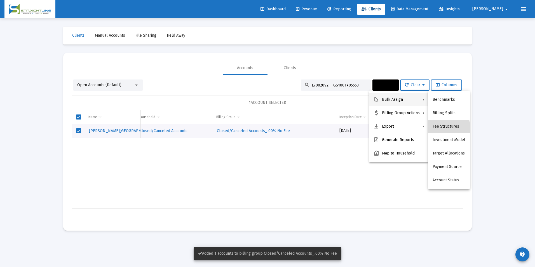
click at [443, 129] on button "Fee Structures" at bounding box center [449, 126] width 42 height 13
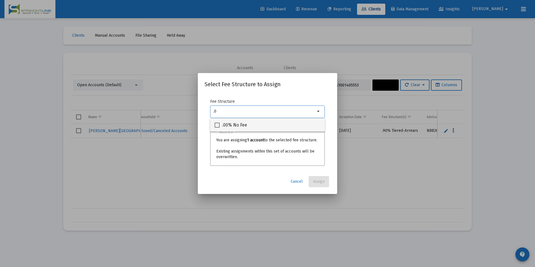
type input ".0"
click at [294, 129] on div ".00% No Fee" at bounding box center [268, 124] width 106 height 13
checkbox input "true"
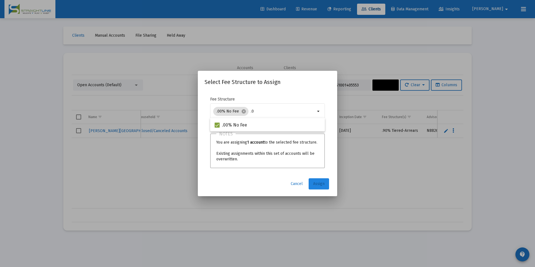
click at [320, 184] on span "Assign" at bounding box center [318, 183] width 11 height 5
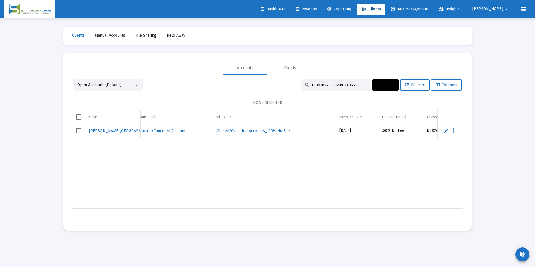
drag, startPoint x: 353, startPoint y: 86, endPoint x: 250, endPoint y: 104, distance: 104.5
click at [250, 104] on div "Open Accounts (Default) L70020V2__GS1001405553 Actions Clear Columns NONE SELEC…" at bounding box center [268, 150] width 392 height 143
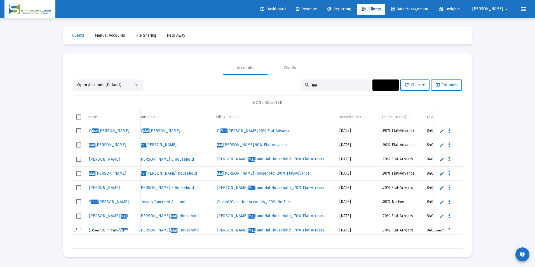
type input "m"
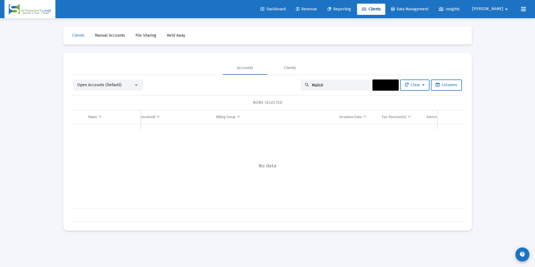
click at [112, 84] on span "Open Accounts (Default)" at bounding box center [99, 85] width 44 height 5
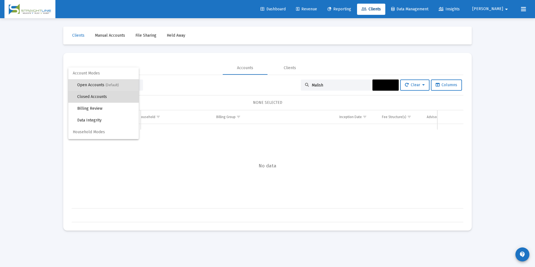
click at [112, 96] on span "Closed Accounts" at bounding box center [105, 97] width 57 height 12
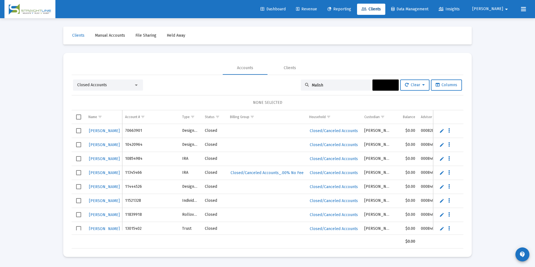
click at [321, 84] on input "Malish" at bounding box center [339, 85] width 55 height 5
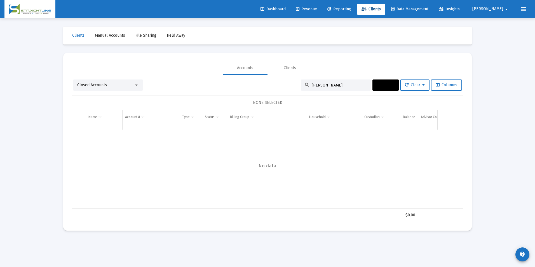
type input "Malish"
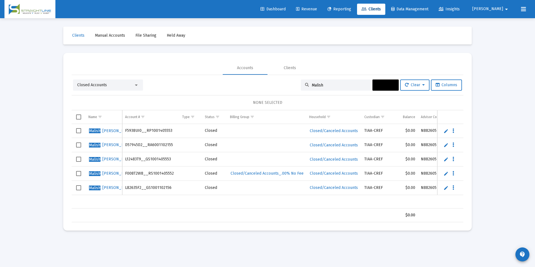
click at [79, 161] on span "Select row" at bounding box center [78, 159] width 5 height 5
click at [79, 189] on span "Select row" at bounding box center [78, 187] width 5 height 5
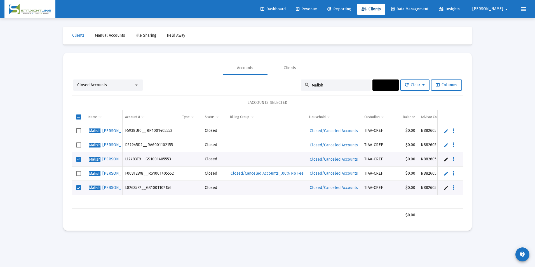
click at [374, 80] on button "Actions" at bounding box center [385, 84] width 26 height 11
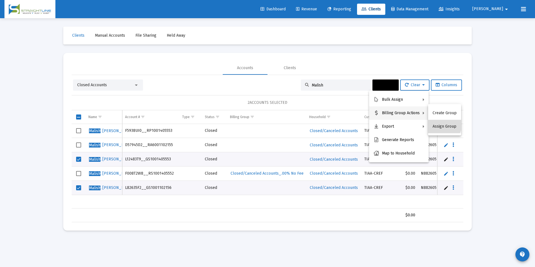
click at [435, 123] on button "Assign Group" at bounding box center [444, 126] width 33 height 13
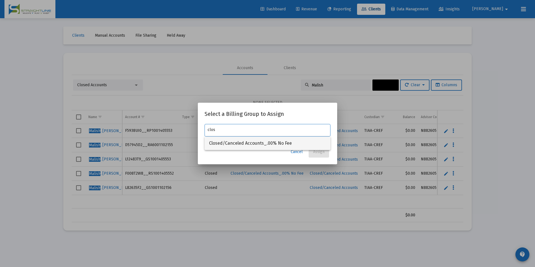
click at [231, 148] on span "Closed/Canceled Accounts_.00% No Fee" at bounding box center [267, 143] width 117 height 13
type input "Closed/Canceled Accounts_.00% No Fee"
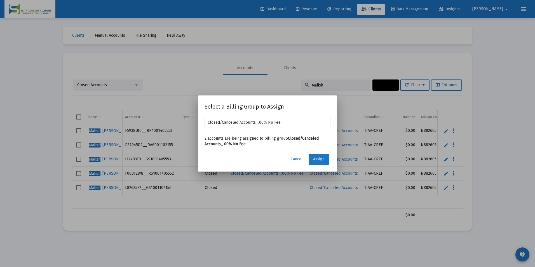
click at [313, 158] on span "Assign" at bounding box center [318, 159] width 11 height 5
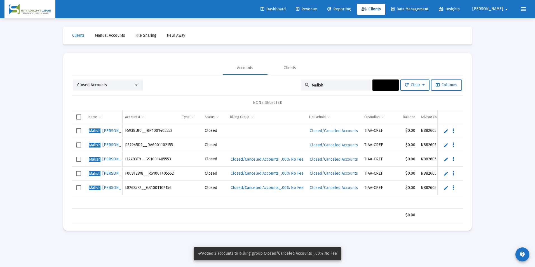
click at [83, 161] on td "Data grid" at bounding box center [79, 159] width 14 height 14
click at [80, 188] on span "Select row" at bounding box center [78, 187] width 5 height 5
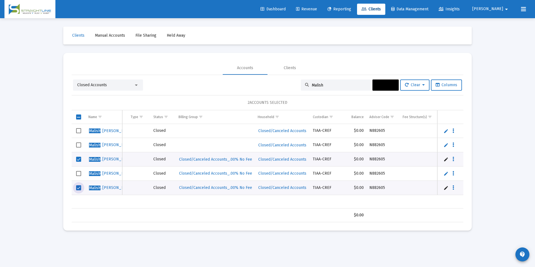
scroll to position [0, 44]
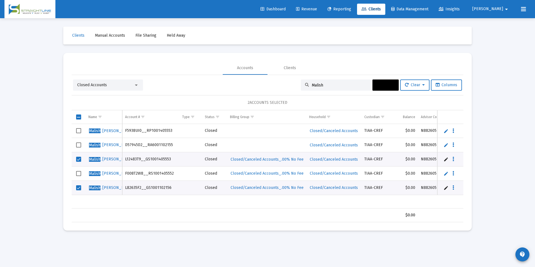
click at [372, 86] on button "Actions" at bounding box center [385, 84] width 26 height 11
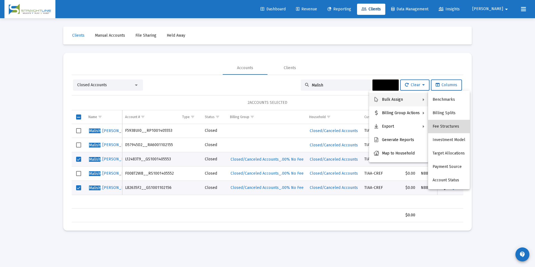
click at [450, 126] on button "Fee Structures" at bounding box center [449, 126] width 42 height 13
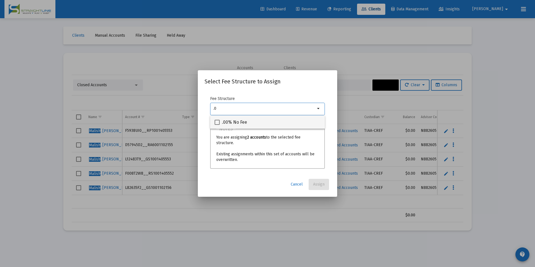
type input ".0"
click at [275, 125] on div ".00% No Fee" at bounding box center [268, 121] width 106 height 13
checkbox input "true"
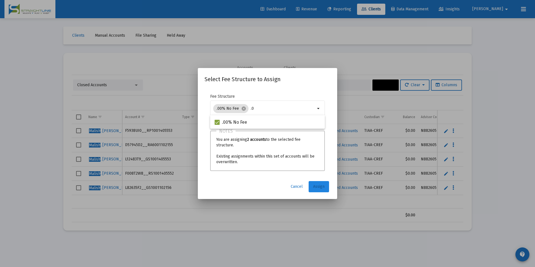
click at [323, 189] on button "Assign" at bounding box center [319, 186] width 20 height 11
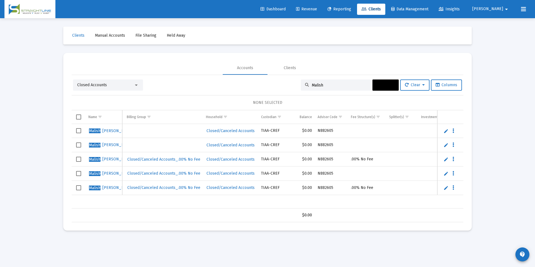
drag, startPoint x: 324, startPoint y: 86, endPoint x: 285, endPoint y: 86, distance: 39.2
click at [285, 86] on div "Closed Accounts Malish Actions Clear Columns" at bounding box center [267, 84] width 389 height 11
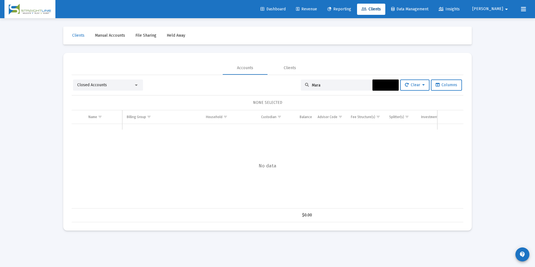
click at [84, 87] on span "Closed Accounts" at bounding box center [92, 85] width 30 height 5
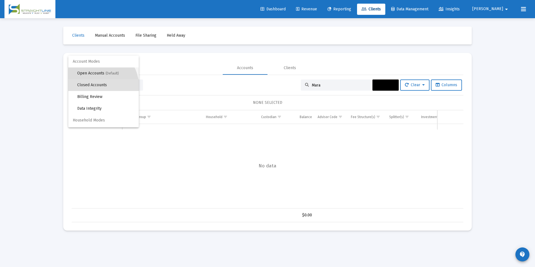
click at [92, 75] on span "Open Accounts (Default)" at bounding box center [105, 73] width 57 height 12
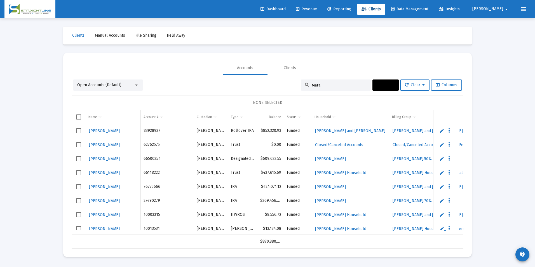
click at [328, 86] on input "Mara" at bounding box center [339, 85] width 55 height 5
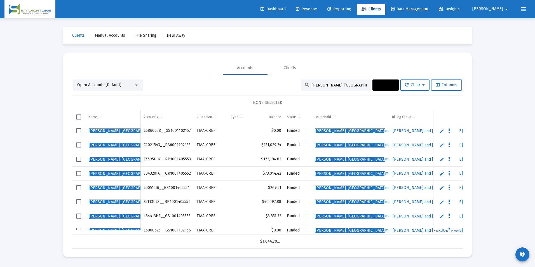
type input "[PERSON_NAME], [GEOGRAPHIC_DATA]"
click at [79, 130] on span "Select row" at bounding box center [78, 130] width 5 height 5
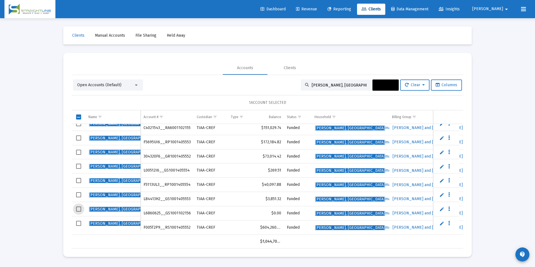
click at [77, 209] on span "Select row" at bounding box center [78, 208] width 5 height 5
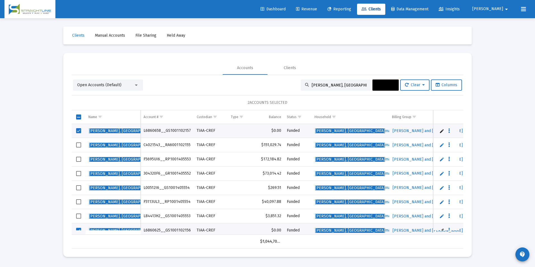
click at [378, 82] on button "Actions" at bounding box center [385, 84] width 26 height 11
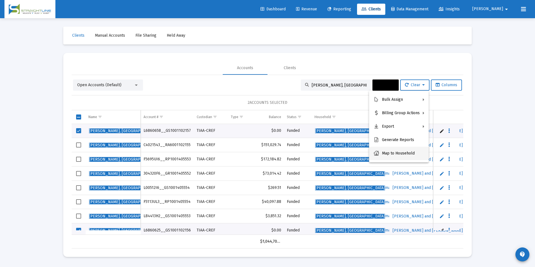
click at [394, 156] on button "Map to Household" at bounding box center [399, 153] width 60 height 13
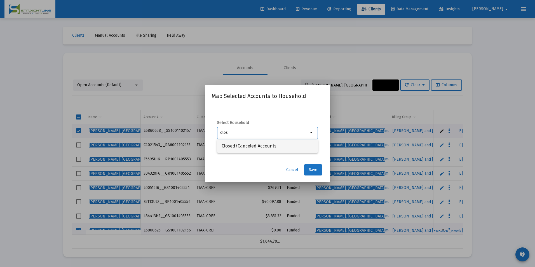
click at [297, 143] on span "Closed/Canceled Accounts" at bounding box center [268, 145] width 92 height 13
type input "Closed/Canceled Accounts"
click at [311, 168] on span "Save" at bounding box center [313, 169] width 8 height 5
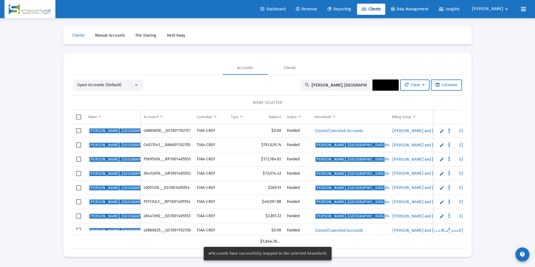
click at [78, 132] on span "Select row" at bounding box center [78, 130] width 5 height 5
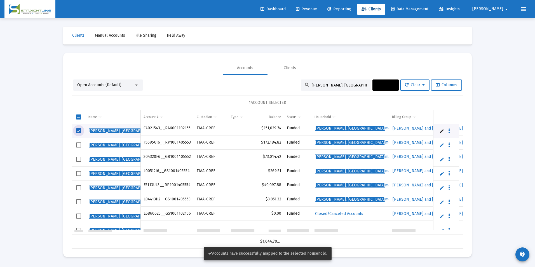
scroll to position [21, 0]
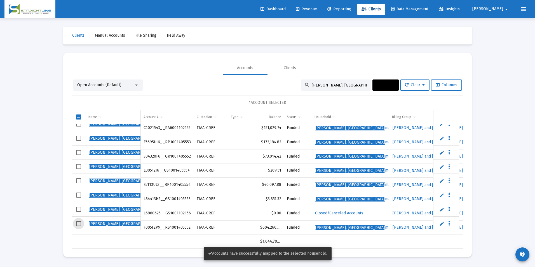
click at [76, 223] on span "Select row" at bounding box center [78, 223] width 5 height 5
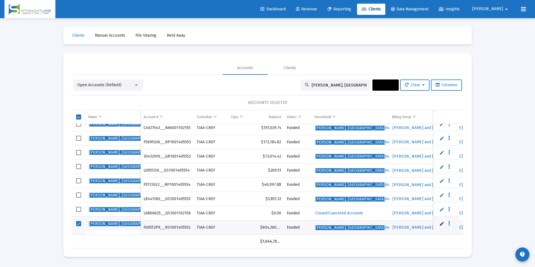
click at [380, 83] on span "Actions" at bounding box center [385, 85] width 17 height 5
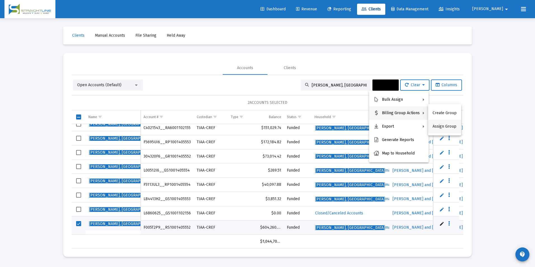
click at [450, 125] on button "Assign Group" at bounding box center [444, 126] width 33 height 13
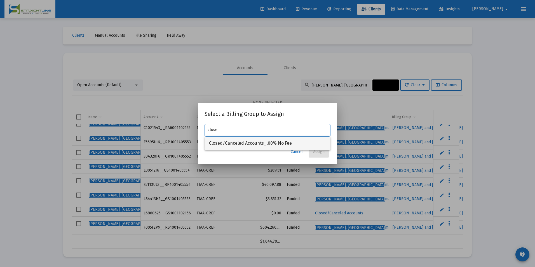
click at [268, 142] on span "Closed/Canceled Accounts_.00% No Fee" at bounding box center [267, 143] width 117 height 13
type input "Closed/Canceled Accounts_.00% No Fee"
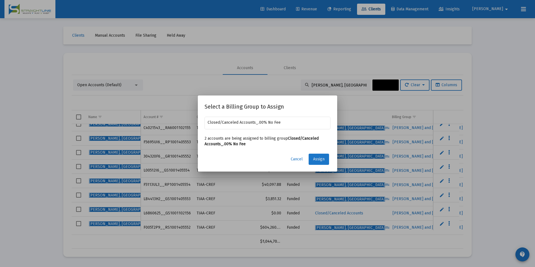
click at [317, 156] on button "Assign" at bounding box center [319, 159] width 20 height 11
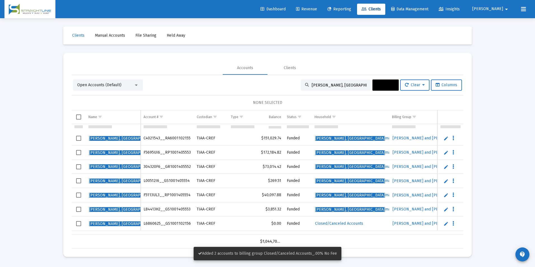
scroll to position [0, 0]
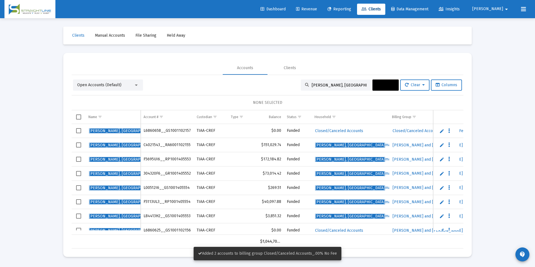
click at [79, 130] on span "Select row" at bounding box center [78, 130] width 5 height 5
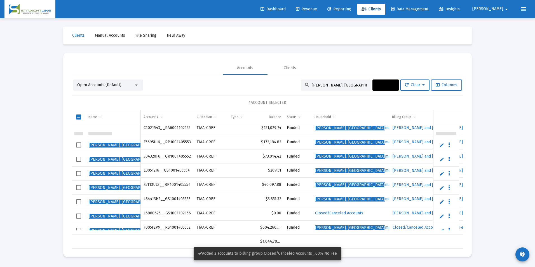
scroll to position [21, 0]
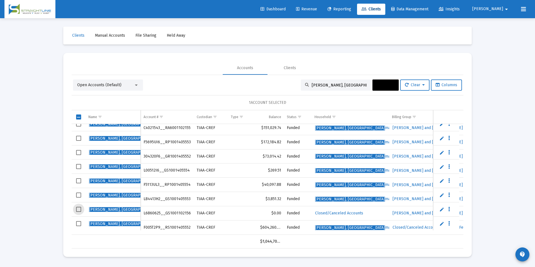
click at [77, 210] on span "Select row" at bounding box center [78, 209] width 5 height 5
click at [380, 83] on span "Actions" at bounding box center [385, 85] width 17 height 5
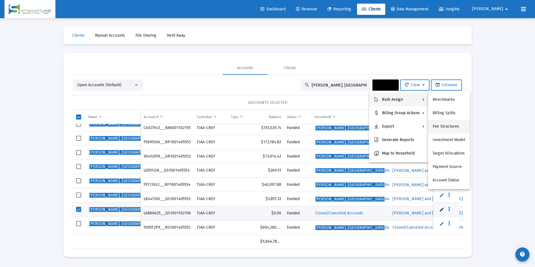
click at [448, 122] on button "Fee Structures" at bounding box center [449, 126] width 42 height 13
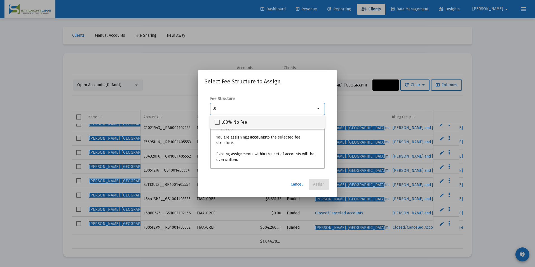
type input ".0"
click at [255, 118] on div ".00% No Fee" at bounding box center [268, 121] width 106 height 13
checkbox input "true"
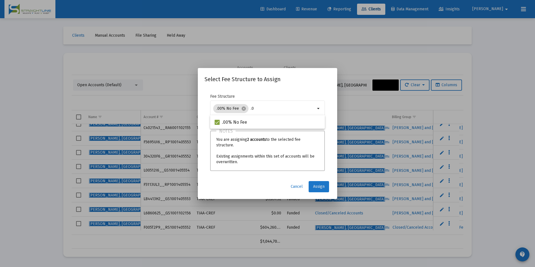
click at [314, 184] on span "Assign" at bounding box center [318, 186] width 11 height 5
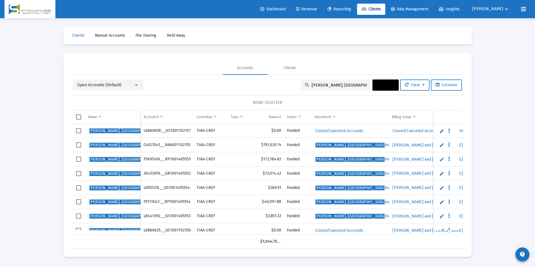
scroll to position [10, 0]
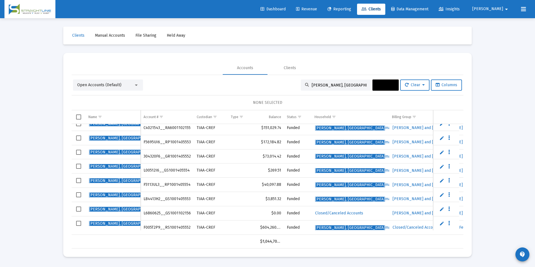
click at [77, 209] on span "Select row" at bounding box center [78, 208] width 5 height 5
click at [377, 83] on span "Actions" at bounding box center [385, 85] width 17 height 5
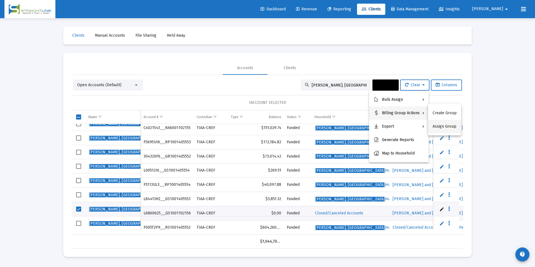
click at [448, 126] on button "Assign Group" at bounding box center [444, 126] width 33 height 13
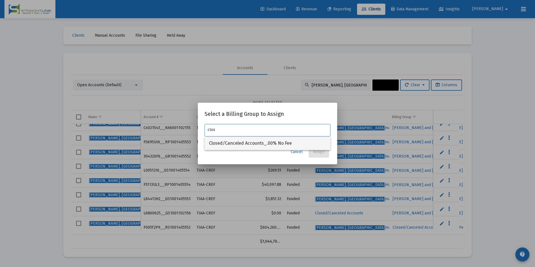
click at [266, 144] on span "Closed/Canceled Accounts_.00% No Fee" at bounding box center [267, 143] width 117 height 13
type input "Closed/Canceled Accounts_.00% No Fee"
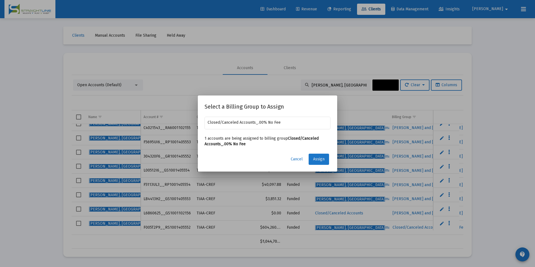
click at [317, 157] on span "Assign" at bounding box center [318, 159] width 11 height 5
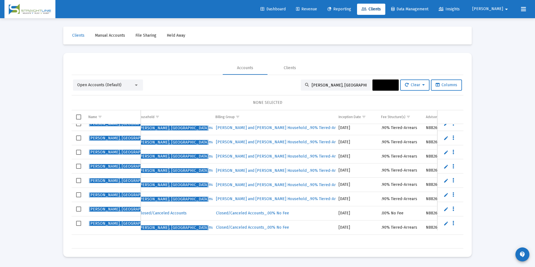
click at [79, 222] on span "Select row" at bounding box center [78, 223] width 5 height 5
click at [375, 88] on button "Actions" at bounding box center [385, 84] width 26 height 11
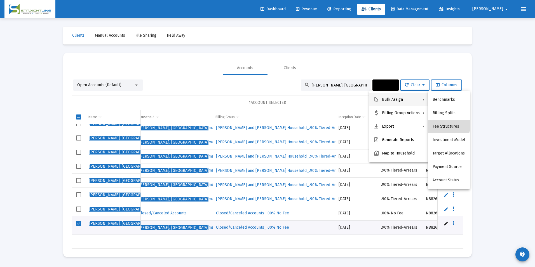
click at [441, 123] on button "Fee Structures" at bounding box center [449, 126] width 42 height 13
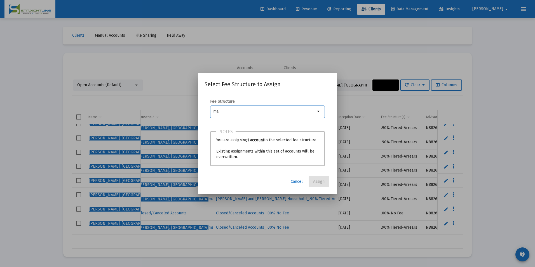
type input "m"
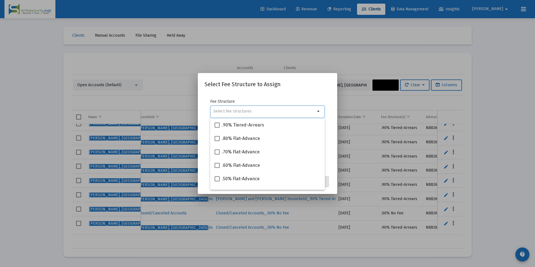
click at [422, 130] on div at bounding box center [267, 133] width 535 height 267
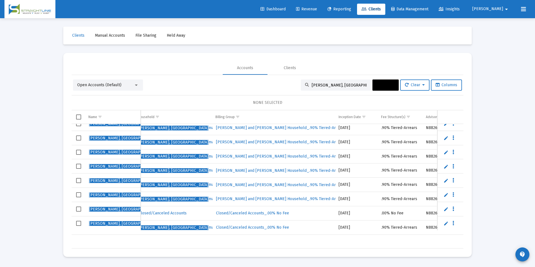
click at [79, 222] on span "Select row" at bounding box center [78, 223] width 5 height 5
click at [377, 83] on span "Actions" at bounding box center [385, 85] width 17 height 5
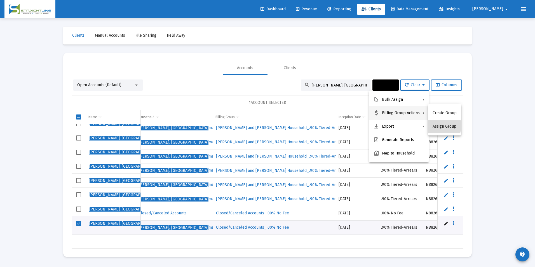
click at [441, 126] on button "Assign Group" at bounding box center [444, 126] width 33 height 13
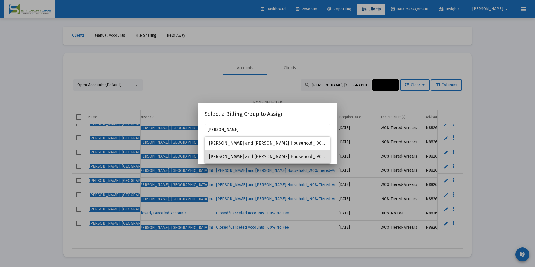
click at [316, 154] on span "[PERSON_NAME] and [PERSON_NAME] Household_.90% Tiered-Arrears" at bounding box center [267, 156] width 117 height 13
type input "[PERSON_NAME] and [PERSON_NAME] Household_.90% Tiered-Arrears"
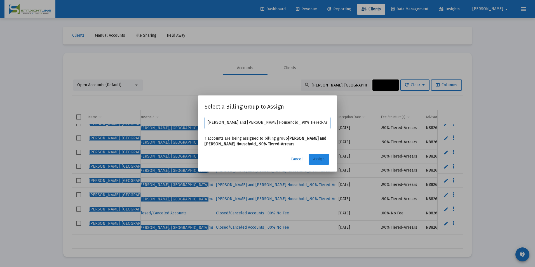
click at [316, 157] on span "Assign" at bounding box center [318, 159] width 11 height 5
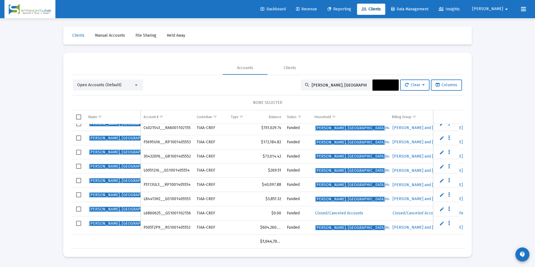
scroll to position [0, 0]
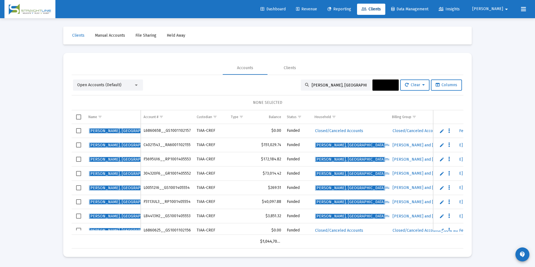
drag, startPoint x: 337, startPoint y: 87, endPoint x: 279, endPoint y: 76, distance: 58.7
click at [279, 76] on div "Open Accounts (Default) [PERSON_NAME], Ou Actions Clear Columns NONE SELECTED N…" at bounding box center [268, 161] width 392 height 173
paste input "L84214H3__GS1001405553"
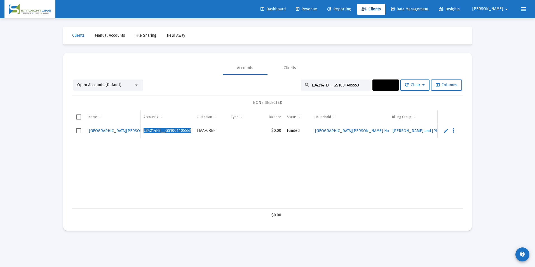
type input "L84214H3__GS1001405553"
click at [78, 131] on span "Select row" at bounding box center [78, 130] width 5 height 5
click at [391, 88] on button "Actions" at bounding box center [385, 84] width 26 height 11
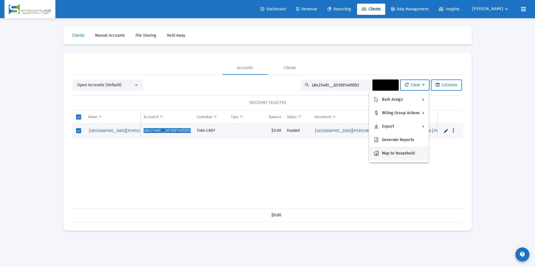
click at [393, 156] on button "Map to Household" at bounding box center [399, 153] width 60 height 13
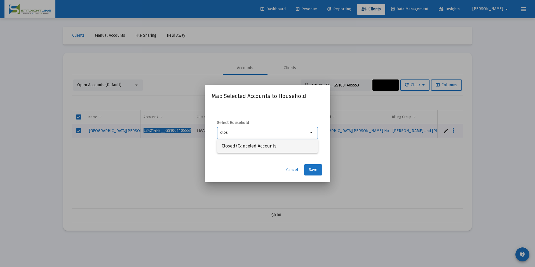
click at [302, 145] on span "Closed/Canceled Accounts" at bounding box center [268, 145] width 92 height 13
type input "Closed/Canceled Accounts"
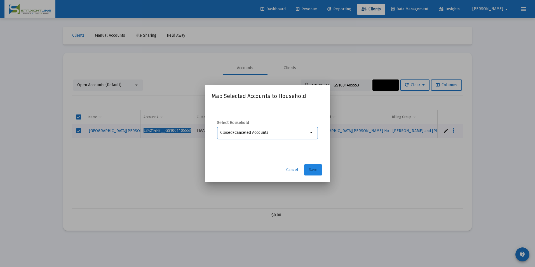
click at [313, 170] on span "Save" at bounding box center [313, 169] width 8 height 5
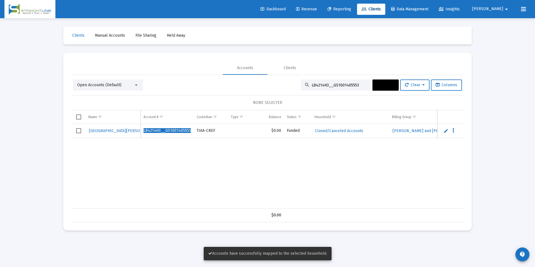
click at [78, 129] on span "Select row" at bounding box center [78, 130] width 5 height 5
click at [373, 86] on button "Actions" at bounding box center [385, 84] width 26 height 11
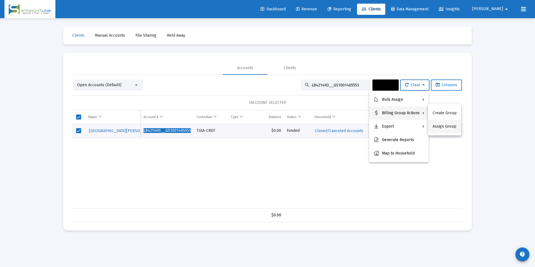
click at [447, 125] on button "Assign Group" at bounding box center [444, 126] width 33 height 13
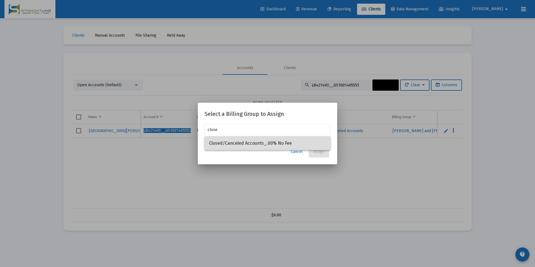
click at [259, 144] on span "Closed/Canceled Accounts_.00% No Fee" at bounding box center [267, 143] width 117 height 13
type input "Closed/Canceled Accounts_.00% No Fee"
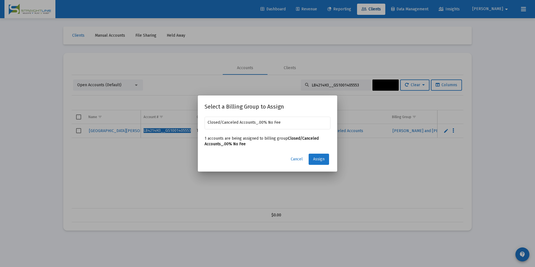
click at [314, 157] on span "Assign" at bounding box center [318, 159] width 11 height 5
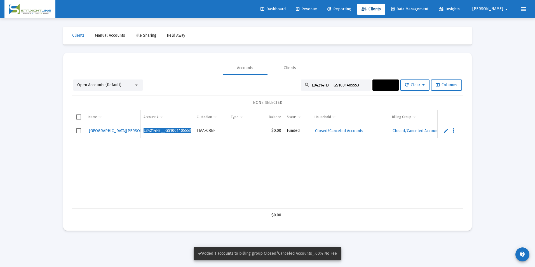
click at [78, 130] on span "Select row" at bounding box center [78, 130] width 5 height 5
click at [373, 81] on button "Actions" at bounding box center [385, 84] width 26 height 11
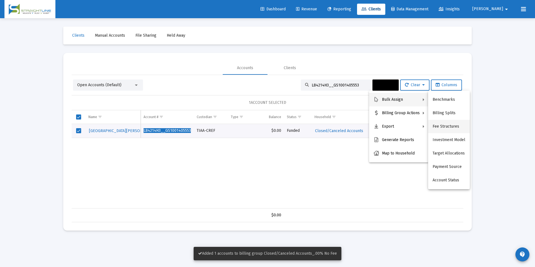
click at [459, 125] on button "Fee Structures" at bounding box center [449, 126] width 42 height 13
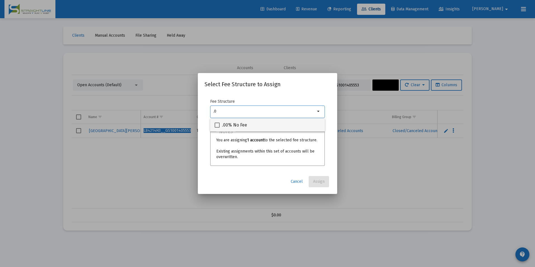
type input ".0"
click at [276, 130] on div ".00% No Fee" at bounding box center [268, 124] width 106 height 13
checkbox input "true"
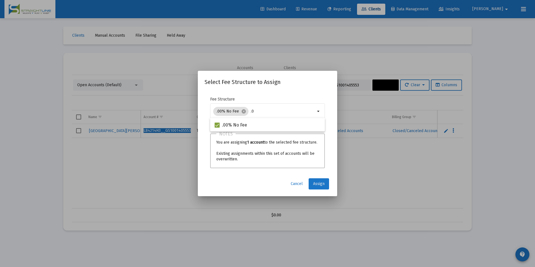
click at [314, 182] on span "Assign" at bounding box center [318, 183] width 11 height 5
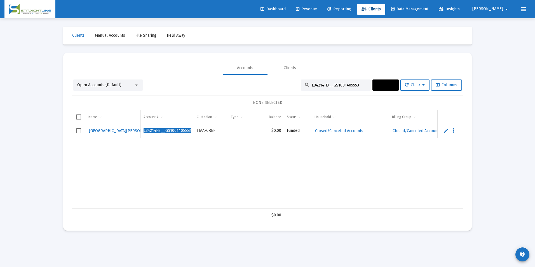
scroll to position [0, 114]
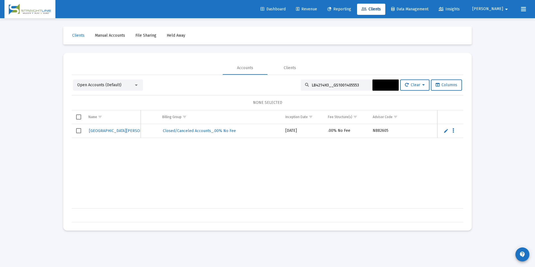
drag, startPoint x: 358, startPoint y: 83, endPoint x: 251, endPoint y: 84, distance: 107.2
click at [251, 84] on div "Open Accounts (Default) L84214H3__GS1001405553 Actions Clear Columns" at bounding box center [267, 84] width 389 height 11
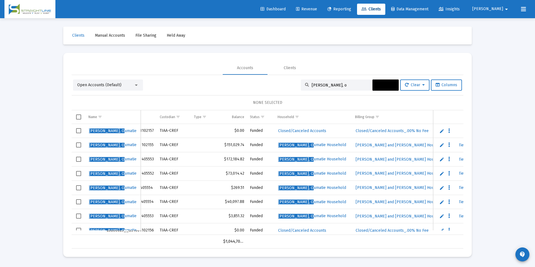
scroll to position [0, 0]
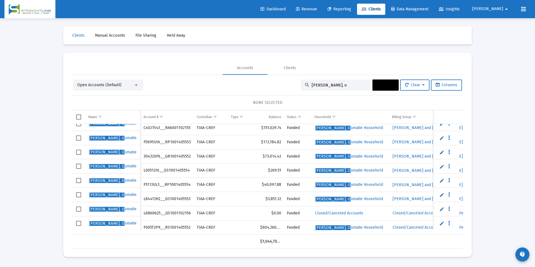
drag, startPoint x: 334, startPoint y: 84, endPoint x: 263, endPoint y: 72, distance: 72.1
click at [263, 72] on mat-tab-group "Accounts Clients Open Accounts (Default) [PERSON_NAME], o Actions Clear Columns…" at bounding box center [268, 154] width 392 height 187
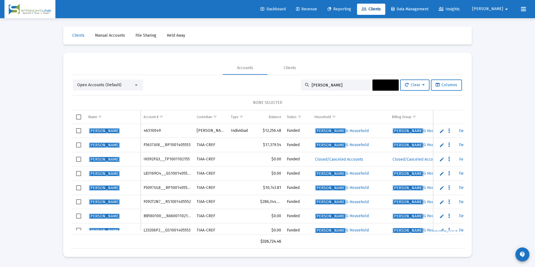
type input "[PERSON_NAME]"
click at [78, 172] on span "Select row" at bounding box center [78, 173] width 5 height 5
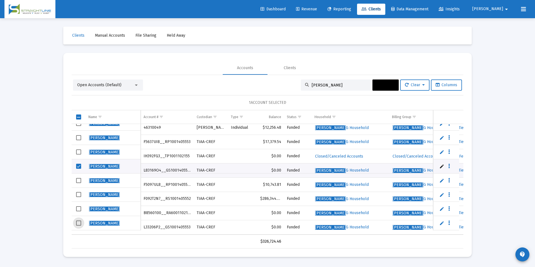
click at [76, 223] on span "Select row" at bounding box center [78, 222] width 5 height 5
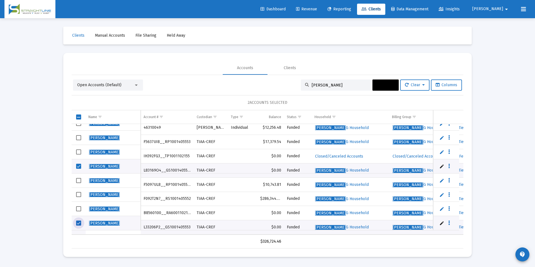
click at [389, 86] on span "Actions" at bounding box center [385, 85] width 17 height 5
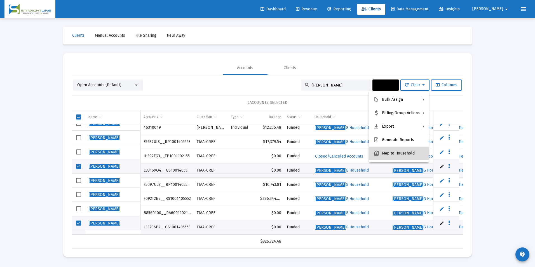
click at [408, 155] on button "Map to Household" at bounding box center [399, 153] width 60 height 13
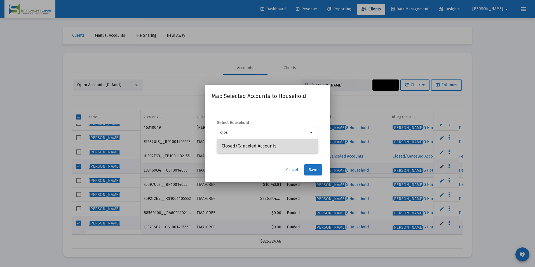
click at [263, 148] on span "Closed/Canceled Accounts" at bounding box center [268, 145] width 92 height 13
type input "Closed/Canceled Accounts"
click at [317, 172] on button "Save" at bounding box center [313, 169] width 18 height 11
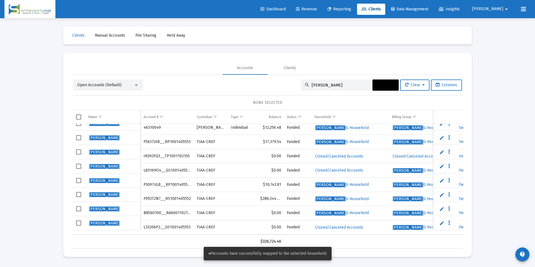
click at [81, 166] on span "Select row" at bounding box center [78, 166] width 5 height 5
click at [79, 222] on span "Select row" at bounding box center [78, 222] width 5 height 5
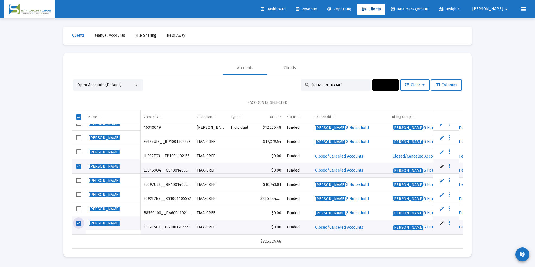
click at [383, 90] on button "Actions" at bounding box center [385, 84] width 26 height 11
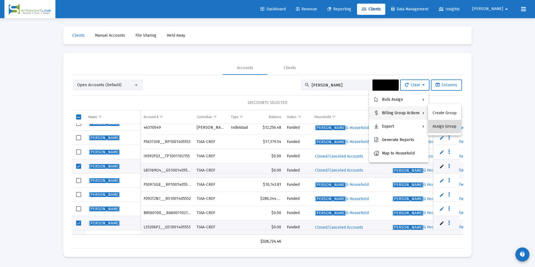
click at [438, 125] on button "Assign Group" at bounding box center [444, 126] width 33 height 13
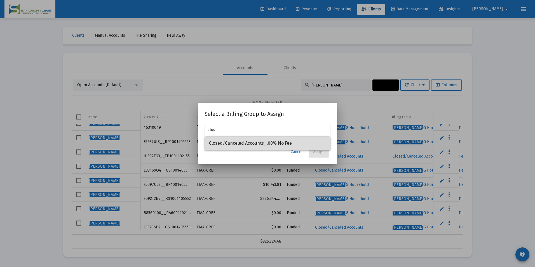
click at [297, 145] on span "Closed/Canceled Accounts_.00% No Fee" at bounding box center [267, 143] width 117 height 13
type input "Closed/Canceled Accounts_.00% No Fee"
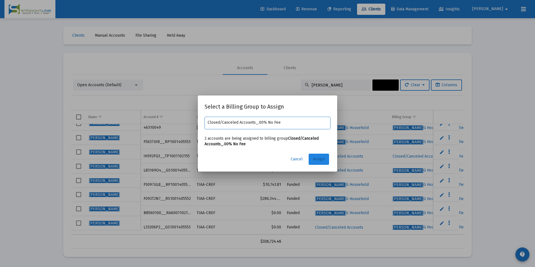
click at [314, 162] on button "Assign" at bounding box center [319, 159] width 20 height 11
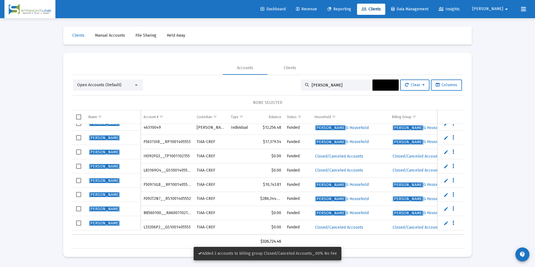
click at [77, 165] on span "Select row" at bounding box center [78, 166] width 5 height 5
click at [77, 223] on span "Select row" at bounding box center [78, 222] width 5 height 5
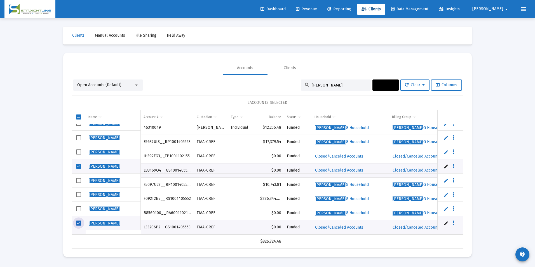
click at [379, 82] on button "Actions" at bounding box center [385, 84] width 26 height 11
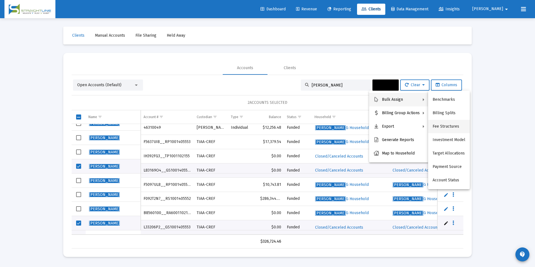
click at [456, 125] on button "Fee Structures" at bounding box center [449, 126] width 42 height 13
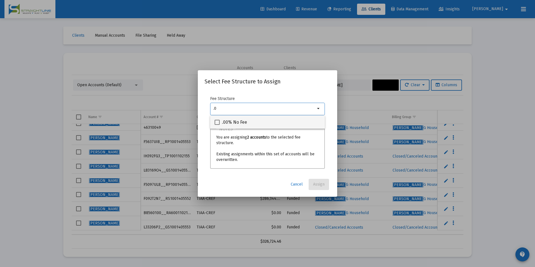
type input ".0"
click at [295, 121] on div ".00% No Fee" at bounding box center [268, 121] width 106 height 13
checkbox input "true"
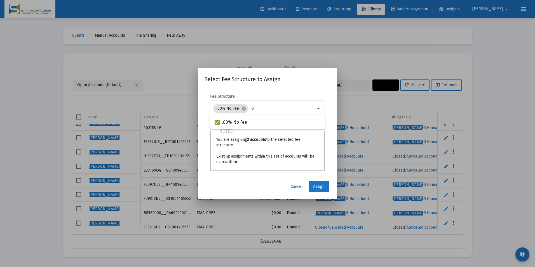
click at [316, 188] on span "Assign" at bounding box center [318, 186] width 11 height 5
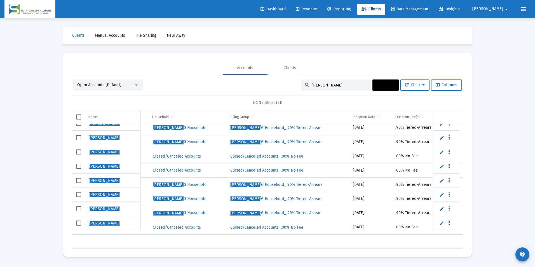
scroll to position [7, 217]
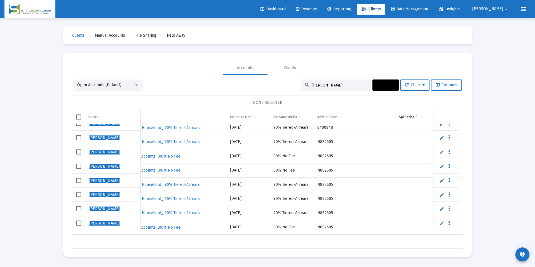
drag, startPoint x: 335, startPoint y: 86, endPoint x: 269, endPoint y: 77, distance: 67.6
click at [269, 77] on div "Open Accounts (Default) [PERSON_NAME] Actions Clear Columns NONE SELECTED Name …" at bounding box center [268, 161] width 392 height 173
paste input "L36846G1__GS1001102156"
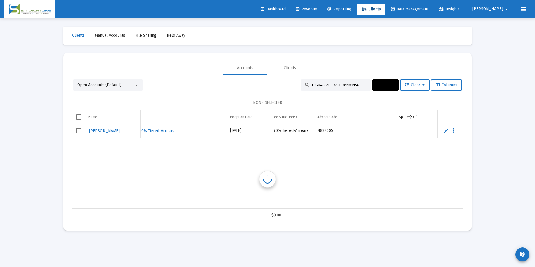
scroll to position [0, 285]
type input "L36846G1__GS1001102156"
click at [77, 130] on span "Select row" at bounding box center [78, 130] width 5 height 5
click at [392, 85] on icon at bounding box center [393, 85] width 3 height 4
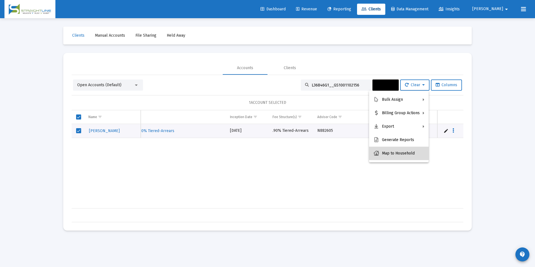
click at [400, 149] on button "Map to Household" at bounding box center [399, 153] width 60 height 13
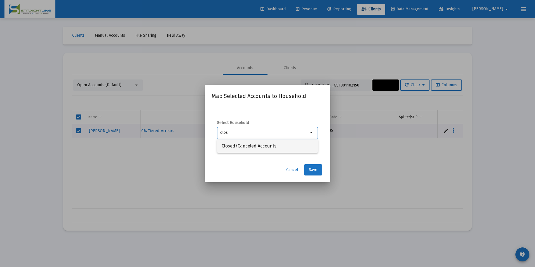
click at [283, 142] on span "Closed/Canceled Accounts" at bounding box center [268, 145] width 92 height 13
type input "Closed/Canceled Accounts"
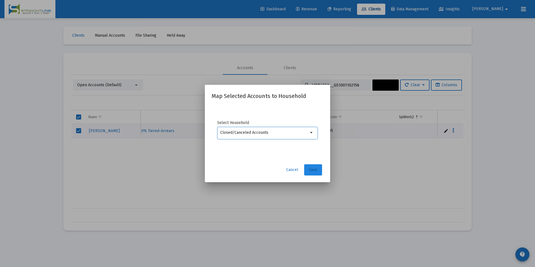
click at [321, 167] on button "Save" at bounding box center [313, 169] width 18 height 11
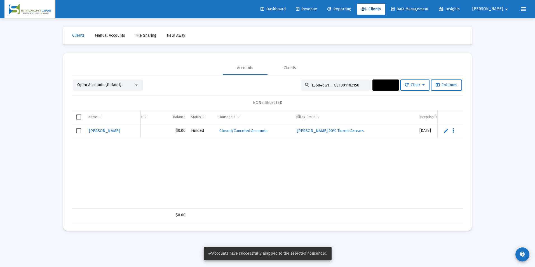
scroll to position [0, 81]
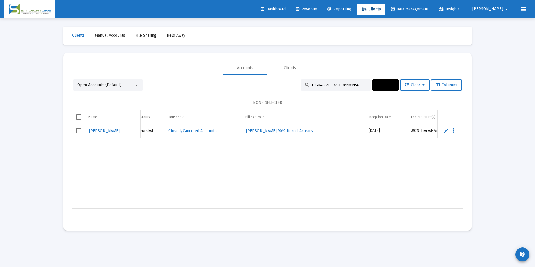
click at [75, 131] on td "Data grid" at bounding box center [79, 131] width 14 height 14
click at [378, 78] on div "Open Accounts (Default) L36846G1__GS1001102156 Actions Clear Columns 1 ACCOUNT …" at bounding box center [268, 148] width 392 height 147
click at [377, 85] on span "Actions" at bounding box center [385, 85] width 17 height 5
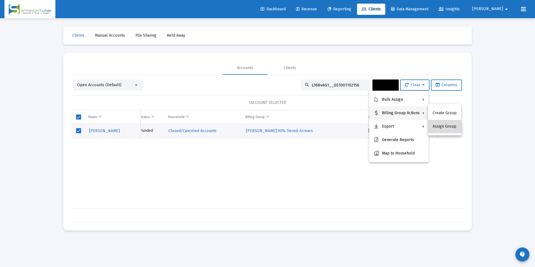
click at [444, 126] on button "Assign Group" at bounding box center [444, 126] width 33 height 13
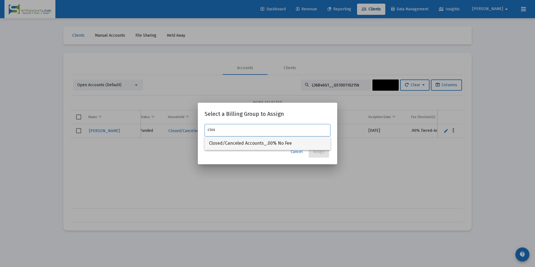
click at [276, 144] on span "Closed/Canceled Accounts_.00% No Fee" at bounding box center [267, 143] width 117 height 13
type input "Closed/Canceled Accounts_.00% No Fee"
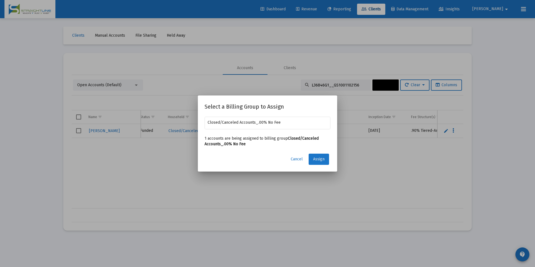
click at [314, 157] on span "Assign" at bounding box center [318, 159] width 11 height 5
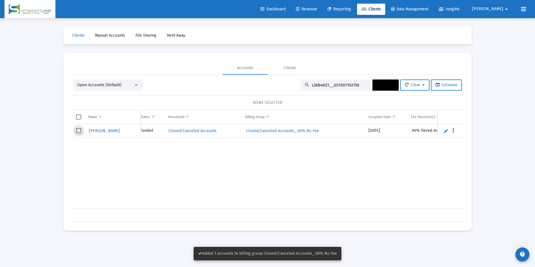
click at [77, 130] on span "Select row" at bounding box center [78, 130] width 5 height 5
click at [390, 88] on button "Actions" at bounding box center [385, 84] width 26 height 11
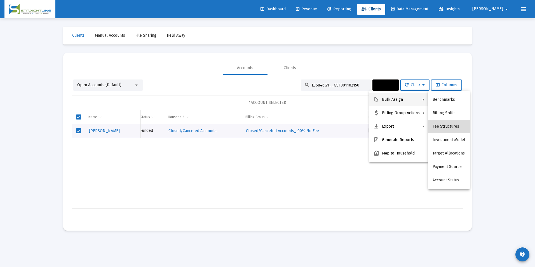
click at [450, 120] on button "Fee Structures" at bounding box center [449, 126] width 42 height 13
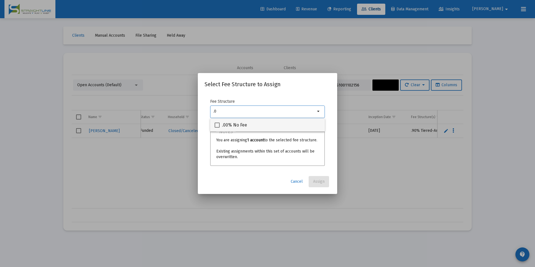
type input ".0"
click at [319, 125] on div ".00% No Fee" at bounding box center [268, 124] width 106 height 13
checkbox input "true"
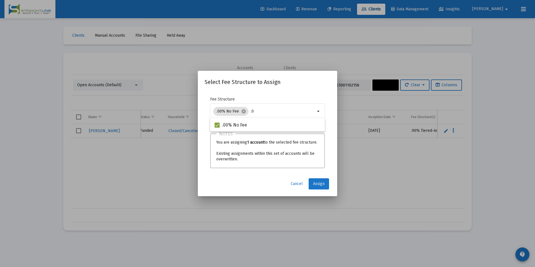
click at [316, 186] on span "Assign" at bounding box center [318, 183] width 11 height 5
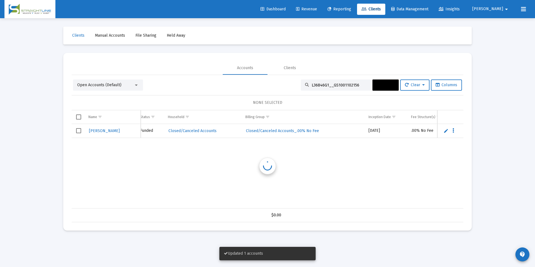
scroll to position [0, 147]
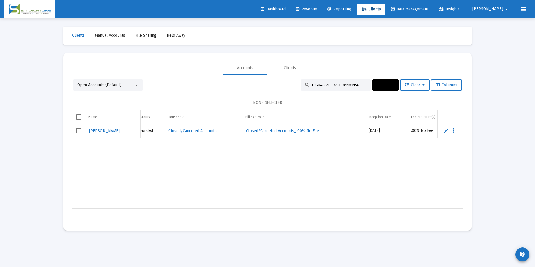
drag, startPoint x: 359, startPoint y: 84, endPoint x: 273, endPoint y: 73, distance: 87.1
click at [273, 73] on mat-tab-group "Accounts Clients Open Accounts (Default) L36846G1__GS1001102156 Actions Clear C…" at bounding box center [268, 141] width 392 height 161
paste input "4389H7__GS1001102157"
type input "L34389H7__GS1001102157"
click at [77, 131] on span "Select row" at bounding box center [78, 130] width 5 height 5
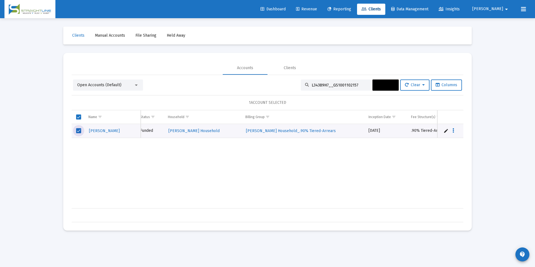
click at [389, 88] on button "Actions" at bounding box center [385, 84] width 26 height 11
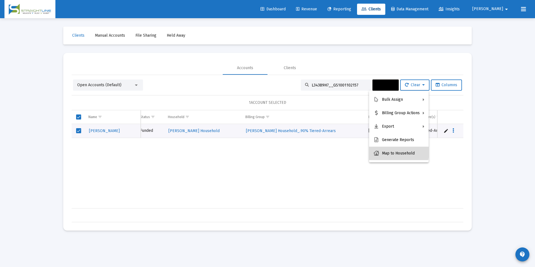
click at [390, 151] on button "Map to Household" at bounding box center [399, 153] width 60 height 13
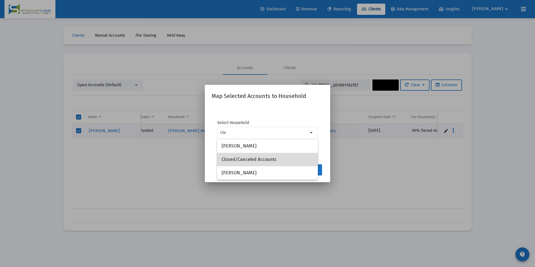
click at [278, 160] on span "Closed/Canceled Accounts" at bounding box center [268, 159] width 92 height 13
type input "Closed/Canceled Accounts"
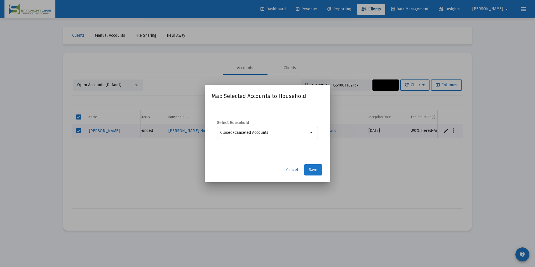
click at [317, 174] on button "Save" at bounding box center [313, 169] width 18 height 11
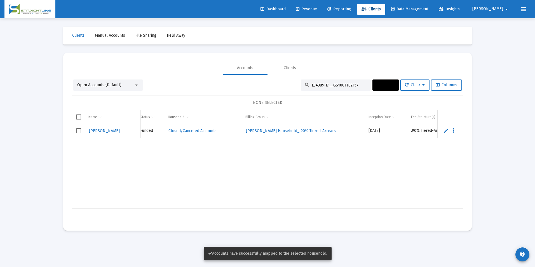
click at [81, 133] on td "Data grid" at bounding box center [79, 131] width 14 height 14
click at [381, 86] on span "Actions" at bounding box center [385, 85] width 17 height 5
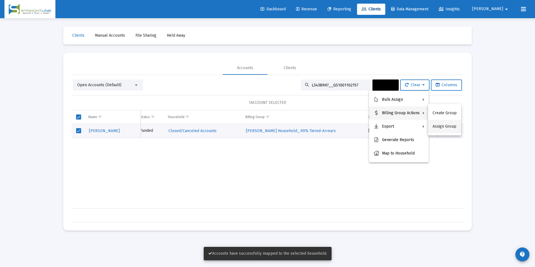
click at [436, 125] on button "Assign Group" at bounding box center [444, 126] width 33 height 13
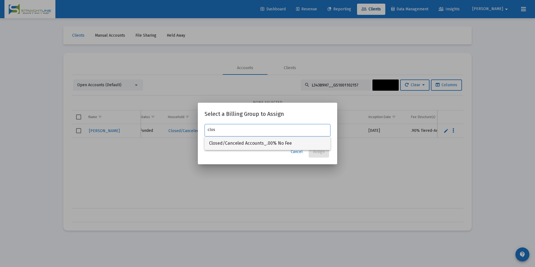
click at [315, 142] on span "Closed/Canceled Accounts_.00% No Fee" at bounding box center [267, 143] width 117 height 13
type input "Closed/Canceled Accounts_.00% No Fee"
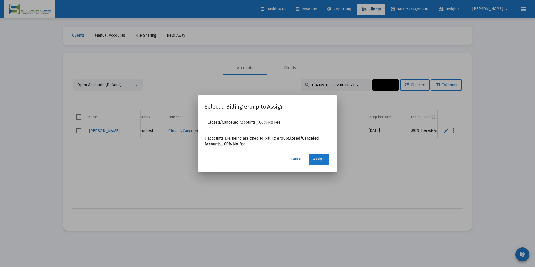
click at [323, 158] on span "Assign" at bounding box center [318, 159] width 11 height 5
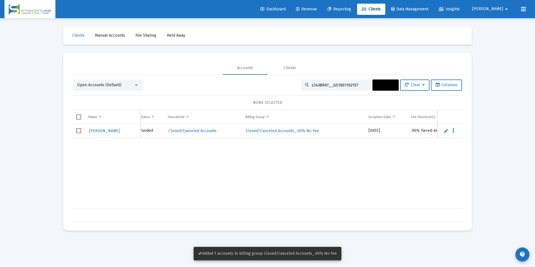
click at [81, 134] on td "Data grid" at bounding box center [79, 131] width 14 height 14
click at [382, 87] on span "Actions" at bounding box center [385, 85] width 17 height 5
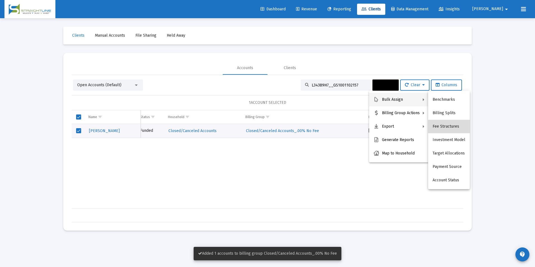
click at [453, 123] on button "Fee Structures" at bounding box center [449, 126] width 42 height 13
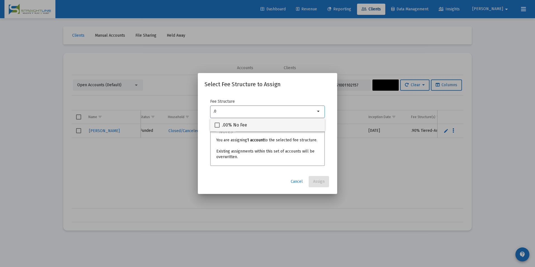
type input ".0"
click at [301, 132] on div ".00% No Fee" at bounding box center [268, 124] width 106 height 13
checkbox input "true"
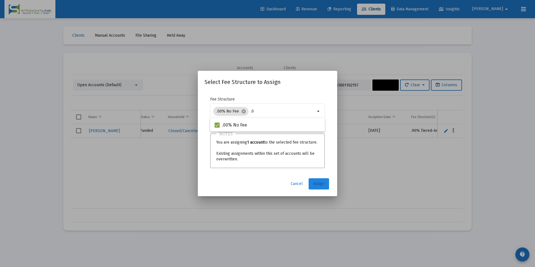
click at [319, 184] on span "Assign" at bounding box center [318, 183] width 11 height 5
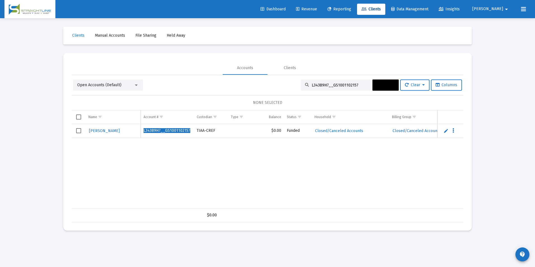
scroll to position [0, 0]
drag, startPoint x: 359, startPoint y: 88, endPoint x: 348, endPoint y: 83, distance: 11.8
click at [348, 83] on div "L34389H7__GS1001102157" at bounding box center [336, 84] width 70 height 11
drag, startPoint x: 357, startPoint y: 84, endPoint x: 301, endPoint y: 78, distance: 56.3
click at [301, 78] on div "Open Accounts (Default) L34389H7__GS1001102157 Actions Clear Columns NONE SELEC…" at bounding box center [268, 148] width 392 height 147
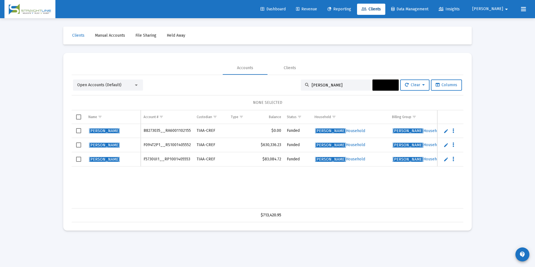
click at [126, 86] on div "Open Accounts (Default)" at bounding box center [105, 85] width 57 height 6
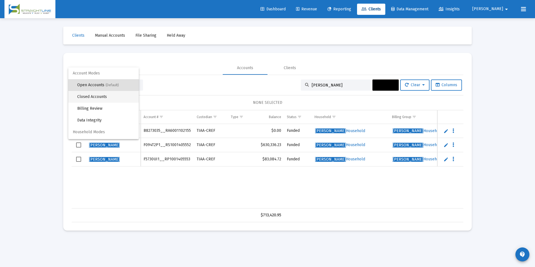
click at [122, 94] on span "Closed Accounts" at bounding box center [105, 97] width 57 height 12
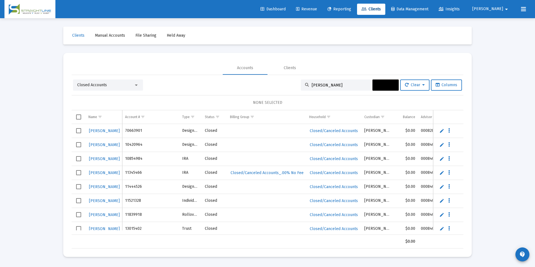
click at [339, 87] on input "[PERSON_NAME]" at bounding box center [339, 85] width 55 height 5
type input "[PERSON_NAME]"
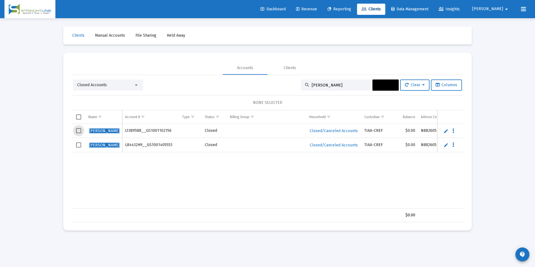
click at [77, 131] on span "Select row" at bounding box center [78, 130] width 5 height 5
click at [78, 144] on span "Select row" at bounding box center [78, 144] width 5 height 5
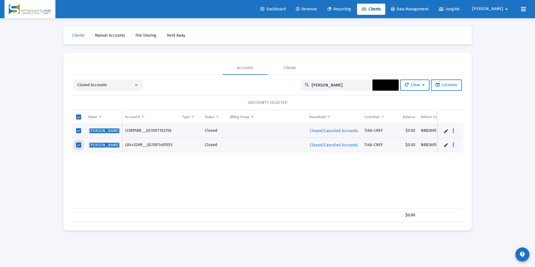
click at [377, 85] on span "Actions" at bounding box center [385, 85] width 17 height 5
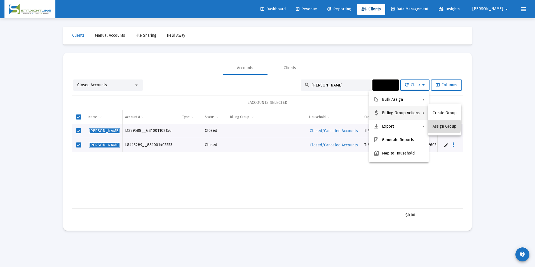
click at [436, 126] on button "Assign Group" at bounding box center [444, 126] width 33 height 13
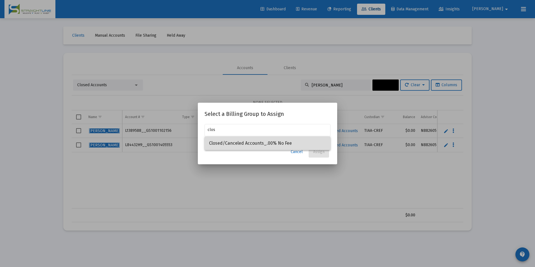
click at [213, 143] on span "Closed/Canceled Accounts_.00% No Fee" at bounding box center [267, 143] width 117 height 13
type input "Closed/Canceled Accounts_.00% No Fee"
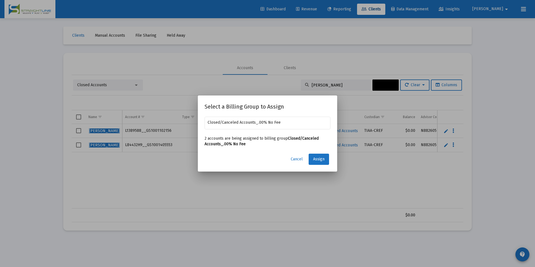
click at [330, 160] on app-atlas-submit-button "Assign" at bounding box center [320, 159] width 22 height 11
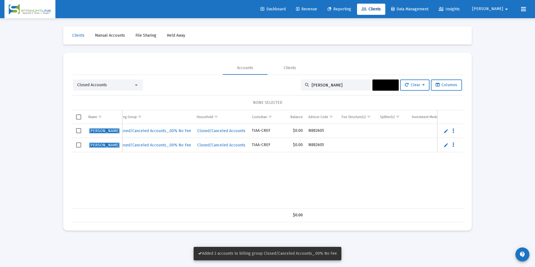
scroll to position [0, 126]
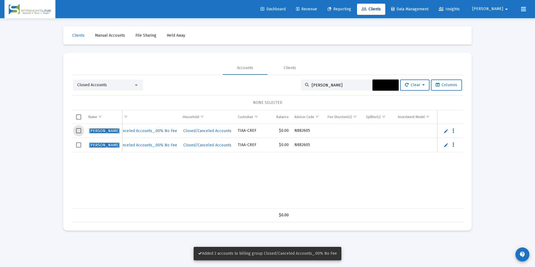
click at [81, 129] on span "Select row" at bounding box center [78, 130] width 5 height 5
click at [81, 145] on span "Select row" at bounding box center [78, 144] width 5 height 5
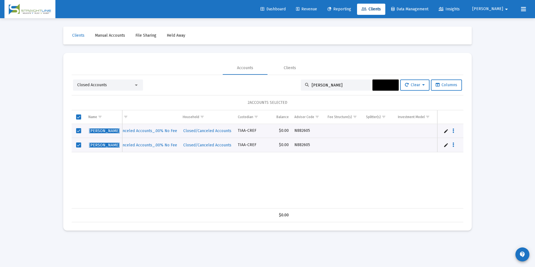
click at [386, 86] on span "Actions" at bounding box center [385, 85] width 17 height 5
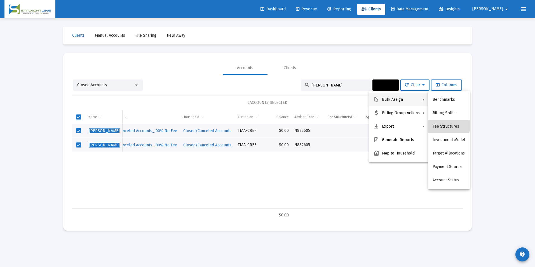
click at [446, 121] on button "Fee Structures" at bounding box center [449, 126] width 42 height 13
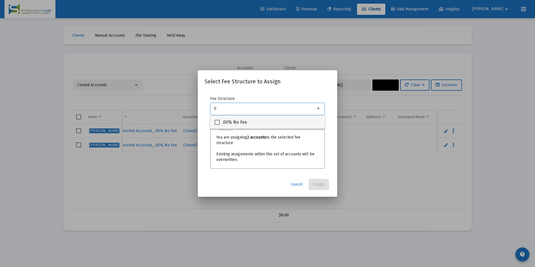
type input ".0"
click at [277, 126] on div ".00% No Fee" at bounding box center [268, 121] width 106 height 13
checkbox input "true"
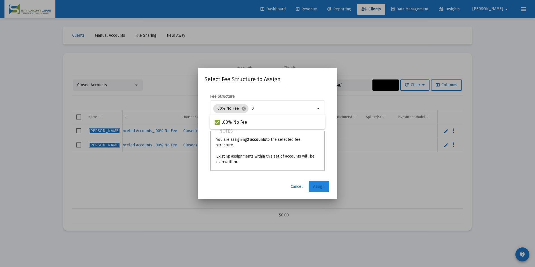
click at [318, 187] on span "Assign" at bounding box center [318, 186] width 11 height 5
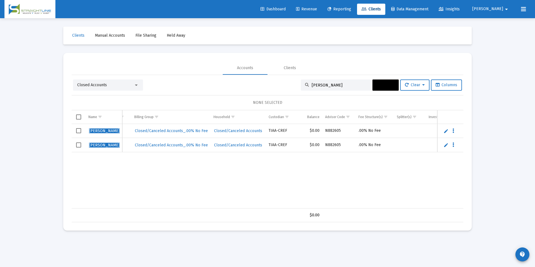
scroll to position [0, 64]
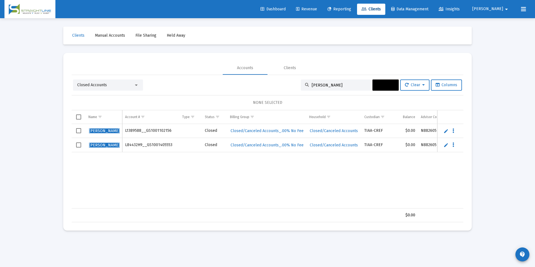
drag, startPoint x: 343, startPoint y: 87, endPoint x: 273, endPoint y: 90, distance: 70.0
click at [269, 80] on div "Closed Accounts [PERSON_NAME] Actions Clear Columns" at bounding box center [267, 84] width 389 height 11
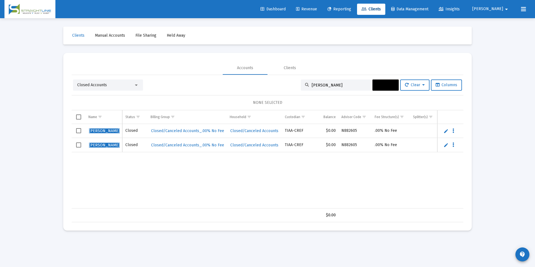
scroll to position [0, 0]
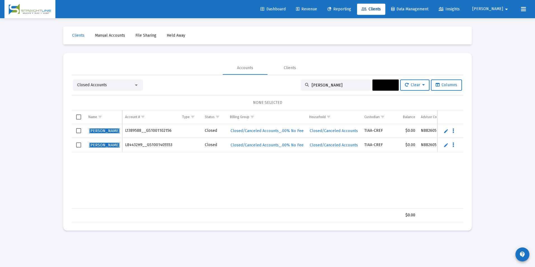
click at [337, 84] on input "[PERSON_NAME]" at bounding box center [339, 85] width 55 height 5
drag, startPoint x: 337, startPoint y: 84, endPoint x: 272, endPoint y: 73, distance: 65.4
click at [272, 73] on mat-tab-group "Accounts Clients Closed Accounts [PERSON_NAME] Actions Clear Columns NONE SELEC…" at bounding box center [268, 141] width 392 height 161
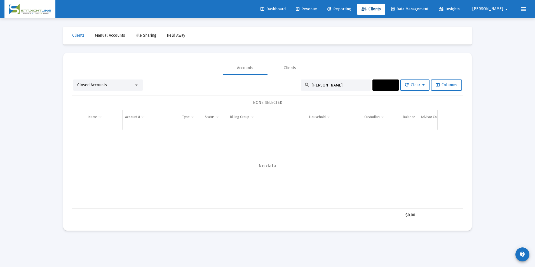
click at [122, 83] on div "Closed Accounts" at bounding box center [105, 85] width 57 height 6
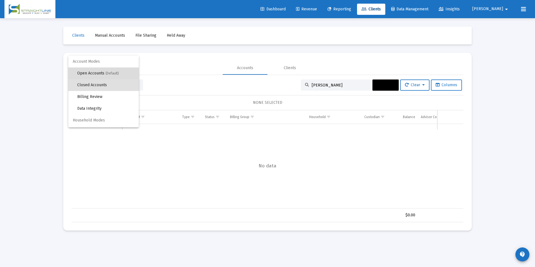
click at [112, 73] on span "(Default)" at bounding box center [111, 73] width 13 height 4
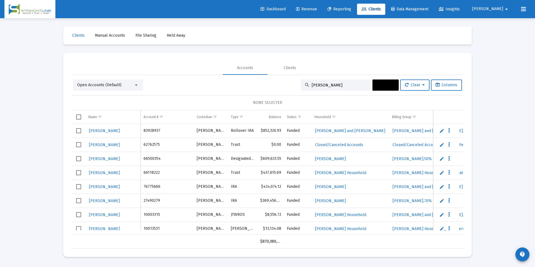
click at [322, 84] on input "[PERSON_NAME]" at bounding box center [339, 85] width 55 height 5
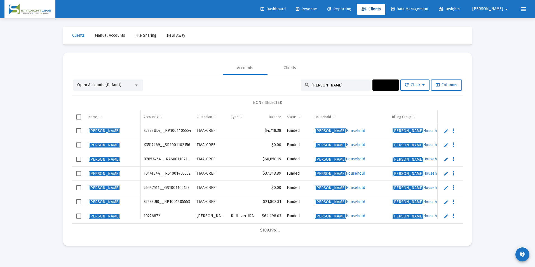
type input "[PERSON_NAME]"
click at [76, 187] on span "Select row" at bounding box center [78, 187] width 5 height 5
click at [384, 84] on span "Actions" at bounding box center [385, 85] width 17 height 5
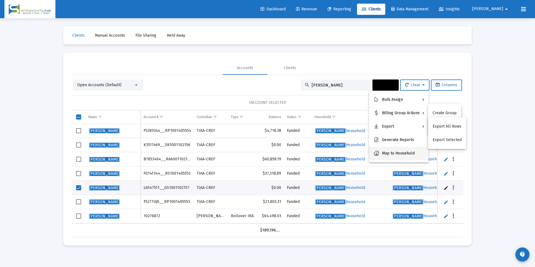
click at [391, 154] on button "Map to Household" at bounding box center [399, 153] width 60 height 13
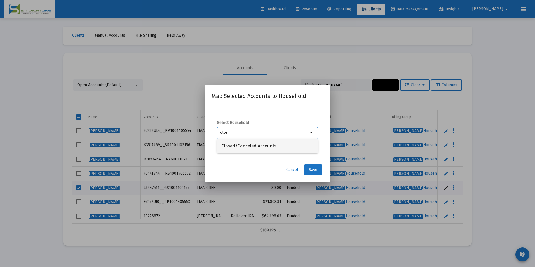
click at [250, 140] on span "Closed/Canceled Accounts" at bounding box center [268, 145] width 92 height 13
type input "Closed/Canceled Accounts"
click at [314, 174] on button "Save" at bounding box center [313, 169] width 18 height 11
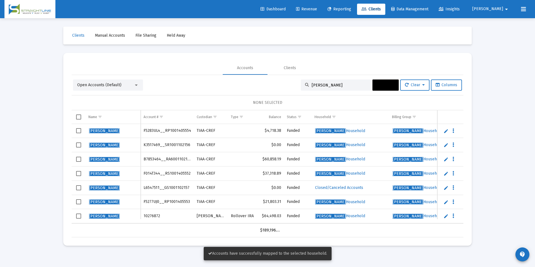
click at [79, 187] on span "Select row" at bounding box center [78, 187] width 5 height 5
click at [393, 90] on button "Actions" at bounding box center [385, 84] width 26 height 11
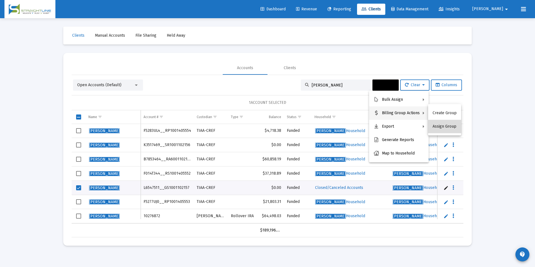
click at [445, 128] on button "Assign Group" at bounding box center [444, 126] width 33 height 13
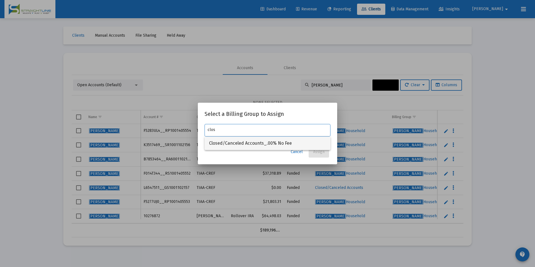
click at [304, 142] on span "Closed/Canceled Accounts_.00% No Fee" at bounding box center [267, 143] width 117 height 13
type input "Closed/Canceled Accounts_.00% No Fee"
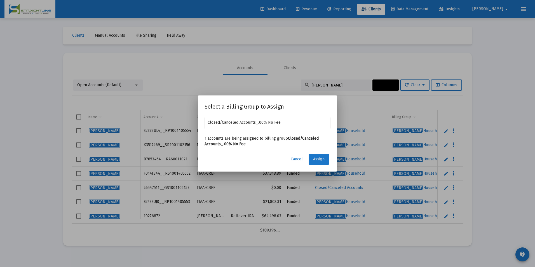
click at [319, 159] on span "Assign" at bounding box center [318, 159] width 11 height 5
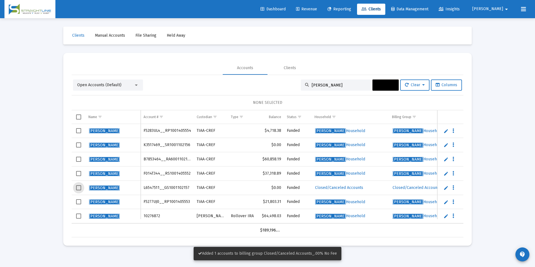
click at [79, 188] on span "Select row" at bounding box center [78, 187] width 5 height 5
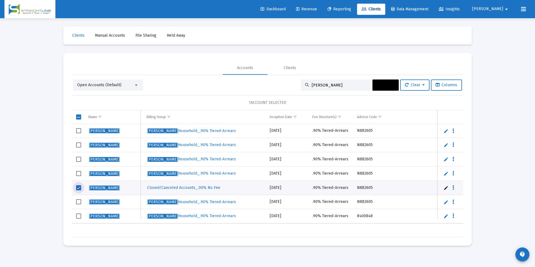
scroll to position [0, 256]
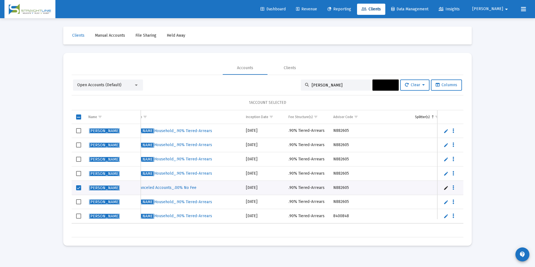
click at [384, 79] on button "Actions" at bounding box center [385, 84] width 26 height 11
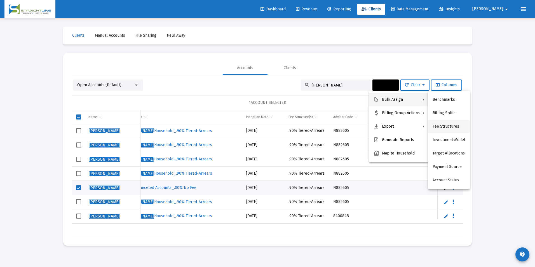
click at [439, 123] on button "Fee Structures" at bounding box center [449, 126] width 42 height 13
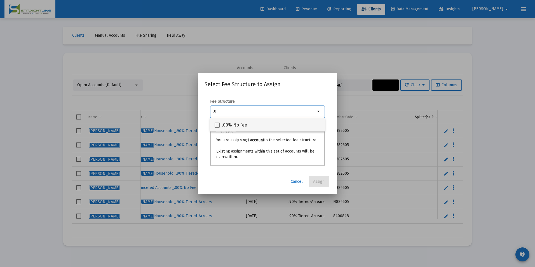
type input ".0"
click at [292, 121] on div ".00% No Fee" at bounding box center [268, 124] width 106 height 13
checkbox input "true"
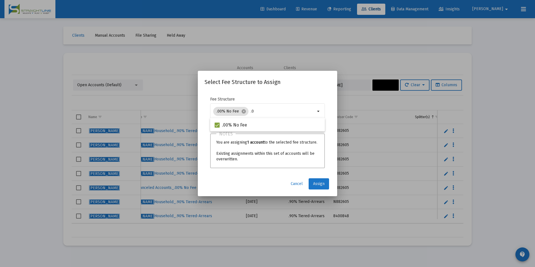
click at [320, 179] on button "Assign" at bounding box center [319, 183] width 20 height 11
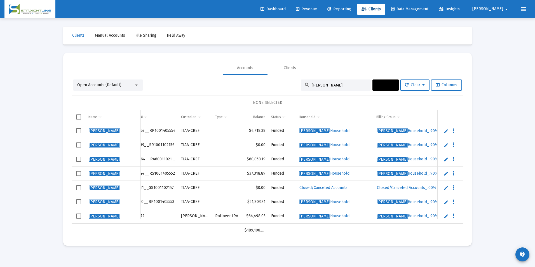
scroll to position [0, 0]
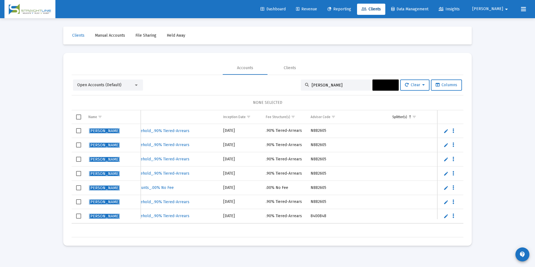
drag, startPoint x: 342, startPoint y: 86, endPoint x: 298, endPoint y: 79, distance: 44.2
click at [298, 79] on div "Open Accounts (Default) [PERSON_NAME] Actions Clear Columns NONE SELECTED Name …" at bounding box center [268, 156] width 392 height 162
paste input "K5766650__GS1001102156"
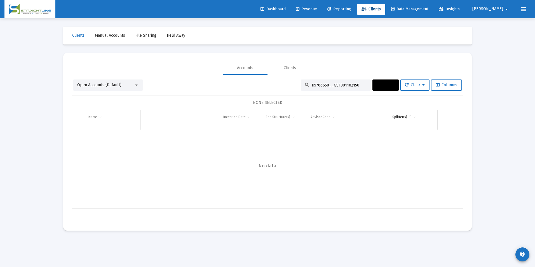
drag, startPoint x: 354, startPoint y: 84, endPoint x: 295, endPoint y: 85, distance: 58.5
click at [295, 85] on div "Open Accounts (Default) K5766650__GS1001102156 Actions Clear Columns" at bounding box center [267, 84] width 389 height 11
paste input "L6547511__GS1001102157"
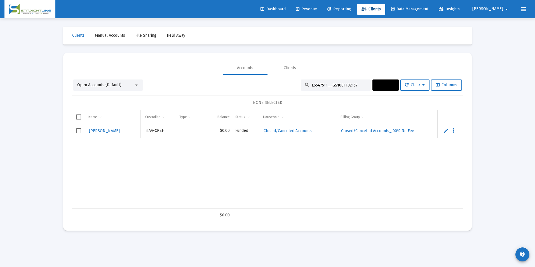
drag, startPoint x: 353, startPoint y: 86, endPoint x: 287, endPoint y: 90, distance: 65.9
click at [287, 90] on div "Open Accounts (Default) L6547511__GS1001102157 Actions Clear Columns" at bounding box center [267, 84] width 389 height 11
paste input "K5766650__GS1001102156"
click at [118, 84] on span "Open Accounts (Default)" at bounding box center [99, 85] width 44 height 5
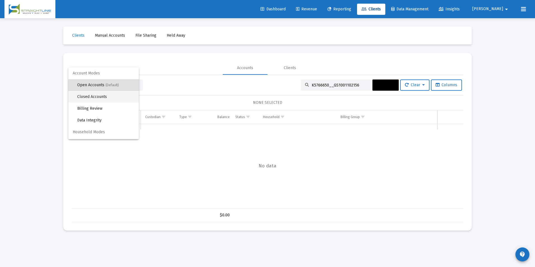
click at [113, 94] on span "Closed Accounts" at bounding box center [105, 97] width 57 height 12
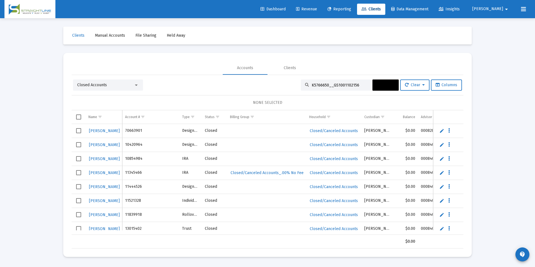
click at [361, 86] on input "K5766650__GS1001102156" at bounding box center [339, 85] width 55 height 5
type input "K5766650__GS1001102156"
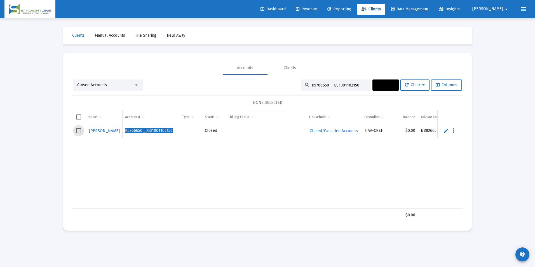
click at [78, 129] on span "Select row" at bounding box center [78, 130] width 5 height 5
click at [377, 85] on span "Actions" at bounding box center [385, 85] width 17 height 5
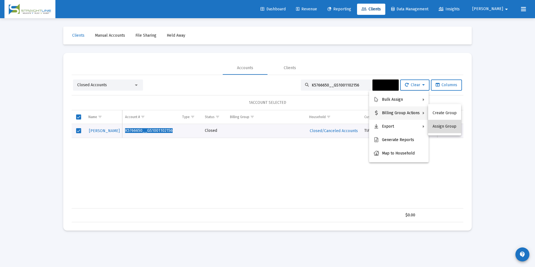
click at [447, 126] on button "Assign Group" at bounding box center [444, 126] width 33 height 13
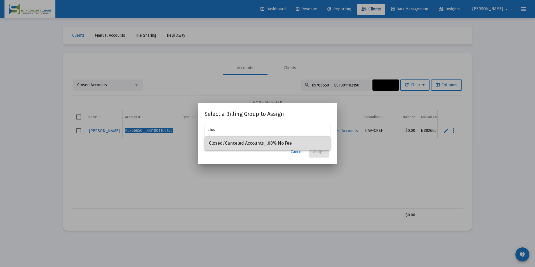
click at [297, 142] on span "Closed/Canceled Accounts_.00% No Fee" at bounding box center [267, 143] width 117 height 13
type input "Closed/Canceled Accounts_.00% No Fee"
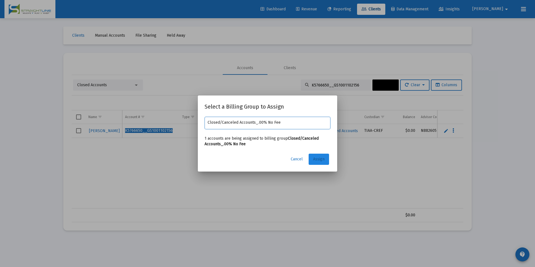
click at [316, 157] on span "Assign" at bounding box center [318, 159] width 11 height 5
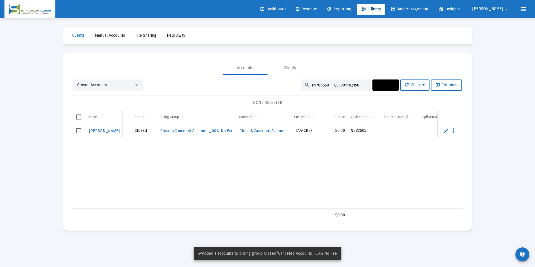
scroll to position [0, 92]
click at [77, 130] on span "Select row" at bounding box center [78, 130] width 5 height 5
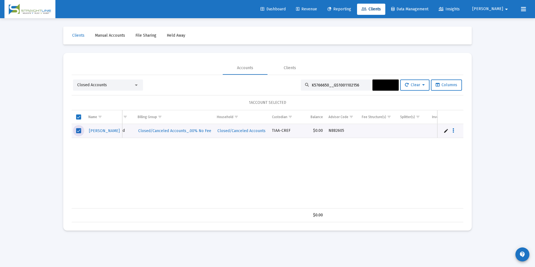
click at [377, 86] on span "Actions" at bounding box center [385, 85] width 17 height 5
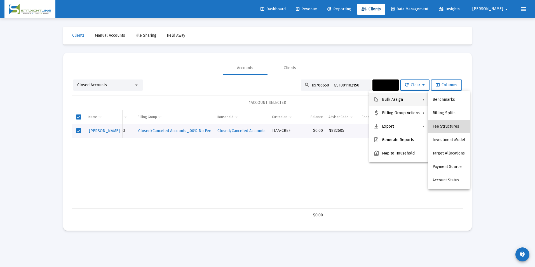
click at [458, 126] on button "Fee Structures" at bounding box center [449, 126] width 42 height 13
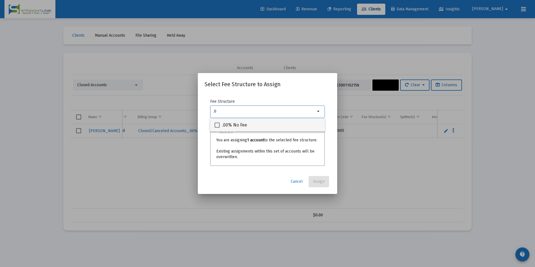
type input ".0"
click at [304, 126] on div ".00% No Fee" at bounding box center [268, 124] width 106 height 13
checkbox input "true"
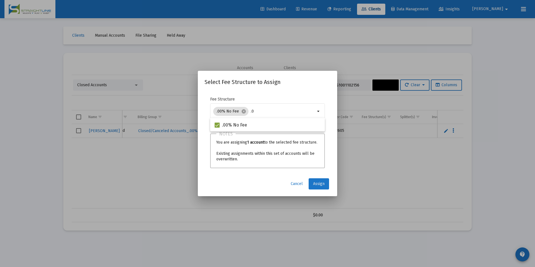
click at [316, 179] on button "Assign" at bounding box center [319, 183] width 20 height 11
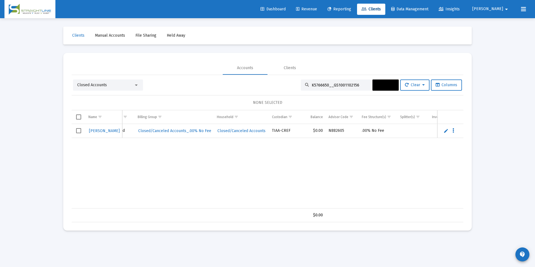
drag, startPoint x: 357, startPoint y: 84, endPoint x: 290, endPoint y: 92, distance: 67.8
click at [290, 92] on div "Closed Accounts K5766650__GS1001102156 Actions Clear Columns NONE SELECTED Name…" at bounding box center [268, 150] width 392 height 143
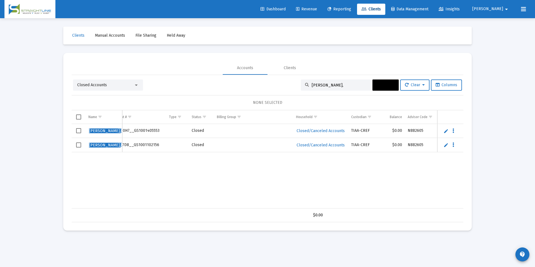
scroll to position [0, 0]
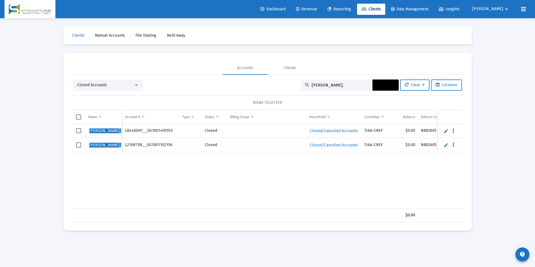
type input "[PERSON_NAME],"
click at [81, 132] on span "Select row" at bounding box center [78, 130] width 5 height 5
click at [80, 146] on span "Select row" at bounding box center [78, 144] width 5 height 5
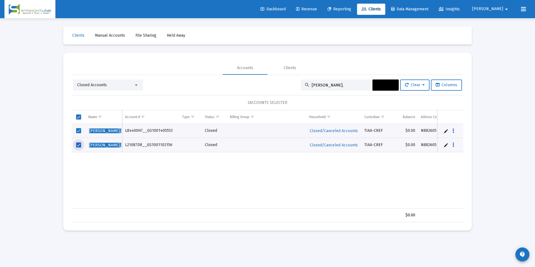
click at [372, 86] on button "Actions" at bounding box center [385, 84] width 26 height 11
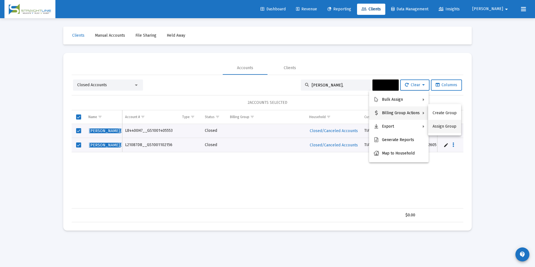
click at [437, 124] on button "Assign Group" at bounding box center [444, 126] width 33 height 13
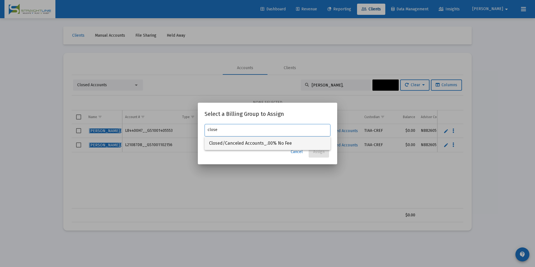
click at [304, 145] on span "Closed/Canceled Accounts_.00% No Fee" at bounding box center [267, 143] width 117 height 13
type input "Closed/Canceled Accounts_.00% No Fee"
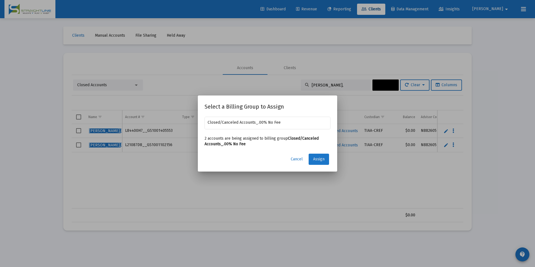
click at [316, 155] on button "Assign" at bounding box center [319, 159] width 20 height 11
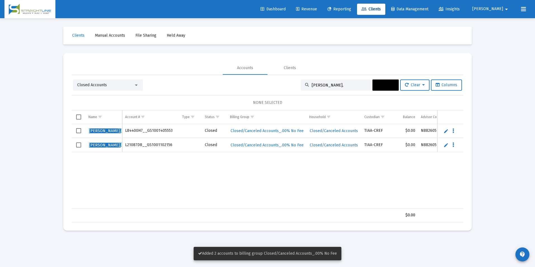
click at [77, 130] on span "Select row" at bounding box center [78, 130] width 5 height 5
click at [79, 143] on span "Select row" at bounding box center [78, 144] width 5 height 5
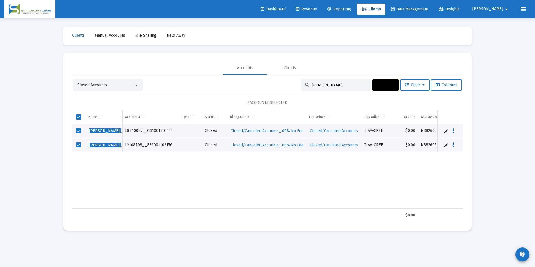
click at [386, 86] on span "Actions" at bounding box center [385, 85] width 17 height 5
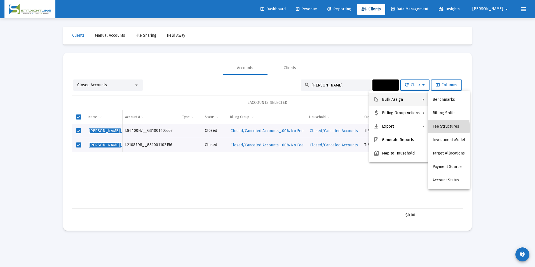
click at [444, 128] on button "Fee Structures" at bounding box center [449, 126] width 42 height 13
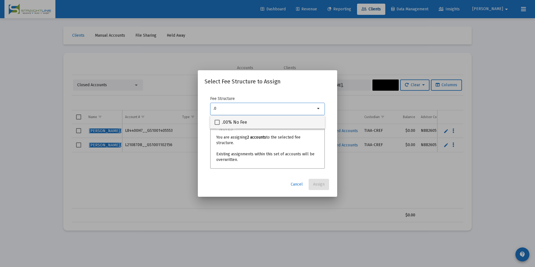
type input ".0"
click at [295, 126] on div ".00% No Fee" at bounding box center [268, 121] width 106 height 13
checkbox input "true"
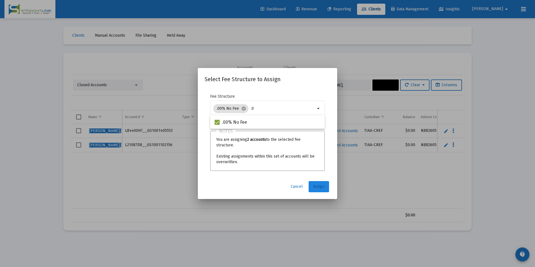
click at [314, 186] on span "Assign" at bounding box center [318, 186] width 11 height 5
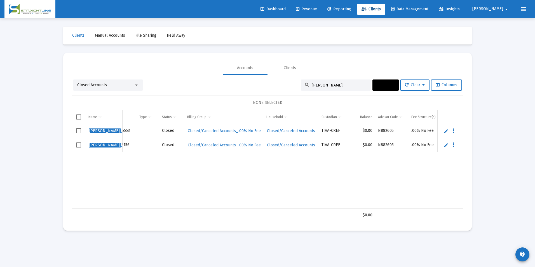
scroll to position [0, 51]
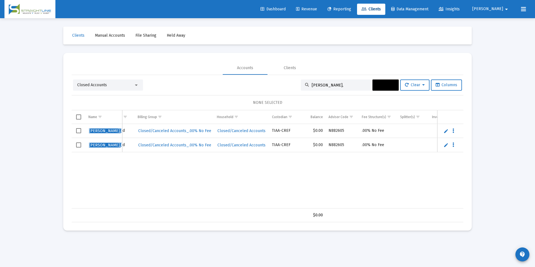
drag, startPoint x: 355, startPoint y: 86, endPoint x: 281, endPoint y: 85, distance: 74.7
click at [281, 85] on div "Closed Accounts [PERSON_NAME], Actions Clear Columns" at bounding box center [267, 84] width 389 height 11
paste input "L5440999__GS1001102156"
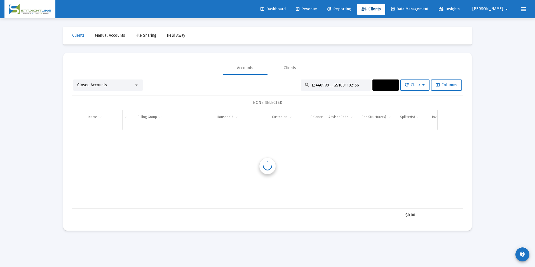
scroll to position [0, 92]
click at [130, 85] on div "Closed Accounts" at bounding box center [105, 85] width 57 height 6
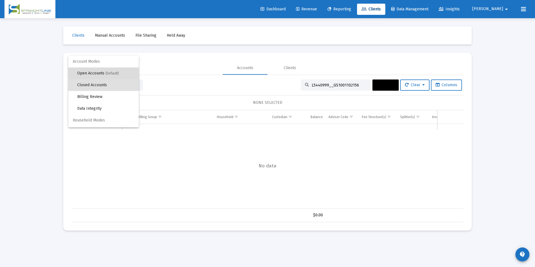
click at [114, 68] on span "Open Accounts (Default)" at bounding box center [105, 73] width 57 height 12
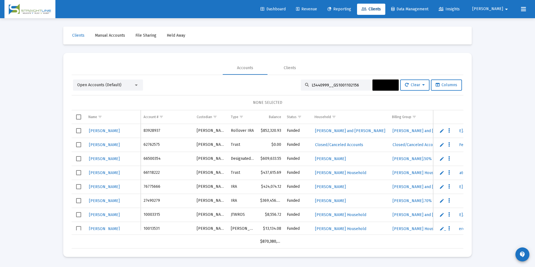
click at [356, 86] on input "L5440999__GS1001102156" at bounding box center [339, 85] width 55 height 5
type input "L5440999__GS1001102156"
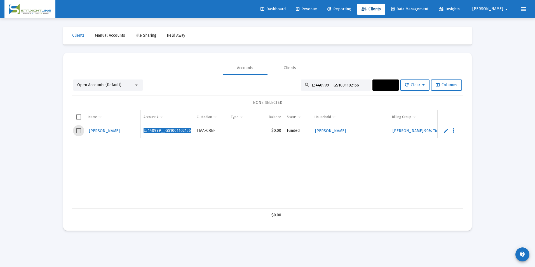
click at [78, 129] on span "Select row" at bounding box center [78, 130] width 5 height 5
click at [378, 86] on span "Actions" at bounding box center [385, 85] width 17 height 5
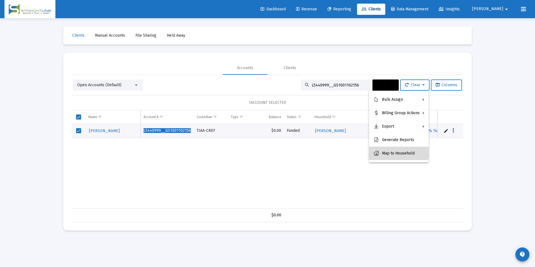
click at [398, 149] on button "Map to Household" at bounding box center [399, 153] width 60 height 13
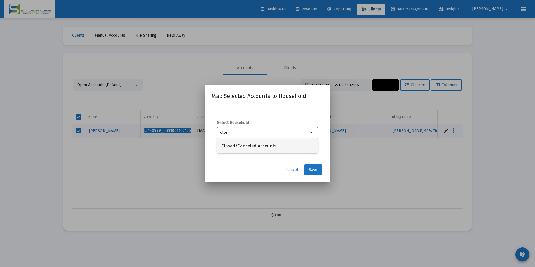
click at [305, 145] on span "Closed/Canceled Accounts" at bounding box center [268, 145] width 92 height 13
type input "Closed/Canceled Accounts"
click at [313, 164] on button "Save" at bounding box center [313, 169] width 18 height 11
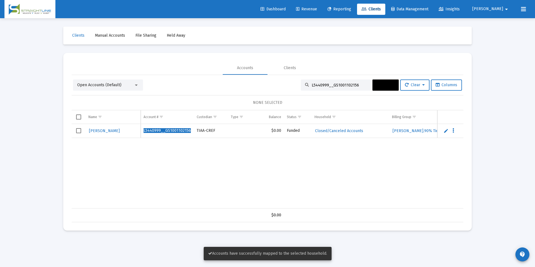
click at [79, 132] on span "Select row" at bounding box center [78, 130] width 5 height 5
click at [380, 78] on div "Open Accounts (Default) L5440999__GS1001102156 Actions Clear Columns 1 ACCOUNT …" at bounding box center [268, 148] width 392 height 147
click at [379, 85] on span "Actions" at bounding box center [385, 85] width 17 height 5
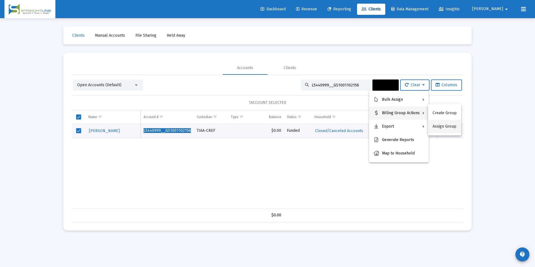
click at [444, 125] on button "Assign Group" at bounding box center [444, 126] width 33 height 13
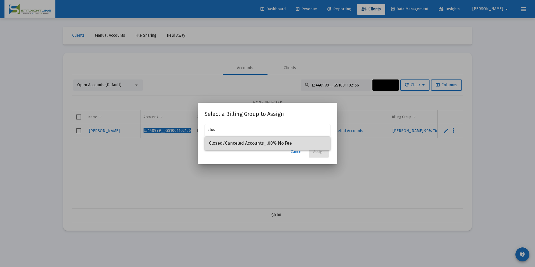
click at [265, 143] on span "Closed/Canceled Accounts_.00% No Fee" at bounding box center [267, 143] width 117 height 13
type input "Closed/Canceled Accounts_.00% No Fee"
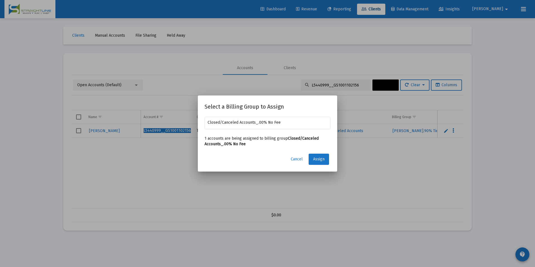
click at [317, 157] on span "Assign" at bounding box center [318, 159] width 11 height 5
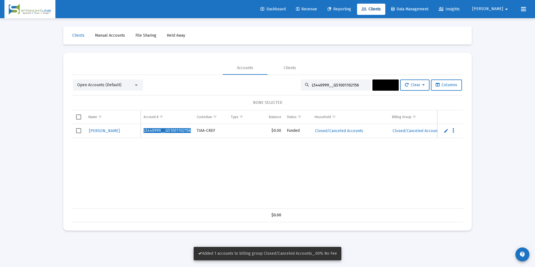
click at [76, 131] on span "Select row" at bounding box center [78, 130] width 5 height 5
click at [388, 87] on span "Actions" at bounding box center [385, 85] width 17 height 5
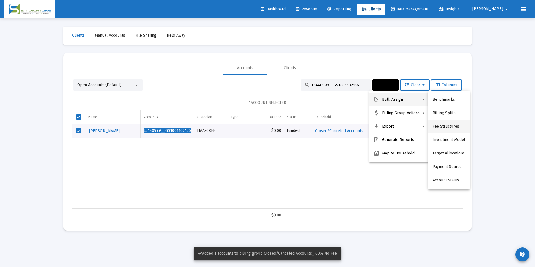
click at [453, 125] on button "Fee Structures" at bounding box center [449, 126] width 42 height 13
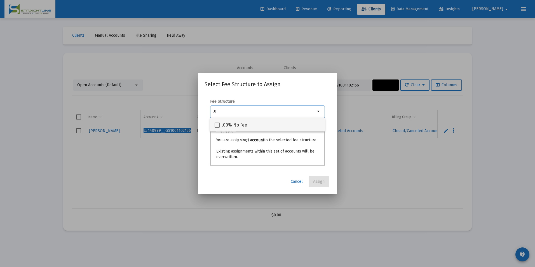
type input ".0"
click at [215, 128] on mat-checkbox ".00% No Fee" at bounding box center [231, 124] width 32 height 13
click at [219, 123] on span at bounding box center [217, 125] width 5 height 5
click at [217, 128] on input ".00% No Fee" at bounding box center [217, 128] width 0 height 0
checkbox input "true"
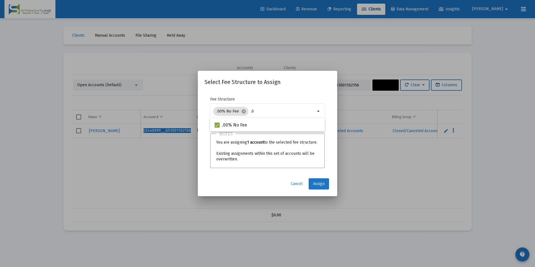
click at [326, 182] on button "Assign" at bounding box center [319, 183] width 20 height 11
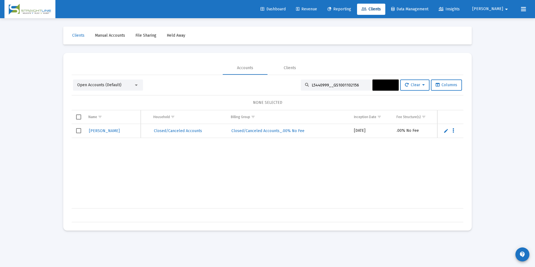
scroll to position [0, 85]
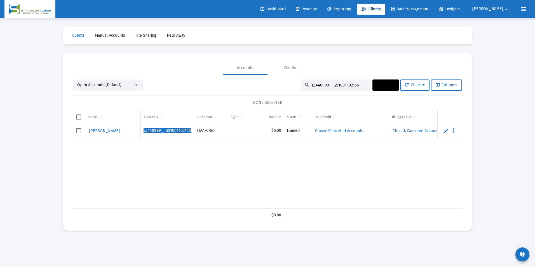
drag, startPoint x: 354, startPoint y: 86, endPoint x: 268, endPoint y: 84, distance: 85.9
click at [268, 84] on div "Open Accounts (Default) L5440999__GS1001102156 Actions Clear Columns" at bounding box center [267, 84] width 389 height 11
paste input "21912B3"
type input "L21912B3__GS1001102156"
click at [79, 133] on span "Select row" at bounding box center [78, 130] width 5 height 5
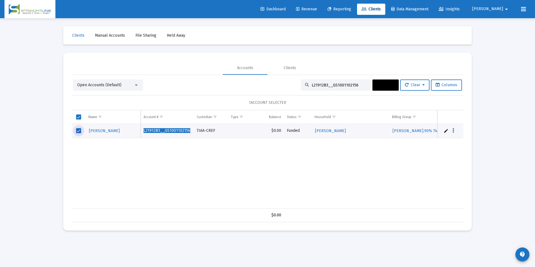
click at [377, 83] on span "Actions" at bounding box center [385, 85] width 17 height 5
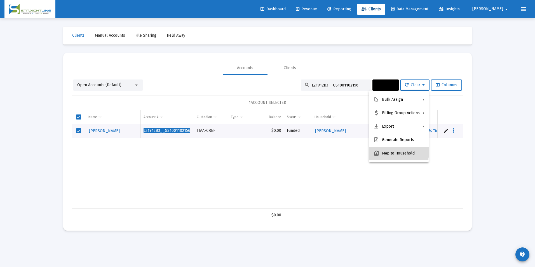
click at [395, 149] on button "Map to Household" at bounding box center [399, 153] width 60 height 13
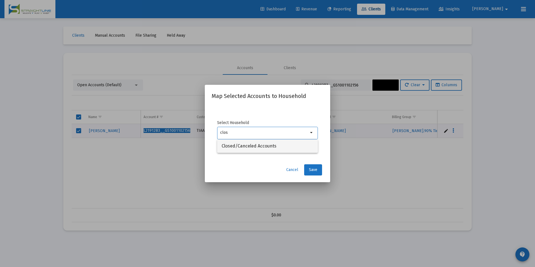
click at [292, 148] on span "Closed/Canceled Accounts" at bounding box center [268, 145] width 92 height 13
type input "Closed/Canceled Accounts"
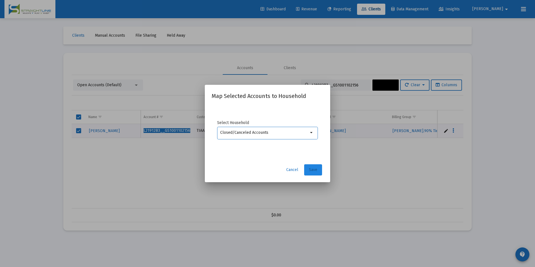
click at [314, 171] on span "Save" at bounding box center [313, 169] width 8 height 5
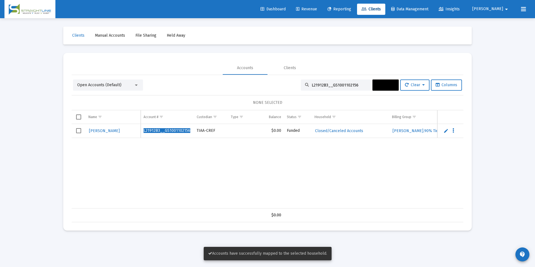
click at [78, 129] on span "Select row" at bounding box center [78, 130] width 5 height 5
click at [383, 88] on button "Actions" at bounding box center [385, 84] width 26 height 11
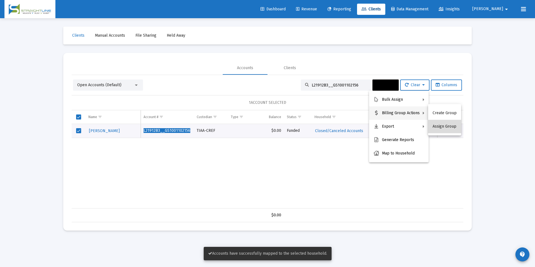
click at [453, 126] on button "Assign Group" at bounding box center [444, 126] width 33 height 13
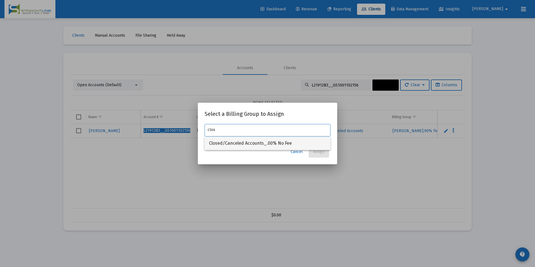
click at [314, 142] on span "Closed/Canceled Accounts_.00% No Fee" at bounding box center [267, 143] width 117 height 13
type input "Closed/Canceled Accounts_.00% No Fee"
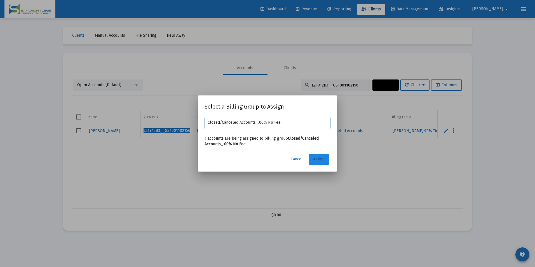
click at [320, 156] on button "Assign" at bounding box center [319, 159] width 20 height 11
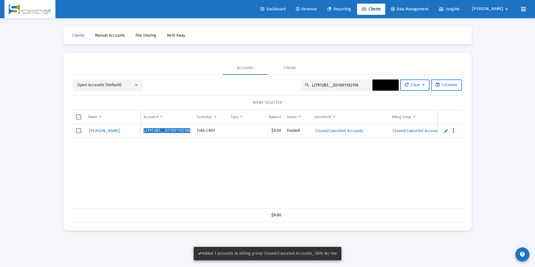
click at [81, 131] on span "Select row" at bounding box center [78, 130] width 5 height 5
click at [388, 85] on span "Actions" at bounding box center [385, 85] width 17 height 5
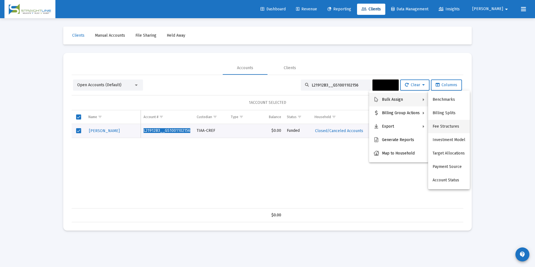
click at [451, 126] on button "Fee Structures" at bounding box center [449, 126] width 42 height 13
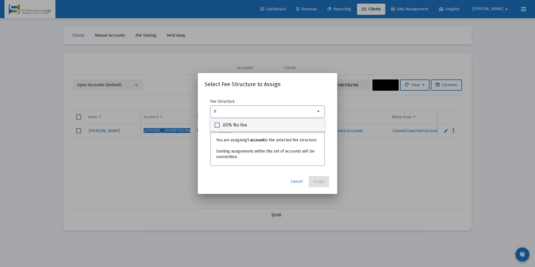
type input ".0"
click at [260, 126] on div ".00% No Fee" at bounding box center [268, 124] width 106 height 13
checkbox input "true"
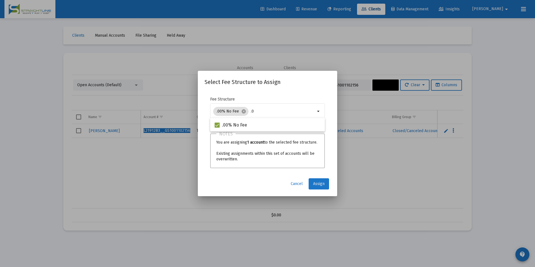
click at [312, 186] on button "Assign" at bounding box center [319, 183] width 20 height 11
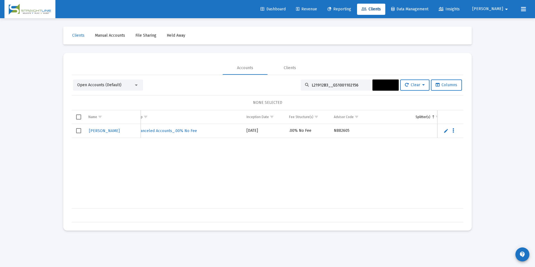
scroll to position [0, 294]
click at [354, 82] on div "L21912B3__GS1001102156" at bounding box center [336, 84] width 70 height 11
drag, startPoint x: 353, startPoint y: 84, endPoint x: 301, endPoint y: 88, distance: 51.6
click at [301, 88] on div "L21912B3__GS1001102156" at bounding box center [336, 84] width 70 height 11
paste input "5233964"
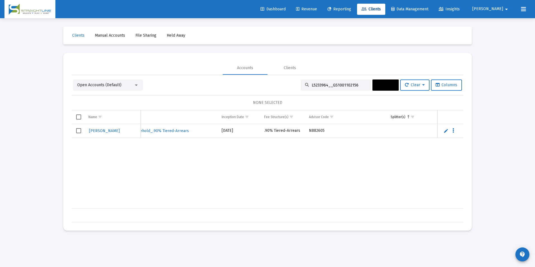
drag, startPoint x: 352, startPoint y: 86, endPoint x: 281, endPoint y: 100, distance: 72.8
click at [281, 100] on div "Open Accounts (Default) L5233964__GS1001102156 Actions Clear Columns NONE SELEC…" at bounding box center [268, 150] width 392 height 143
paste input "21912B3"
drag, startPoint x: 352, startPoint y: 85, endPoint x: 274, endPoint y: 88, distance: 77.6
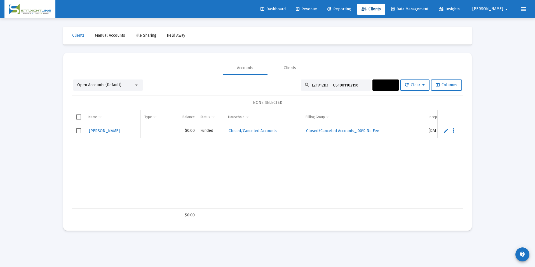
click at [274, 88] on div "Open Accounts (Default) L21912B3__GS1001102156 Actions Clear Columns" at bounding box center [267, 84] width 389 height 11
paste input "5233964"
type input "L5233964__GS1001102156"
click at [81, 129] on span "Select row" at bounding box center [78, 130] width 5 height 5
click at [378, 82] on button "Actions" at bounding box center [385, 84] width 26 height 11
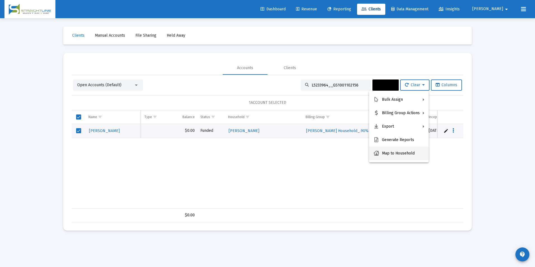
click at [391, 151] on button "Map to Household" at bounding box center [399, 153] width 60 height 13
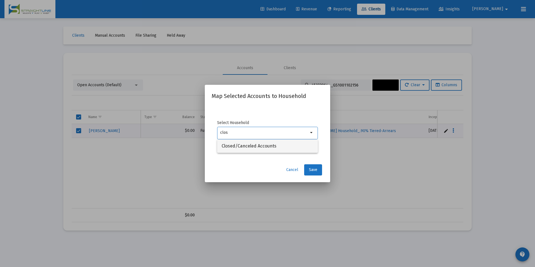
click at [303, 146] on span "Closed/Canceled Accounts" at bounding box center [268, 145] width 92 height 13
type input "Closed/Canceled Accounts"
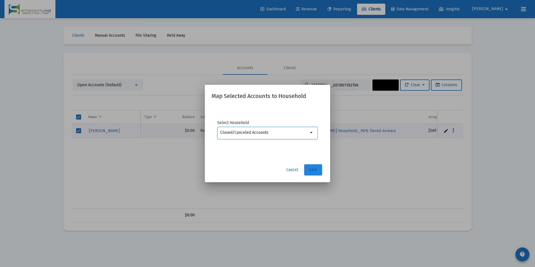
click at [316, 172] on span "Save" at bounding box center [313, 169] width 8 height 5
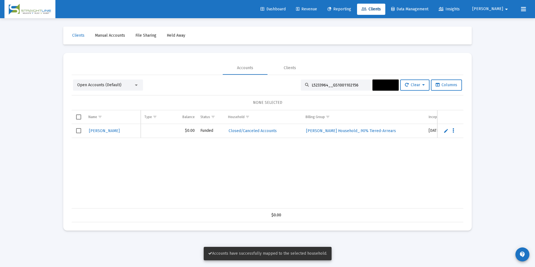
scroll to position [0, 86]
click at [81, 130] on span "Select row" at bounding box center [78, 130] width 5 height 5
click at [383, 81] on button "Actions" at bounding box center [385, 84] width 26 height 11
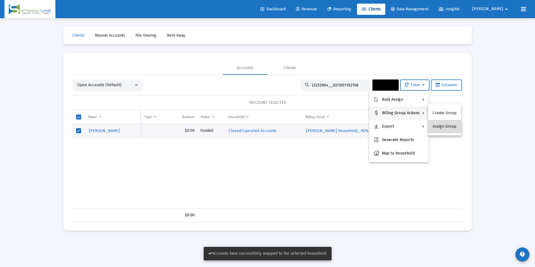
click at [449, 122] on button "Assign Group" at bounding box center [444, 126] width 33 height 13
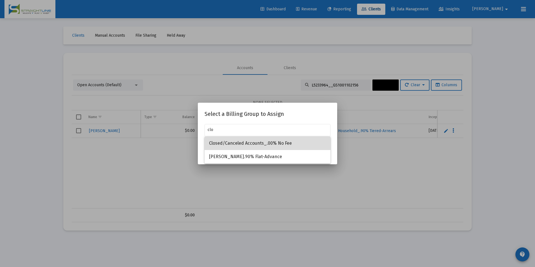
click at [288, 144] on span "Closed/Canceled Accounts_.00% No Fee" at bounding box center [267, 143] width 117 height 13
type input "Closed/Canceled Accounts_.00% No Fee"
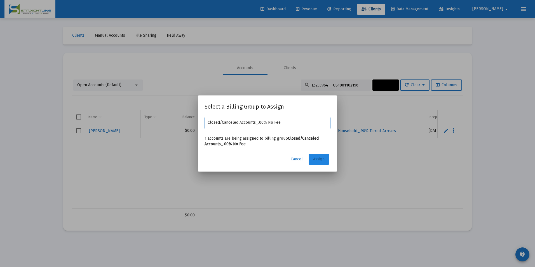
click at [315, 157] on span "Assign" at bounding box center [318, 159] width 11 height 5
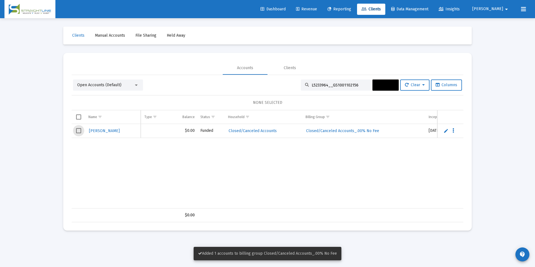
click at [81, 131] on span "Select row" at bounding box center [78, 130] width 5 height 5
click at [390, 87] on button "Actions" at bounding box center [385, 84] width 26 height 11
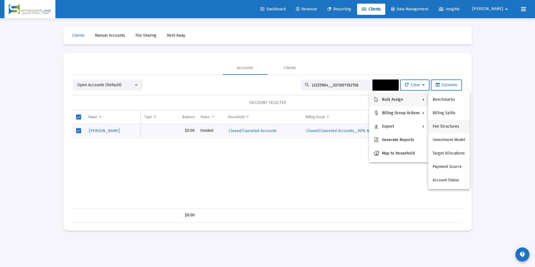
click at [442, 129] on button "Fee Structures" at bounding box center [449, 126] width 42 height 13
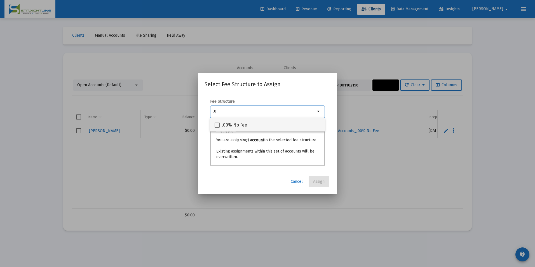
type input ".0"
click at [266, 126] on div ".00% No Fee" at bounding box center [268, 124] width 106 height 13
checkbox input "true"
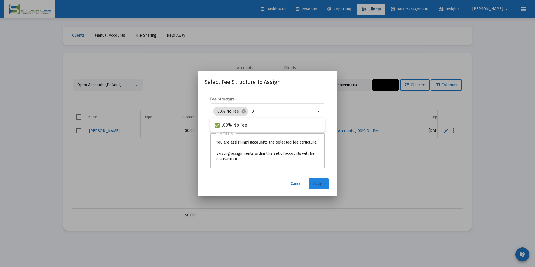
click at [314, 182] on span "Assign" at bounding box center [318, 183] width 11 height 5
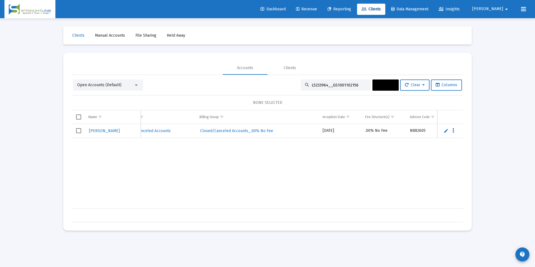
scroll to position [0, 251]
drag, startPoint x: 358, startPoint y: 83, endPoint x: 267, endPoint y: 84, distance: 90.4
click at [267, 84] on div "Open Accounts (Default) L5233964__GS1001102156 Actions Clear Columns" at bounding box center [267, 84] width 389 height 11
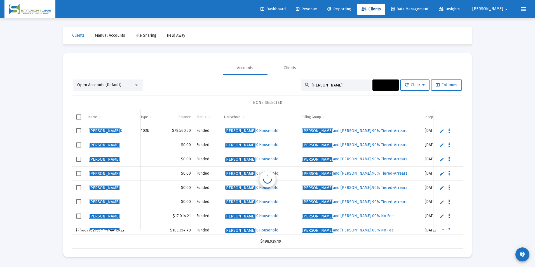
scroll to position [0, 90]
type input "[PERSON_NAME]"
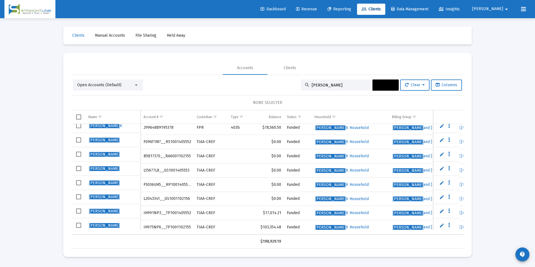
scroll to position [7, 0]
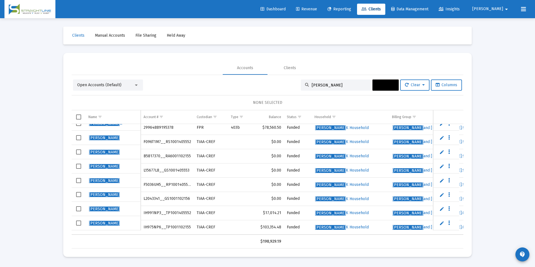
click at [78, 194] on span "Select row" at bounding box center [78, 194] width 5 height 5
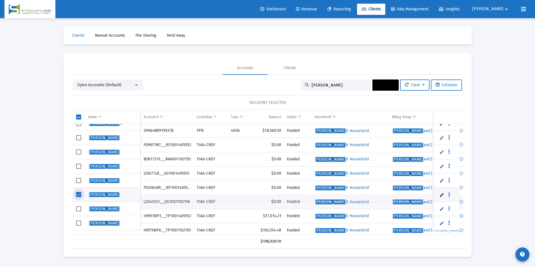
scroll to position [0, 0]
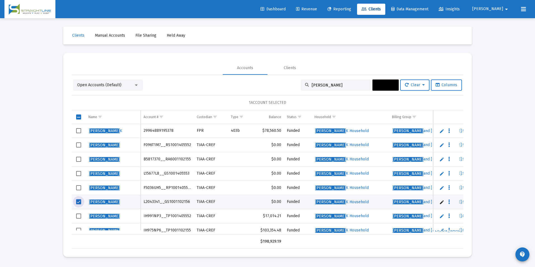
click at [78, 173] on span "Select row" at bounding box center [78, 173] width 5 height 5
click at [385, 86] on span "Actions" at bounding box center [385, 85] width 17 height 5
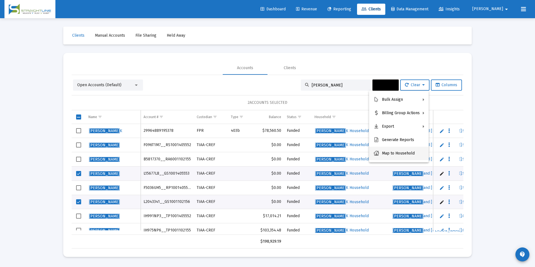
click at [395, 152] on button "Map to Household" at bounding box center [399, 153] width 60 height 13
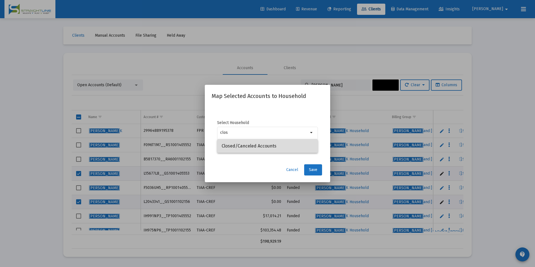
click at [255, 150] on span "Closed/Canceled Accounts" at bounding box center [268, 145] width 92 height 13
type input "Closed/Canceled Accounts"
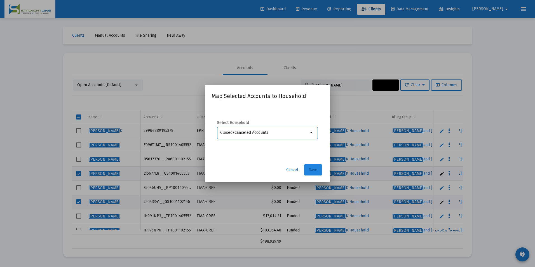
click at [310, 167] on span "Save" at bounding box center [313, 169] width 8 height 5
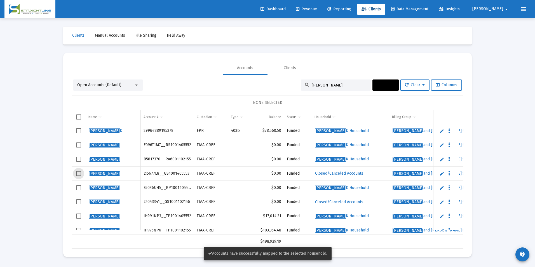
click at [76, 176] on span "Select row" at bounding box center [78, 173] width 5 height 5
click at [79, 201] on span "Select row" at bounding box center [78, 201] width 5 height 5
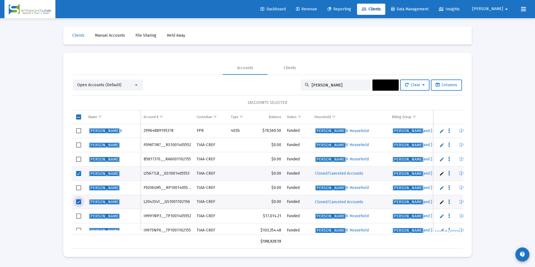
click at [380, 85] on span "Actions" at bounding box center [385, 85] width 17 height 5
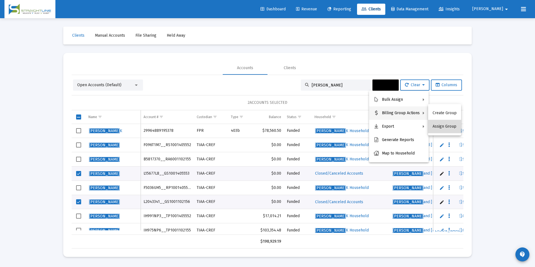
click at [448, 125] on button "Assign Group" at bounding box center [444, 126] width 33 height 13
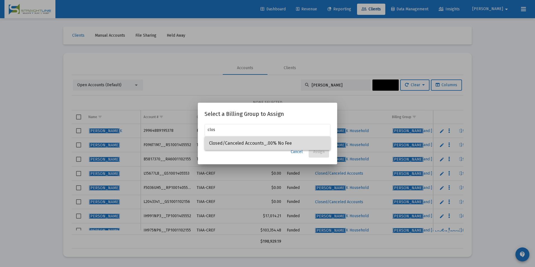
click at [247, 140] on span "Closed/Canceled Accounts_.00% No Fee" at bounding box center [267, 143] width 117 height 13
type input "Closed/Canceled Accounts_.00% No Fee"
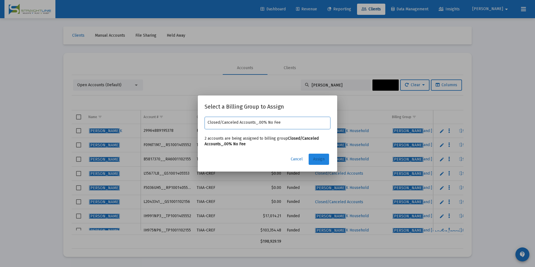
click at [319, 157] on span "Assign" at bounding box center [318, 159] width 11 height 5
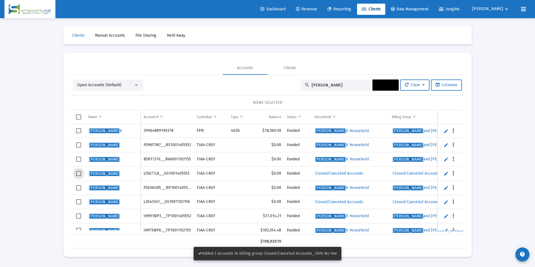
click at [80, 172] on span "Select row" at bounding box center [78, 173] width 5 height 5
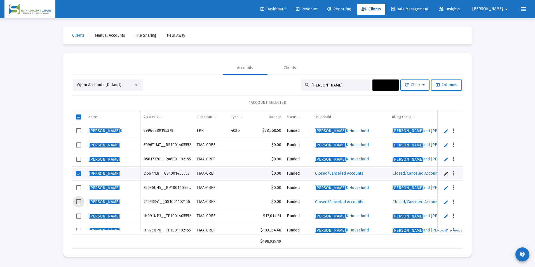
click at [76, 199] on span "Select row" at bounding box center [78, 201] width 5 height 5
click at [372, 86] on button "Actions" at bounding box center [385, 84] width 26 height 11
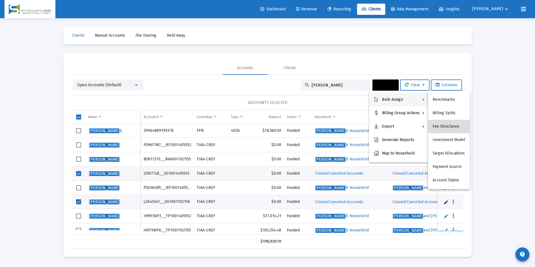
click at [442, 125] on button "Fee Structures" at bounding box center [449, 126] width 42 height 13
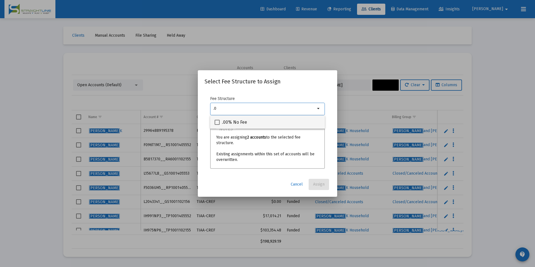
type input ".0"
click at [249, 123] on div ".00% No Fee" at bounding box center [268, 121] width 106 height 13
checkbox input "true"
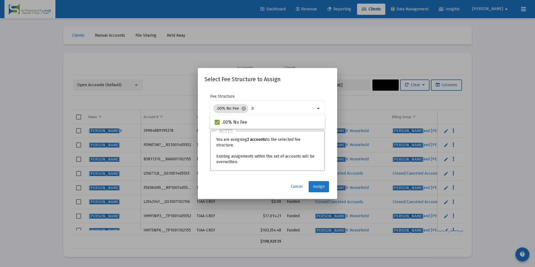
click at [321, 187] on span "Assign" at bounding box center [318, 186] width 11 height 5
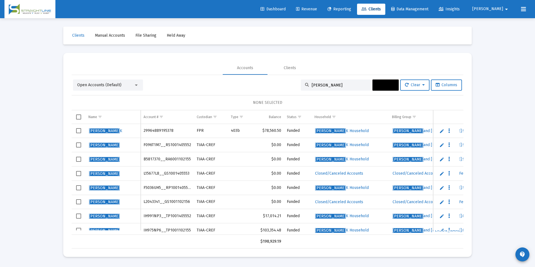
drag, startPoint x: 335, startPoint y: 84, endPoint x: 294, endPoint y: 84, distance: 40.9
click at [294, 84] on div "Open Accounts (Default) [PERSON_NAME] Actions Clear Columns" at bounding box center [267, 84] width 389 height 11
paste input "L07203E3__GS1001102156"
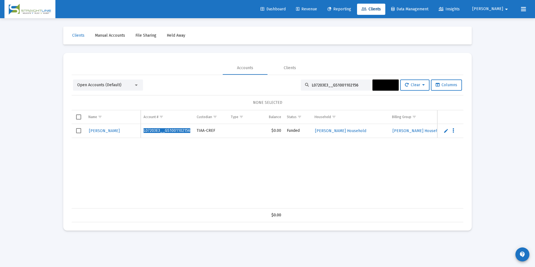
type input "L07203E3__GS1001102156"
click at [78, 132] on span "Select row" at bounding box center [78, 130] width 5 height 5
click at [379, 84] on span "Actions" at bounding box center [385, 85] width 17 height 5
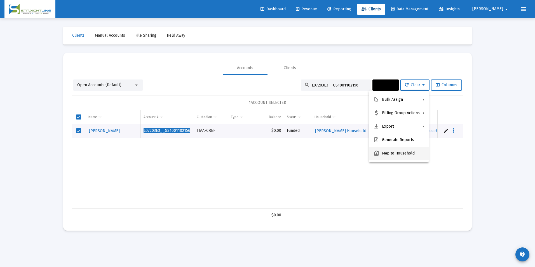
click at [384, 154] on button "Map to Household" at bounding box center [399, 153] width 60 height 13
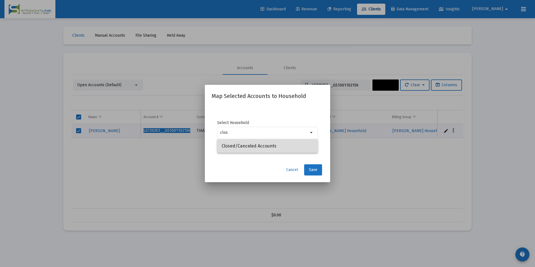
click at [268, 147] on span "Closed/Canceled Accounts" at bounding box center [268, 145] width 92 height 13
type input "Closed/Canceled Accounts"
click at [316, 168] on span "Save" at bounding box center [313, 169] width 8 height 5
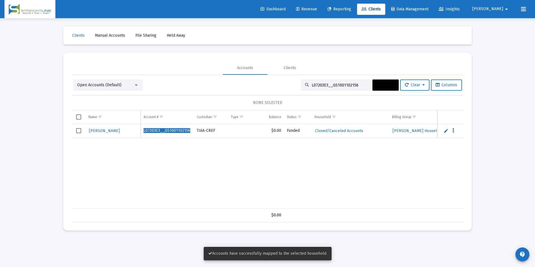
click at [80, 133] on td "Data grid" at bounding box center [79, 131] width 14 height 14
click at [388, 85] on span "Actions" at bounding box center [385, 85] width 17 height 5
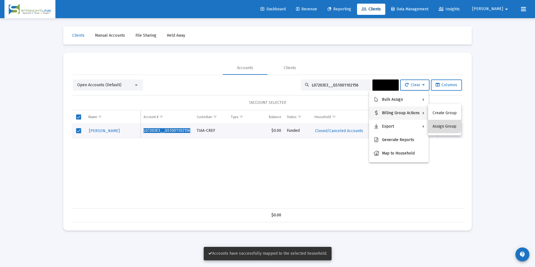
click at [435, 123] on button "Assign Group" at bounding box center [444, 126] width 33 height 13
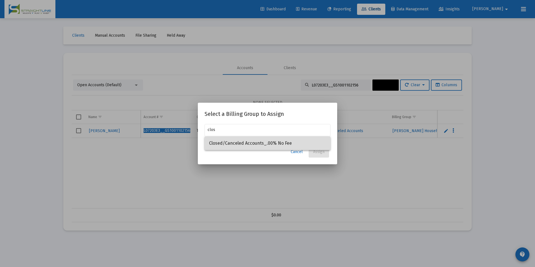
click at [313, 139] on span "Closed/Canceled Accounts_.00% No Fee" at bounding box center [267, 143] width 117 height 13
type input "Closed/Canceled Accounts_.00% No Fee"
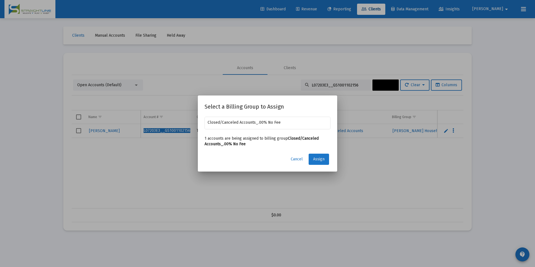
click at [317, 154] on button "Assign" at bounding box center [319, 159] width 20 height 11
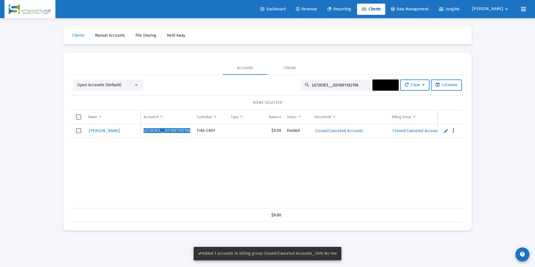
click at [76, 128] on td "Data grid" at bounding box center [79, 131] width 14 height 14
click at [382, 87] on span "Actions" at bounding box center [385, 85] width 17 height 5
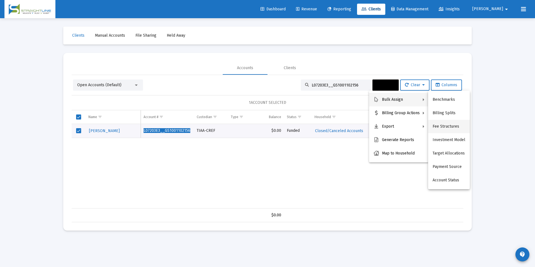
click at [447, 123] on button "Fee Structures" at bounding box center [449, 126] width 42 height 13
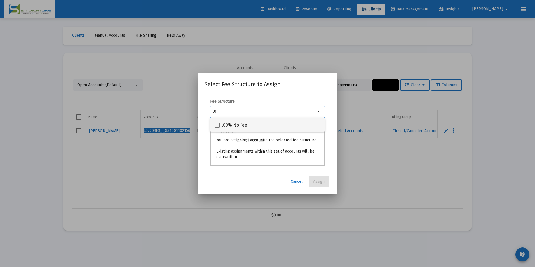
type input ".0"
click at [305, 127] on div ".00% No Fee" at bounding box center [268, 124] width 106 height 13
checkbox input "true"
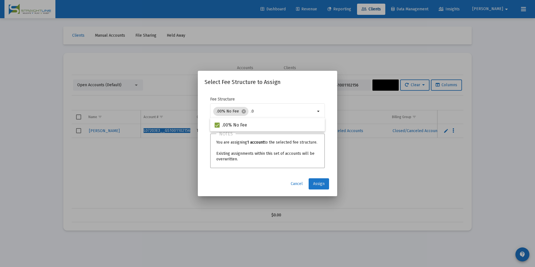
click at [321, 183] on span "Assign" at bounding box center [318, 183] width 11 height 5
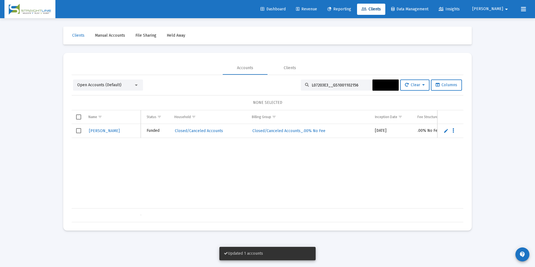
scroll to position [0, 171]
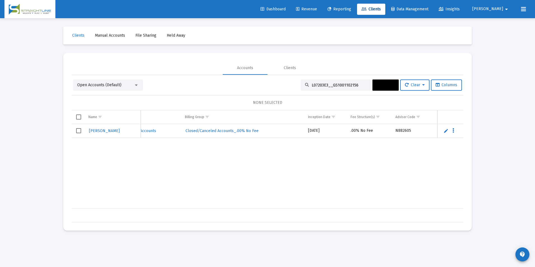
drag, startPoint x: 357, startPoint y: 84, endPoint x: 228, endPoint y: 69, distance: 129.8
click at [228, 69] on mat-tab-group "Accounts Clients Open Accounts (Default) L07203E3__GS1001102156 Actions Clear C…" at bounding box center [268, 141] width 392 height 161
paste input "30694L6__GS1001405553"
type input "L30694L6__GS1001405553"
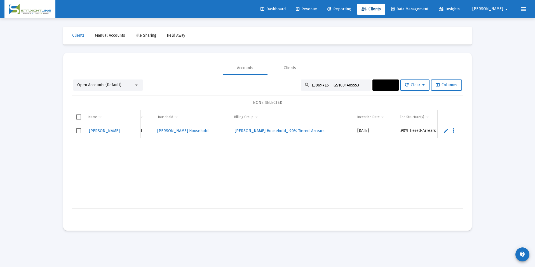
scroll to position [0, 139]
click at [79, 131] on span "Select row" at bounding box center [78, 130] width 5 height 5
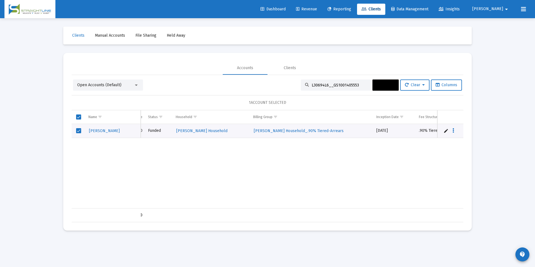
click at [389, 88] on button "Actions" at bounding box center [385, 84] width 26 height 11
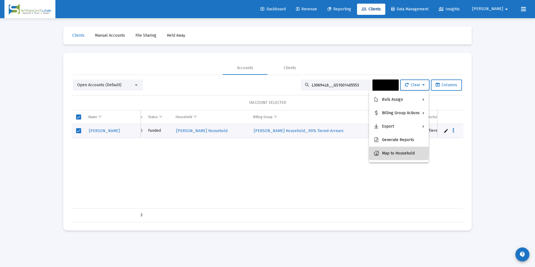
click at [387, 150] on button "Map to Household" at bounding box center [399, 153] width 60 height 13
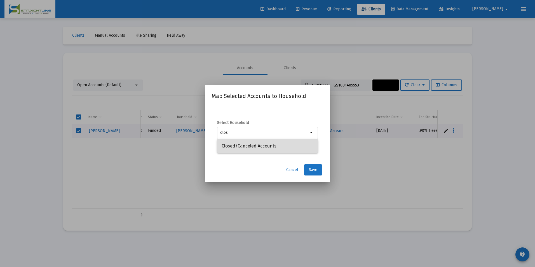
click at [301, 148] on span "Closed/Canceled Accounts" at bounding box center [268, 145] width 92 height 13
type input "Closed/Canceled Accounts"
click at [313, 172] on span "Save" at bounding box center [313, 169] width 8 height 5
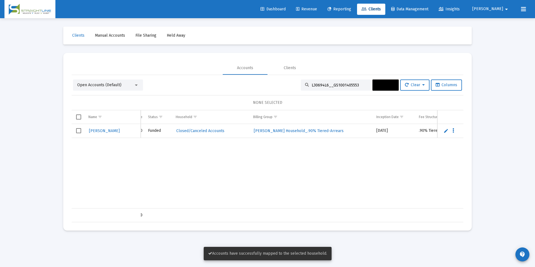
click at [77, 129] on span "Select row" at bounding box center [78, 130] width 5 height 5
click at [379, 86] on span "Actions" at bounding box center [385, 85] width 17 height 5
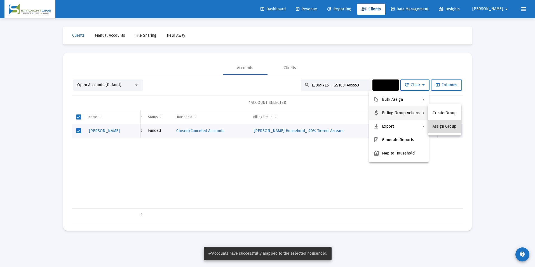
click at [445, 127] on button "Assign Group" at bounding box center [444, 126] width 33 height 13
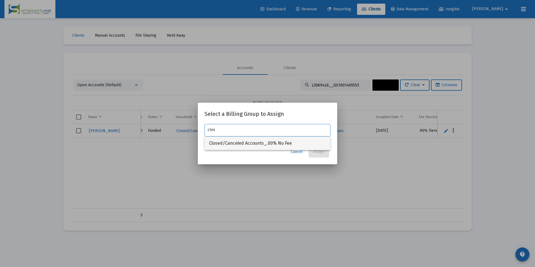
click at [286, 144] on span "Closed/Canceled Accounts_.00% No Fee" at bounding box center [267, 143] width 117 height 13
type input "Closed/Canceled Accounts_.00% No Fee"
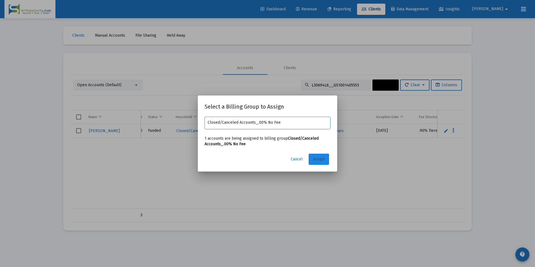
click at [317, 157] on span "Assign" at bounding box center [318, 159] width 11 height 5
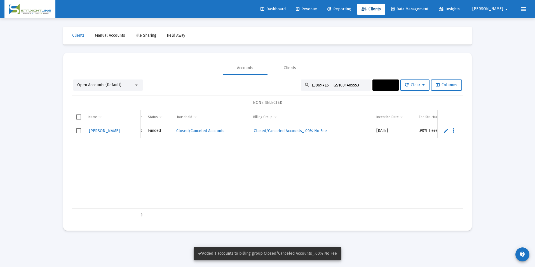
click at [76, 130] on span "Select row" at bounding box center [78, 130] width 5 height 5
click at [377, 83] on span "Actions" at bounding box center [385, 85] width 17 height 5
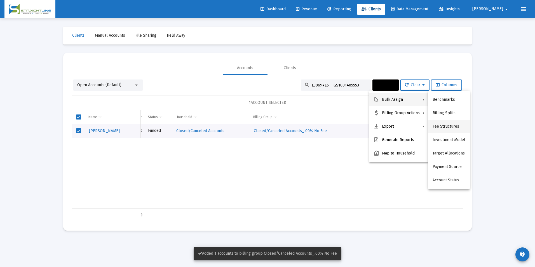
click at [449, 121] on button "Fee Structures" at bounding box center [449, 126] width 42 height 13
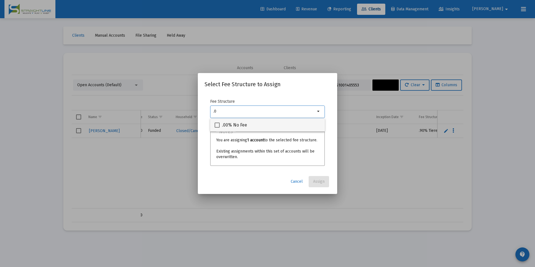
type input ".0"
click at [303, 130] on div ".00% No Fee" at bounding box center [268, 124] width 106 height 13
checkbox input "true"
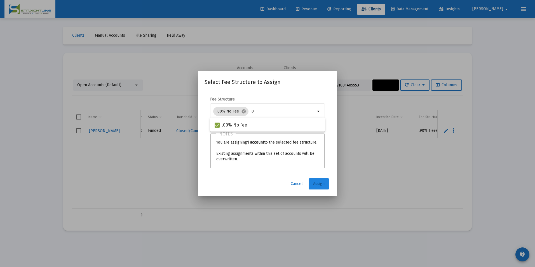
click at [318, 184] on span "Assign" at bounding box center [318, 183] width 11 height 5
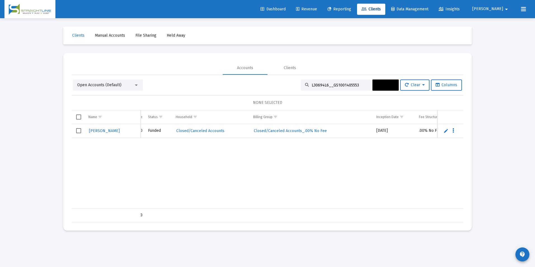
drag, startPoint x: 360, startPoint y: 82, endPoint x: 342, endPoint y: 84, distance: 18.0
click at [342, 84] on div "L30694L6__GS1001405553" at bounding box center [336, 84] width 70 height 11
drag, startPoint x: 362, startPoint y: 86, endPoint x: 302, endPoint y: 90, distance: 60.0
click at [302, 90] on div "L30694L6__GS1001405553" at bounding box center [336, 84] width 70 height 11
paste input "8132973__GS100115002"
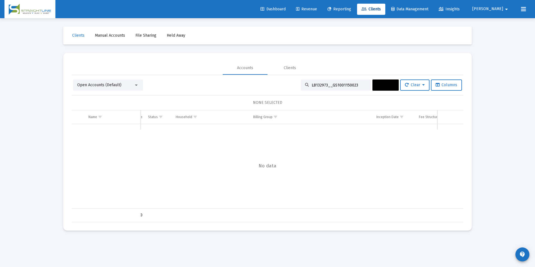
click at [108, 88] on div "Open Accounts (Default)" at bounding box center [105, 85] width 57 height 6
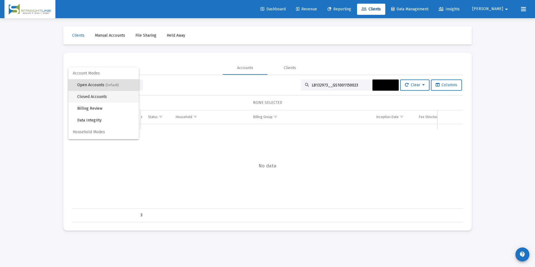
click at [109, 98] on span "Closed Accounts" at bounding box center [105, 97] width 57 height 12
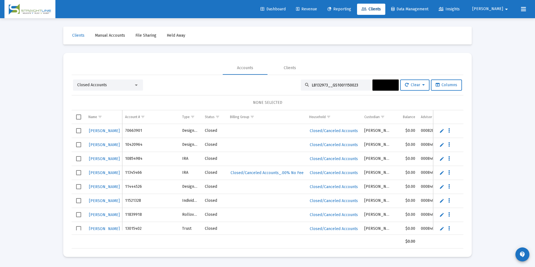
click at [360, 88] on div "L8132973__GS1001150023" at bounding box center [336, 84] width 70 height 11
click at [361, 84] on input "L8132973__GS1001150023" at bounding box center [339, 85] width 55 height 5
type input "L8132973__GS1001150023"
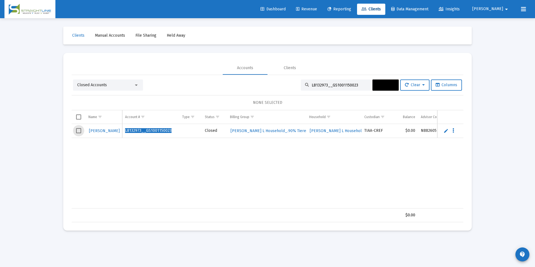
click at [78, 130] on span "Select row" at bounding box center [78, 130] width 5 height 5
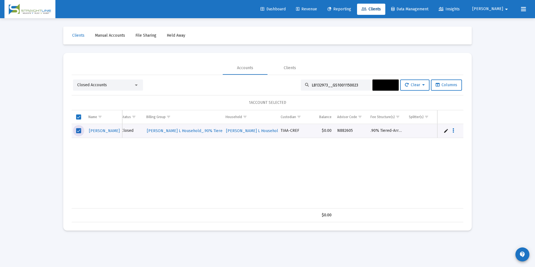
scroll to position [0, 97]
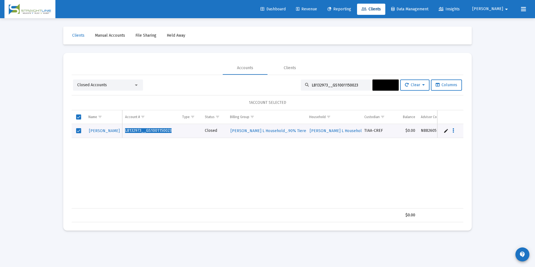
click at [382, 88] on button "Actions" at bounding box center [385, 84] width 26 height 11
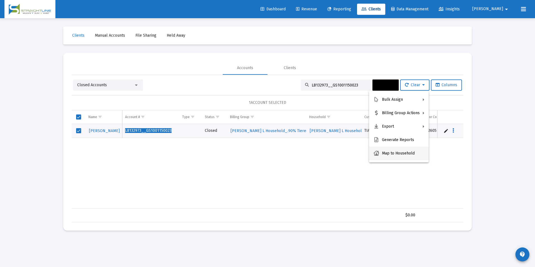
click at [383, 153] on button "Map to Household" at bounding box center [399, 153] width 60 height 13
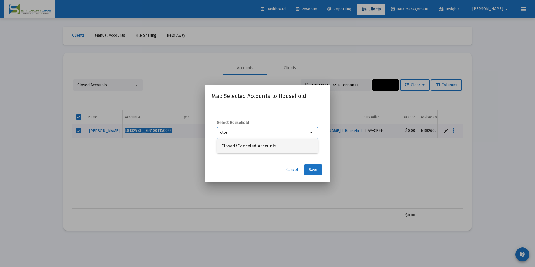
click at [305, 144] on span "Closed/Canceled Accounts" at bounding box center [268, 145] width 92 height 13
type input "Closed/Canceled Accounts"
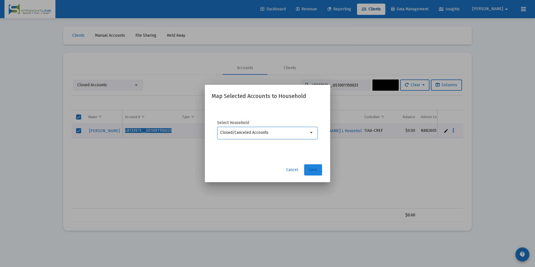
click at [316, 168] on span "Save" at bounding box center [313, 169] width 8 height 5
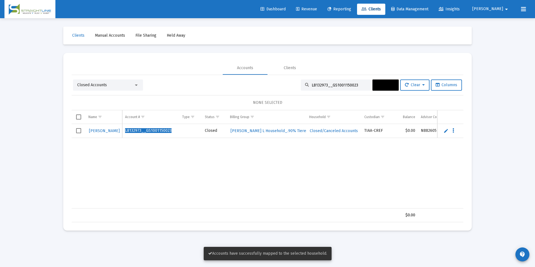
click at [74, 131] on td "Data grid" at bounding box center [79, 131] width 14 height 14
click at [388, 87] on span "Actions" at bounding box center [385, 85] width 17 height 5
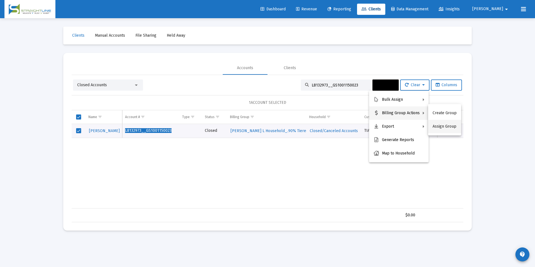
click at [450, 127] on button "Assign Group" at bounding box center [444, 126] width 33 height 13
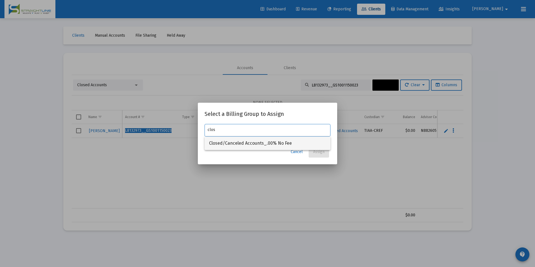
click at [275, 142] on span "Closed/Canceled Accounts_.00% No Fee" at bounding box center [267, 143] width 117 height 13
type input "Closed/Canceled Accounts_.00% No Fee"
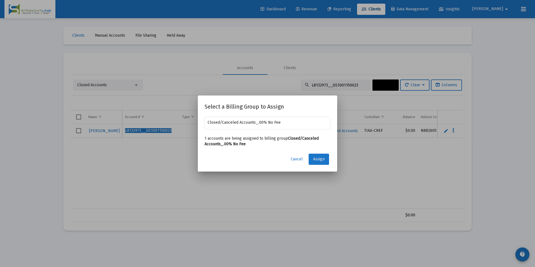
click at [311, 155] on button "Assign" at bounding box center [319, 159] width 20 height 11
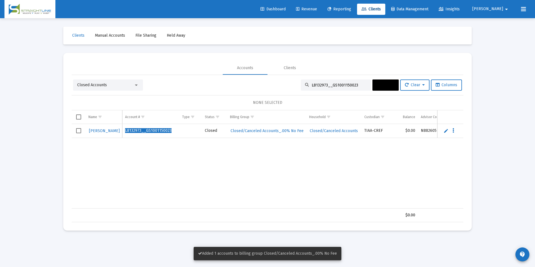
click at [75, 131] on td "Data grid" at bounding box center [79, 131] width 14 height 14
click at [377, 84] on span "Actions" at bounding box center [385, 85] width 17 height 5
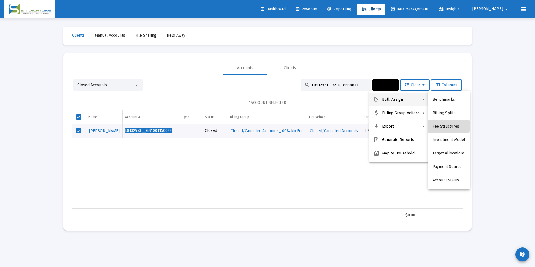
click at [448, 126] on button "Fee Structures" at bounding box center [449, 126] width 42 height 13
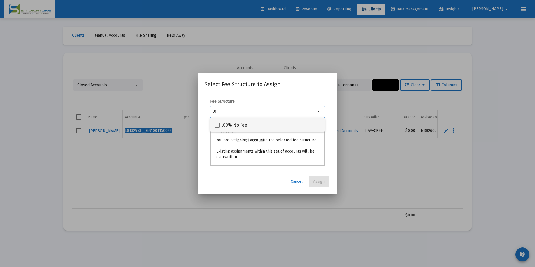
type input ".0"
click at [288, 126] on div ".00% No Fee" at bounding box center [268, 124] width 106 height 13
checkbox input "true"
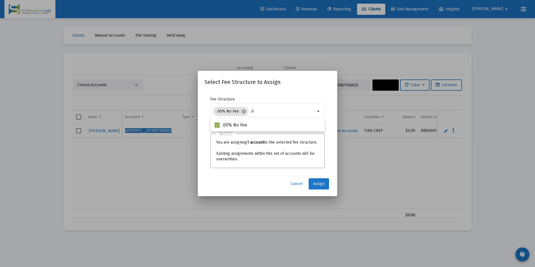
click at [321, 184] on span "Assign" at bounding box center [318, 183] width 11 height 5
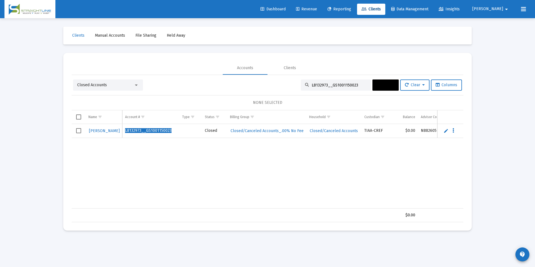
drag, startPoint x: 358, startPoint y: 87, endPoint x: 249, endPoint y: 72, distance: 109.6
click at [249, 72] on mat-tab-group "Accounts Clients Closed Accounts L8132973__GS1001150023 Actions Clear Columns N…" at bounding box center [268, 141] width 392 height 161
paste input "K3134604__SR1001102156"
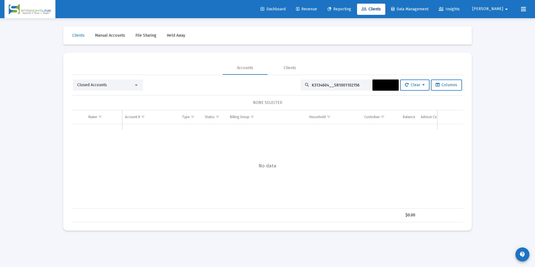
click at [121, 87] on div "Closed Accounts" at bounding box center [105, 85] width 57 height 6
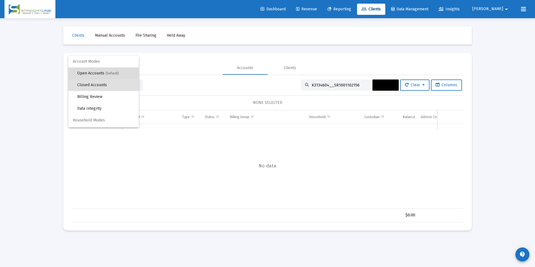
click at [113, 73] on span "(Default)" at bounding box center [111, 73] width 13 height 4
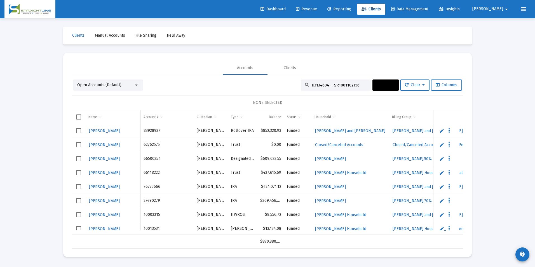
click at [360, 86] on input "K3134604__SR1001102156" at bounding box center [339, 85] width 55 height 5
type input "K3134604__SR1001102156"
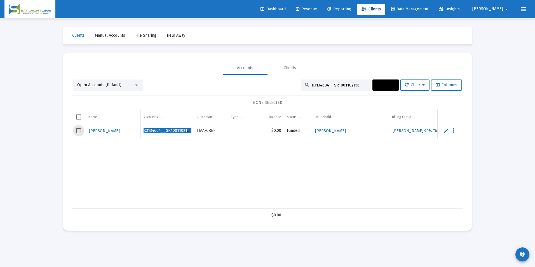
click at [79, 130] on span "Select row" at bounding box center [78, 130] width 5 height 5
click at [382, 83] on span "Actions" at bounding box center [385, 85] width 17 height 5
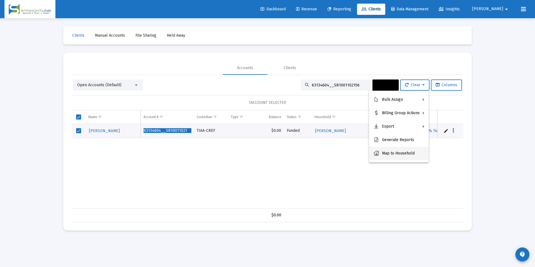
click at [401, 154] on button "Map to Household" at bounding box center [399, 153] width 60 height 13
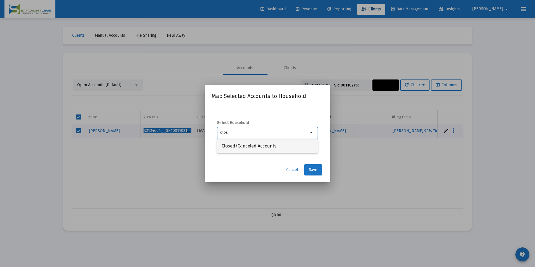
click at [301, 146] on span "Closed/Canceled Accounts" at bounding box center [268, 145] width 92 height 13
type input "Closed/Canceled Accounts"
click at [310, 174] on button "Save" at bounding box center [313, 169] width 18 height 11
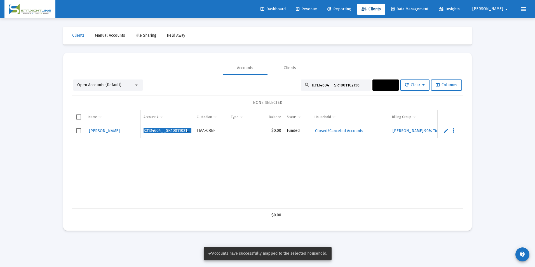
click at [77, 131] on span "Select row" at bounding box center [78, 130] width 5 height 5
click at [384, 82] on button "Actions" at bounding box center [385, 84] width 26 height 11
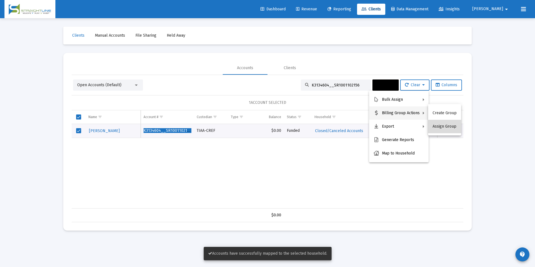
click at [446, 126] on button "Assign Group" at bounding box center [444, 126] width 33 height 13
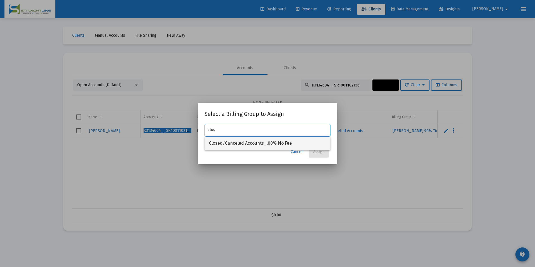
click at [291, 142] on span "Closed/Canceled Accounts_.00% No Fee" at bounding box center [267, 143] width 117 height 13
type input "Closed/Canceled Accounts_.00% No Fee"
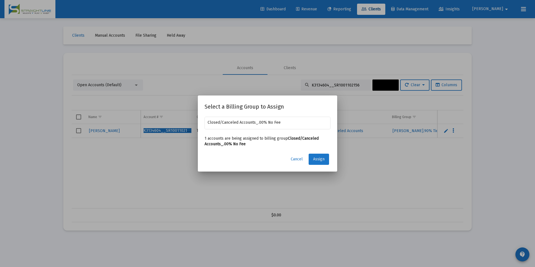
click at [323, 160] on span "Assign" at bounding box center [318, 159] width 11 height 5
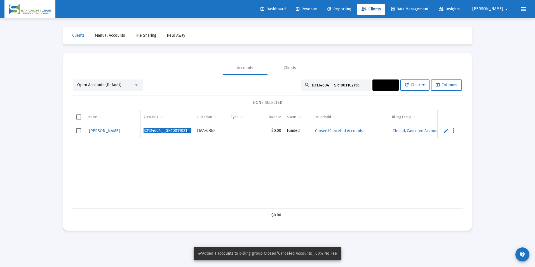
click at [78, 133] on span "Select row" at bounding box center [78, 130] width 5 height 5
click at [377, 88] on button "Actions" at bounding box center [385, 84] width 26 height 11
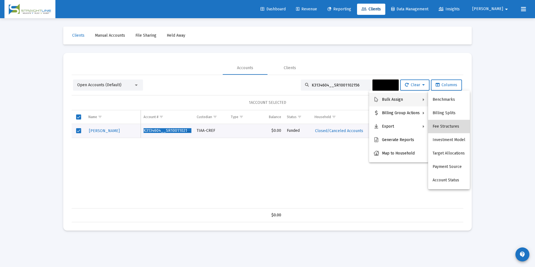
click at [450, 122] on button "Fee Structures" at bounding box center [449, 126] width 42 height 13
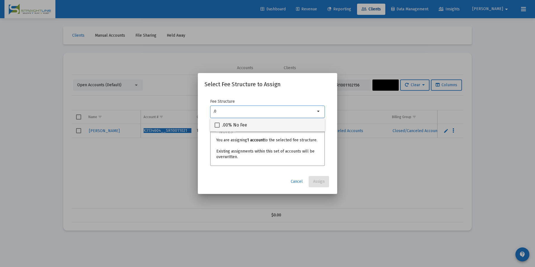
type input ".0"
click at [273, 127] on div ".00% No Fee" at bounding box center [268, 124] width 106 height 13
checkbox input "true"
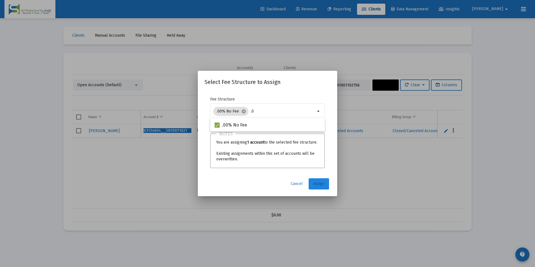
click at [325, 186] on button "Assign" at bounding box center [319, 183] width 20 height 11
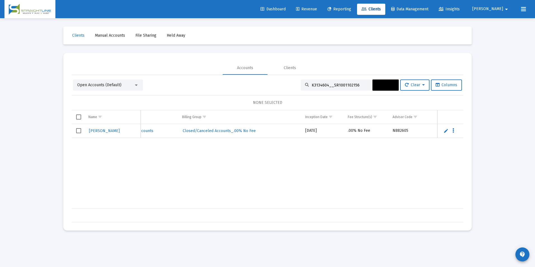
scroll to position [0, 216]
drag, startPoint x: 356, startPoint y: 86, endPoint x: 292, endPoint y: 86, distance: 64.1
click at [292, 86] on div "Open Accounts (Default) K3134604__SR1001102156 Actions Clear Columns" at bounding box center [267, 84] width 389 height 11
paste input "517469"
type input "K3517469__SR1001102156"
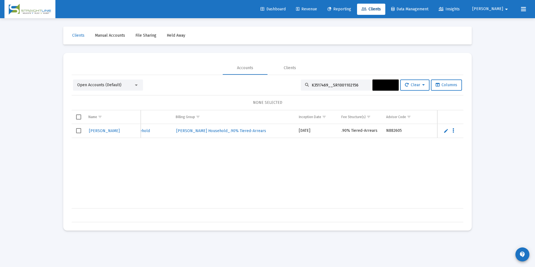
scroll to position [0, 75]
click at [79, 133] on span "Select row" at bounding box center [78, 130] width 5 height 5
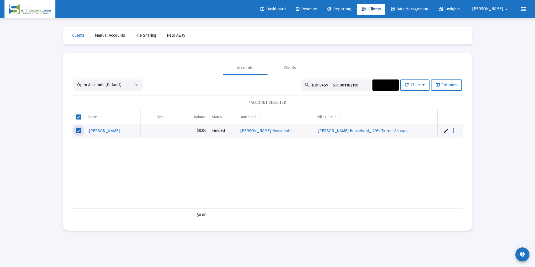
click at [377, 86] on span "Actions" at bounding box center [385, 85] width 17 height 5
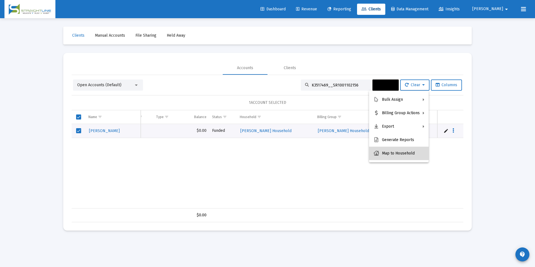
click at [402, 153] on button "Map to Household" at bounding box center [399, 153] width 60 height 13
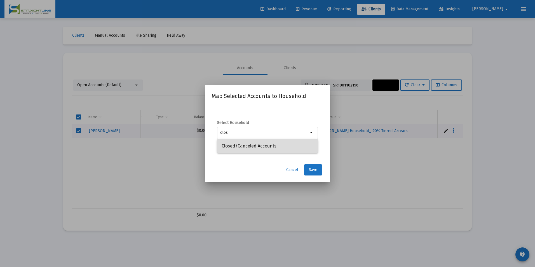
click at [309, 147] on span "Closed/Canceled Accounts" at bounding box center [268, 145] width 92 height 13
type input "Closed/Canceled Accounts"
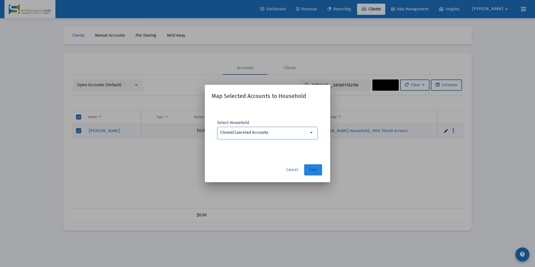
click at [316, 172] on span "Save" at bounding box center [313, 169] width 8 height 5
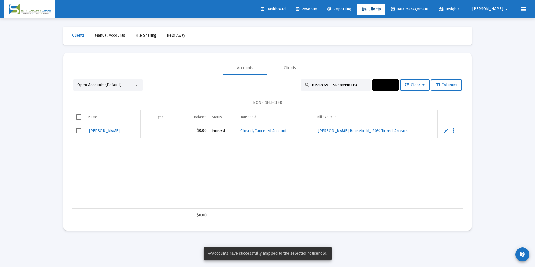
click at [81, 131] on span "Select row" at bounding box center [78, 130] width 5 height 5
click at [392, 84] on icon at bounding box center [393, 85] width 3 height 4
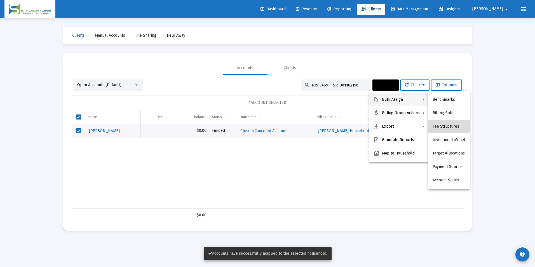
click at [443, 125] on button "Fee Structures" at bounding box center [449, 126] width 42 height 13
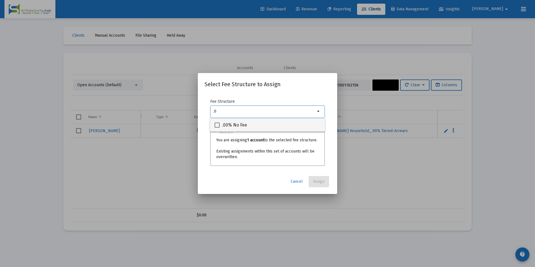
type input ".0"
click at [272, 128] on div ".00% No Fee" at bounding box center [268, 124] width 106 height 13
checkbox input "true"
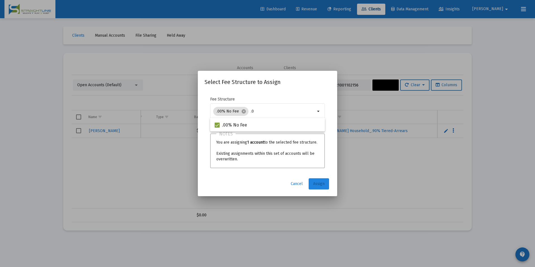
click at [321, 186] on span "Assign" at bounding box center [318, 183] width 11 height 5
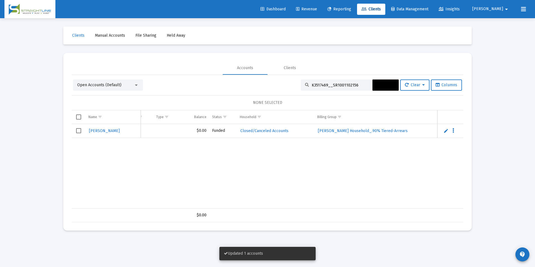
click at [75, 131] on td "Data grid" at bounding box center [79, 131] width 14 height 14
click at [372, 86] on button "Actions" at bounding box center [385, 84] width 26 height 11
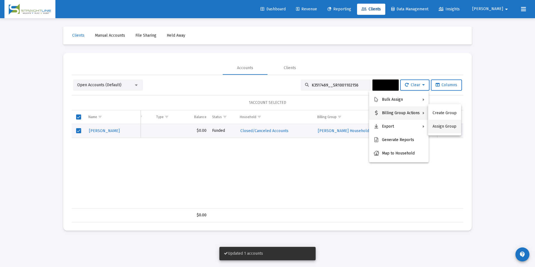
click at [454, 124] on button "Assign Group" at bounding box center [444, 126] width 33 height 13
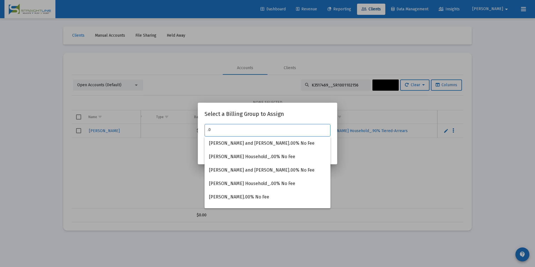
type input "."
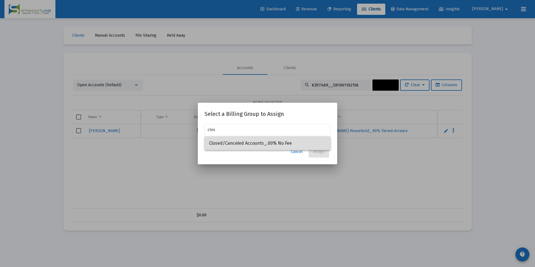
click at [276, 146] on span "Closed/Canceled Accounts_.00% No Fee" at bounding box center [267, 143] width 117 height 13
type input "Closed/Canceled Accounts_.00% No Fee"
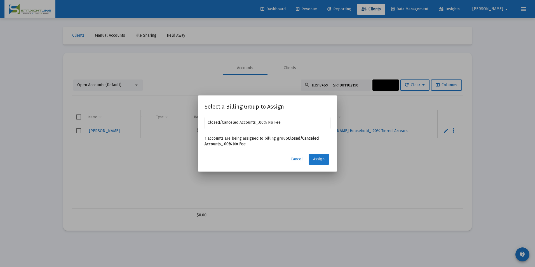
click at [316, 156] on button "Assign" at bounding box center [319, 159] width 20 height 11
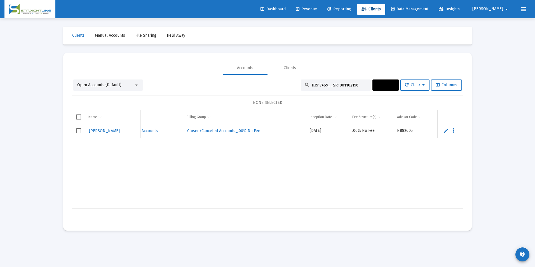
scroll to position [0, 164]
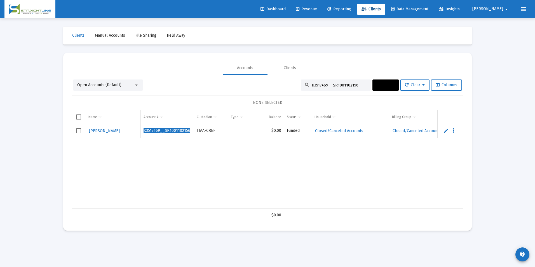
drag, startPoint x: 351, startPoint y: 82, endPoint x: 282, endPoint y: 76, distance: 68.8
click at [282, 76] on div "Open Accounts (Default) K3517469__SR1001102156 Actions Clear Columns NONE SELEC…" at bounding box center [268, 148] width 392 height 147
paste input "NA0615G0__IR2002IRA201"
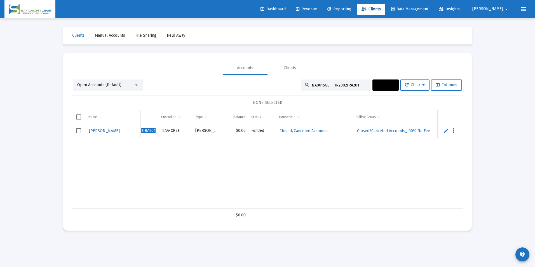
scroll to position [0, 66]
drag, startPoint x: 361, startPoint y: 84, endPoint x: 252, endPoint y: 78, distance: 109.9
click at [252, 78] on div "Open Accounts (Default) NA0615G0__IR2002IRA201 Actions Clear Columns NONE SELEC…" at bounding box center [268, 148] width 392 height 147
paste input "109445__IR2001"
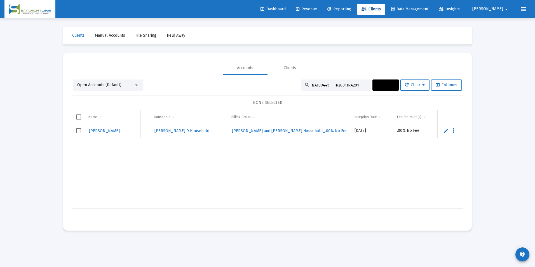
type input "NA109445__IR2001IRA201"
click at [79, 131] on span "Select row" at bounding box center [78, 130] width 5 height 5
click at [372, 83] on button "Actions" at bounding box center [385, 84] width 26 height 11
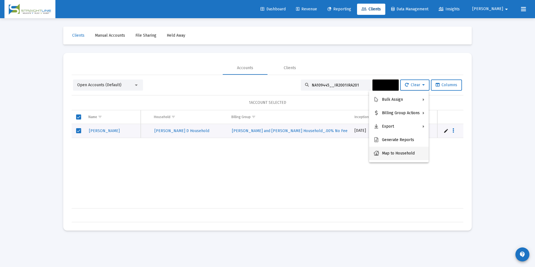
click at [402, 155] on button "Map to Household" at bounding box center [399, 153] width 60 height 13
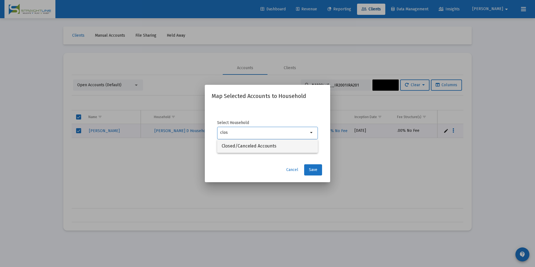
click at [285, 152] on span "Closed/Canceled Accounts" at bounding box center [268, 145] width 92 height 13
type input "Closed/Canceled Accounts"
click at [317, 170] on button "Save" at bounding box center [313, 169] width 18 height 11
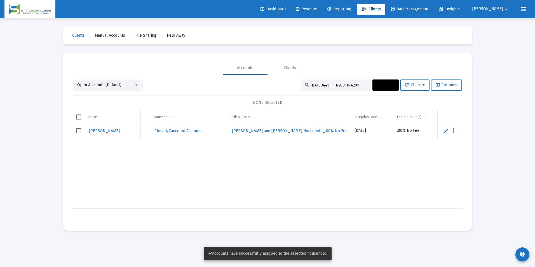
click at [76, 130] on span "Select row" at bounding box center [78, 130] width 5 height 5
click at [386, 86] on span "Actions" at bounding box center [385, 85] width 17 height 5
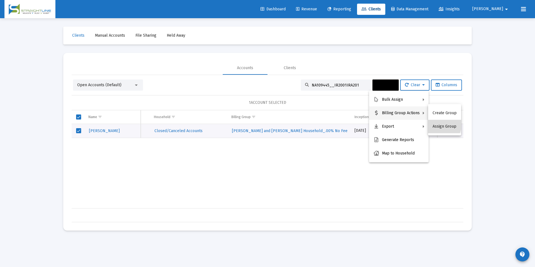
click at [435, 124] on button "Assign Group" at bounding box center [444, 126] width 33 height 13
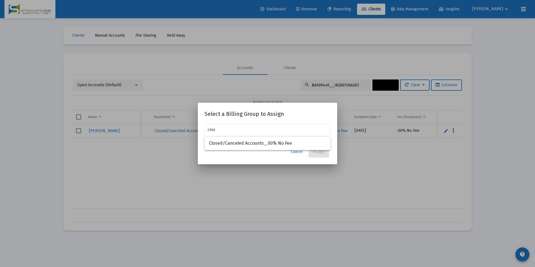
click at [268, 151] on div "Cancel Assign" at bounding box center [268, 151] width 126 height 11
click at [253, 134] on div "clos" at bounding box center [268, 130] width 120 height 14
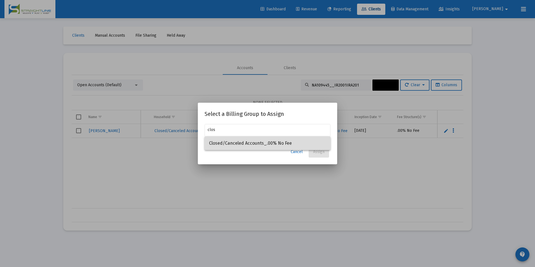
click at [257, 142] on span "Closed/Canceled Accounts_.00% No Fee" at bounding box center [267, 143] width 117 height 13
type input "Closed/Canceled Accounts_.00% No Fee"
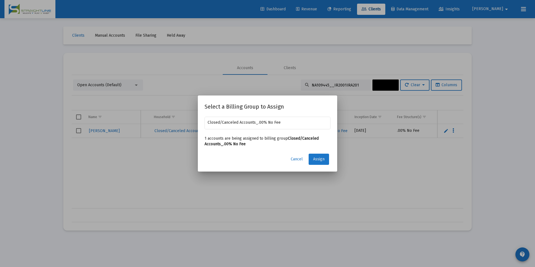
click at [325, 162] on button "Assign" at bounding box center [319, 159] width 20 height 11
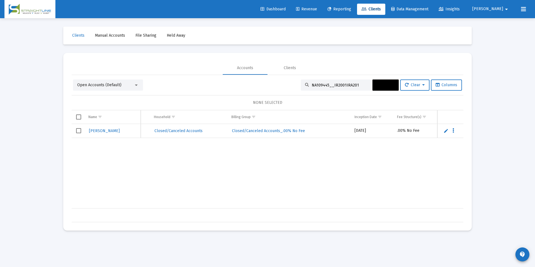
drag, startPoint x: 360, startPoint y: 86, endPoint x: 256, endPoint y: 83, distance: 103.8
click at [256, 83] on div "Open Accounts (Default) NA109445__IR2001IRA201 Actions Clear Columns" at bounding box center [267, 84] width 389 height 11
paste input "T535647__IR1001IRA0"
click at [126, 87] on div "Open Accounts (Default)" at bounding box center [105, 85] width 57 height 6
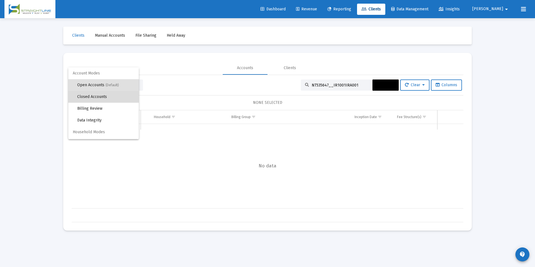
click at [123, 98] on span "Closed Accounts" at bounding box center [105, 97] width 57 height 12
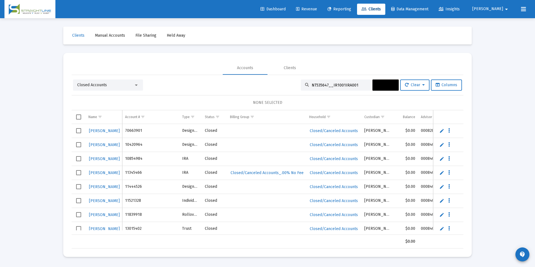
click at [357, 83] on input "NT535647__IR1001IRA001" at bounding box center [339, 85] width 55 height 5
type input "NT535647__IR1001IRA001"
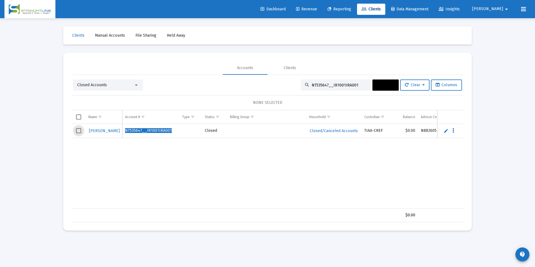
click at [78, 130] on span "Select row" at bounding box center [78, 130] width 5 height 5
click at [372, 87] on button "Actions" at bounding box center [385, 84] width 26 height 11
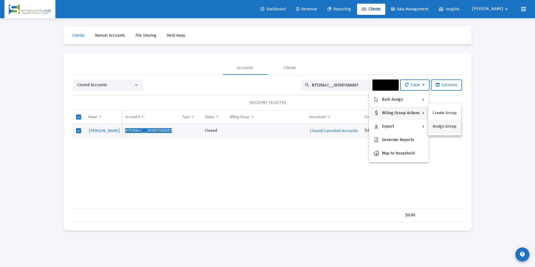
click at [436, 123] on button "Assign Group" at bounding box center [444, 126] width 33 height 13
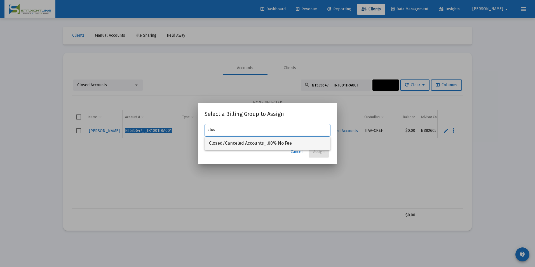
click at [296, 144] on span "Closed/Canceled Accounts_.00% No Fee" at bounding box center [267, 143] width 117 height 13
type input "Closed/Canceled Accounts_.00% No Fee"
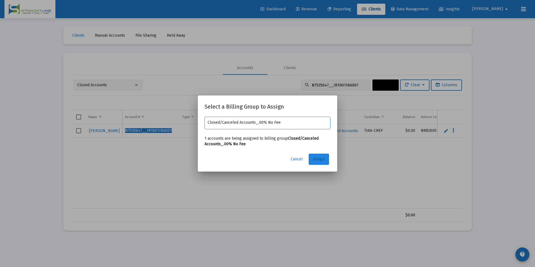
click at [316, 161] on span "Assign" at bounding box center [318, 159] width 11 height 5
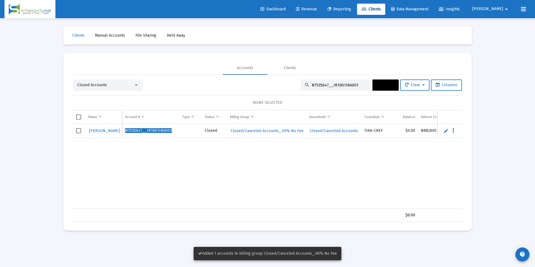
click at [80, 128] on td "Data grid" at bounding box center [79, 131] width 14 height 14
click at [380, 86] on span "Actions" at bounding box center [385, 85] width 17 height 5
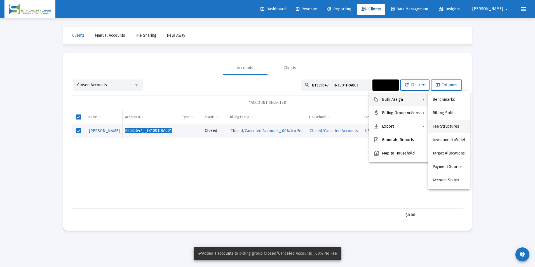
click at [454, 122] on button "Fee Structures" at bounding box center [449, 126] width 42 height 13
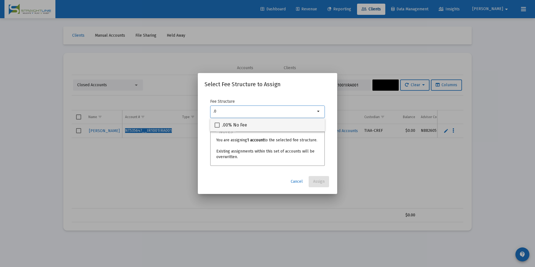
type input ".0"
click at [283, 126] on div ".00% No Fee" at bounding box center [268, 124] width 106 height 13
checkbox input "true"
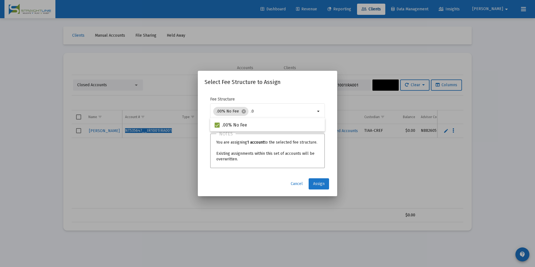
click at [310, 180] on button "Assign" at bounding box center [319, 183] width 20 height 11
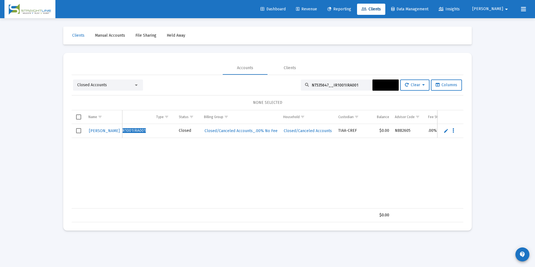
scroll to position [0, 0]
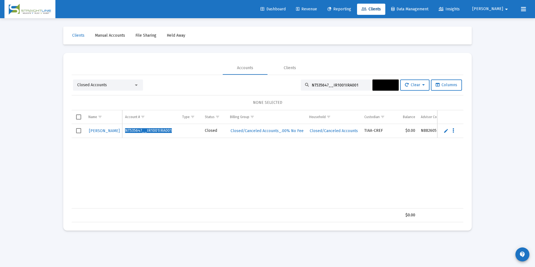
click at [206, 208] on div "$0.00" at bounding box center [268, 215] width 392 height 14
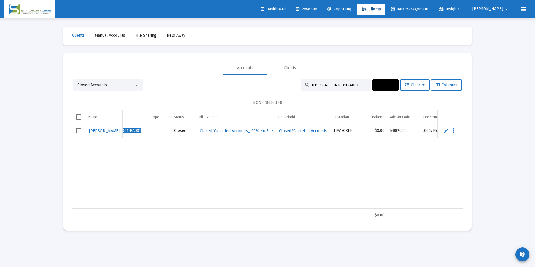
scroll to position [0, 15]
